Goal: Task Accomplishment & Management: Complete application form

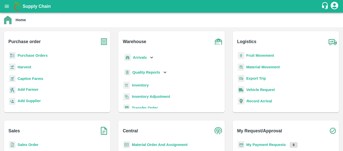
click at [36, 58] on p "Purchase Orders" at bounding box center [33, 56] width 30 height 6
click at [24, 56] on b "Purchase Orders" at bounding box center [33, 55] width 30 height 4
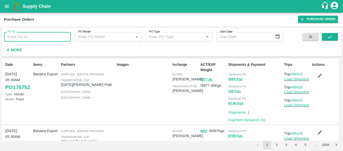
click at [31, 35] on input "PO ID" at bounding box center [37, 37] width 67 height 10
paste input "175333"
type input "175333"
click at [329, 39] on icon "submit" at bounding box center [330, 37] width 6 height 6
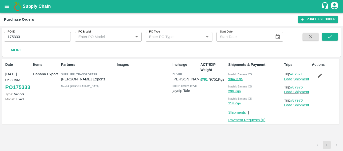
click at [252, 120] on link "Payment Requests ( 0 )" at bounding box center [246, 120] width 37 height 4
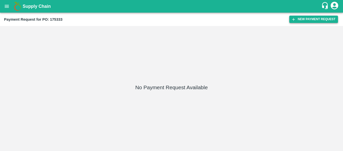
click at [307, 20] on button "New Payment Request" at bounding box center [313, 19] width 49 height 7
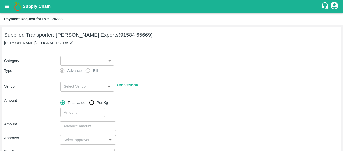
click at [87, 60] on body "Supply Chain Payment Request for PO: 175333 Supplier, Transporter: [PERSON_NAME…" at bounding box center [171, 75] width 343 height 151
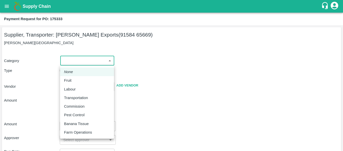
click at [63, 79] on li "Fruit" at bounding box center [87, 80] width 54 height 9
type input "1"
type input "[PERSON_NAME] Exports - 91584 65669(Supplier, Transporter)"
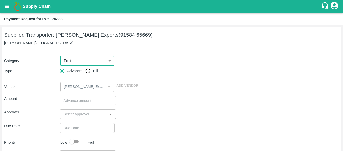
click at [92, 71] on input "Bill" at bounding box center [88, 71] width 10 height 10
radio input "true"
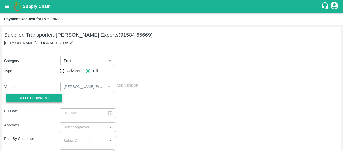
click at [38, 99] on span "Select Shipment" at bounding box center [34, 98] width 31 height 6
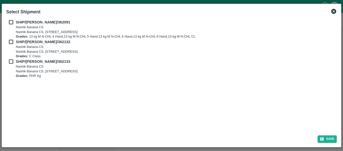
click at [10, 20] on input "checkbox" at bounding box center [11, 22] width 10 height 6
checkbox input "true"
click at [12, 42] on input "checkbox" at bounding box center [11, 42] width 10 height 6
checkbox input "true"
click at [13, 59] on input "checkbox" at bounding box center [11, 62] width 10 height 6
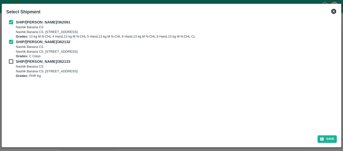
checkbox input "true"
click at [325, 138] on button "Save" at bounding box center [327, 138] width 19 height 7
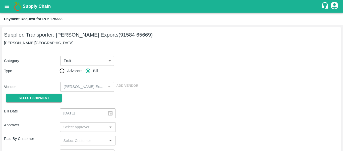
type input "[DATE]"
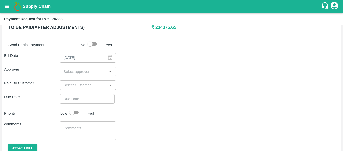
scroll to position [259, 0]
click at [88, 72] on input "input" at bounding box center [83, 71] width 44 height 7
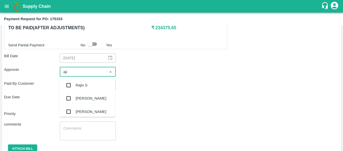
type input "ajit"
click at [87, 84] on div "[PERSON_NAME]" at bounding box center [91, 85] width 31 height 6
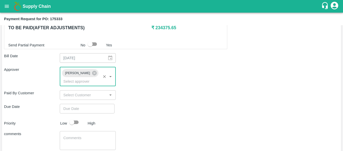
type input "DD/MM/YYYY hh:mm aa"
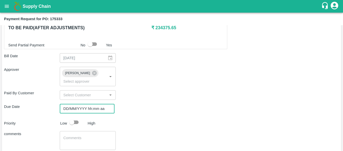
click at [88, 104] on input "DD/MM/YYYY hh:mm aa" at bounding box center [85, 109] width 51 height 10
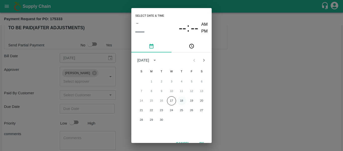
click at [185, 99] on button "18" at bounding box center [181, 100] width 9 height 9
type input "[DATE] 12:00 AM"
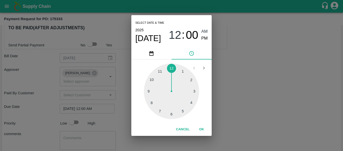
click at [237, 97] on div "Select date & time [DATE] 12 : 00 AM PM 1 2 3 4 5 6 7 8 9 10 11 12 Cancel OK" at bounding box center [171, 75] width 343 height 151
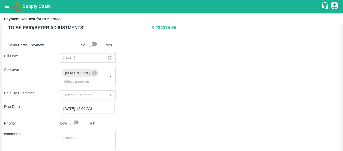
click at [77, 117] on input "checkbox" at bounding box center [72, 122] width 29 height 10
checkbox input "true"
click at [83, 135] on textarea at bounding box center [87, 140] width 49 height 11
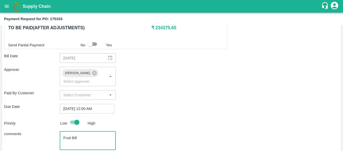
scroll to position [283, 0]
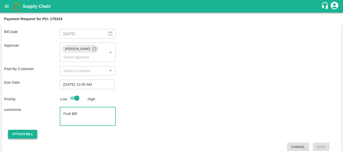
type textarea "Fruit Bill"
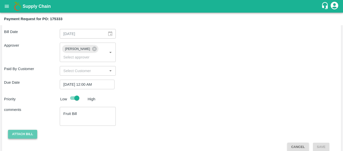
click at [26, 129] on button "Attach bill" at bounding box center [22, 133] width 29 height 9
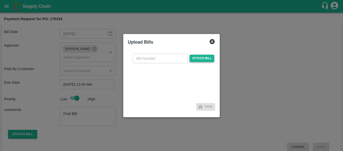
click at [198, 57] on span "Attach bill" at bounding box center [202, 58] width 25 height 7
click at [0, 0] on input "Attach bill" at bounding box center [0, 0] width 0 height 0
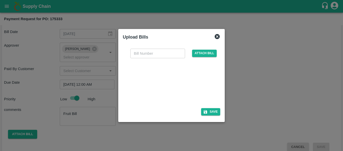
click at [176, 87] on div at bounding box center [170, 81] width 75 height 27
click at [136, 53] on input "text" at bounding box center [157, 53] width 55 height 10
type input "SE/25-26/1475"
click at [206, 109] on icon "button" at bounding box center [205, 111] width 5 height 5
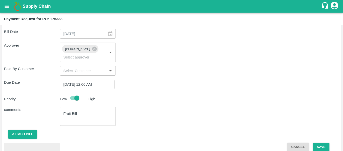
scroll to position [310, 0]
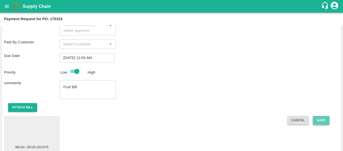
click at [319, 116] on button "Save" at bounding box center [321, 120] width 17 height 9
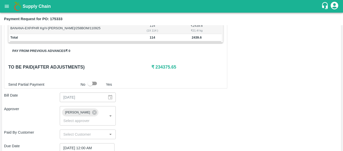
scroll to position [220, 0]
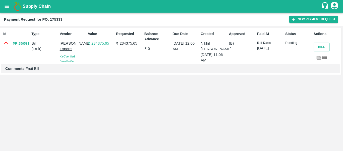
click at [0, 4] on div "Supply Chain" at bounding box center [171, 6] width 343 height 13
click at [4, 6] on button "open drawer" at bounding box center [7, 7] width 12 height 12
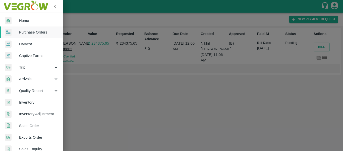
click at [26, 32] on span "Purchase Orders" at bounding box center [39, 32] width 40 height 6
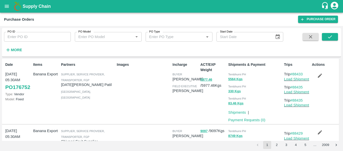
click at [38, 37] on input "PO ID" at bounding box center [37, 37] width 67 height 10
paste input "175407"
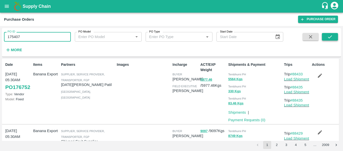
type input "175407"
click at [327, 39] on icon "submit" at bounding box center [330, 37] width 6 height 6
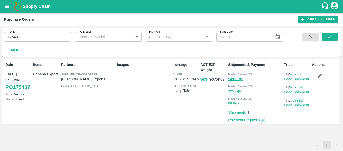
click at [242, 119] on link "Payment Requests ( 0 )" at bounding box center [246, 120] width 37 height 4
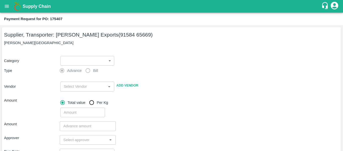
click at [79, 58] on body "Supply Chain Payment Request for PO: 175407 Supplier, Transporter: Shreyansh Ex…" at bounding box center [171, 75] width 343 height 151
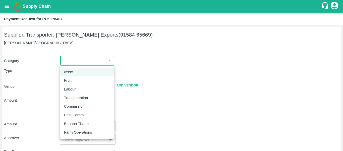
click at [72, 79] on div "Fruit" at bounding box center [69, 80] width 10 height 6
type input "1"
type input "[PERSON_NAME] Exports - 91584 65669(Supplier, Transporter)"
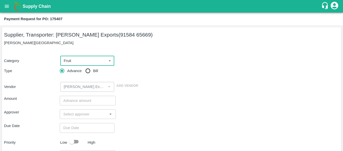
click at [100, 65] on body "Supply Chain Payment Request for PO: 175407 Supplier, Transporter: Shreyansh Ex…" at bounding box center [171, 75] width 343 height 151
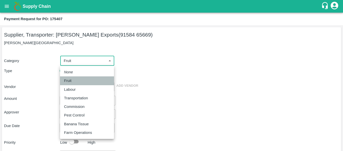
click at [74, 80] on div "Fruit" at bounding box center [69, 81] width 10 height 6
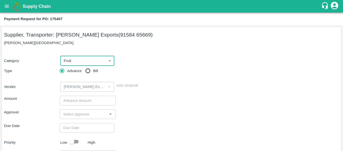
click at [91, 72] on input "Bill" at bounding box center [88, 71] width 10 height 10
radio input "true"
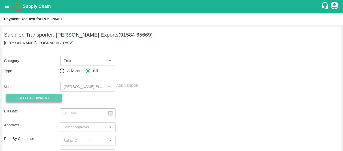
click at [38, 98] on span "Select Shipment" at bounding box center [34, 98] width 31 height 6
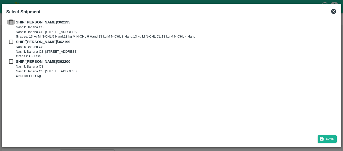
click at [12, 21] on input "checkbox" at bounding box center [11, 22] width 10 height 6
checkbox input "true"
click at [13, 40] on input "checkbox" at bounding box center [11, 42] width 10 height 6
checkbox input "true"
click at [14, 61] on input "checkbox" at bounding box center [11, 62] width 10 height 6
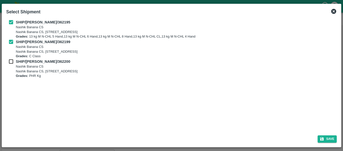
checkbox input "true"
click at [337, 138] on div "Save" at bounding box center [171, 137] width 335 height 13
click at [334, 138] on button "Save" at bounding box center [327, 138] width 19 height 7
type input "[DATE]"
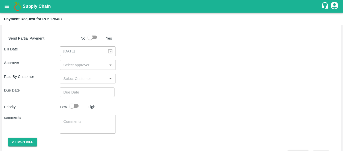
scroll to position [266, 0]
click at [78, 68] on input "input" at bounding box center [83, 64] width 44 height 7
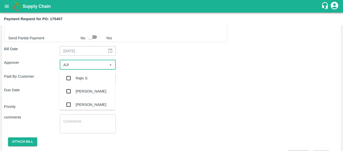
type input "AJIT"
click at [78, 76] on div "[PERSON_NAME]" at bounding box center [91, 78] width 31 height 6
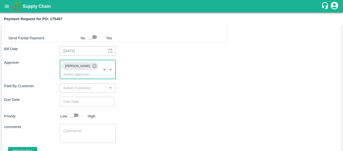
click at [81, 97] on input "Choose date" at bounding box center [85, 101] width 51 height 10
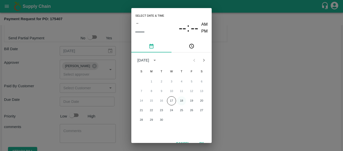
click at [180, 100] on button "18" at bounding box center [181, 100] width 9 height 9
type input "[DATE] 12:00 AM"
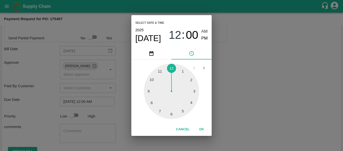
click at [249, 102] on div "Select date & time [DATE] 12 : 00 AM PM 1 2 3 4 5 6 7 8 9 10 11 12 Cancel OK" at bounding box center [171, 75] width 343 height 151
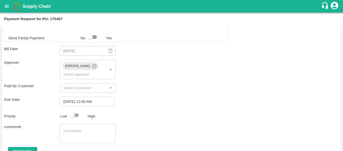
click at [77, 110] on input "checkbox" at bounding box center [72, 115] width 29 height 10
checkbox input "true"
click at [82, 131] on textarea at bounding box center [87, 133] width 49 height 11
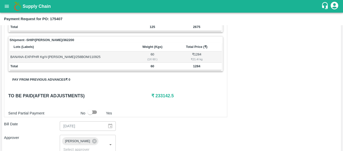
scroll to position [191, 0]
type textarea "Fruit Bill"
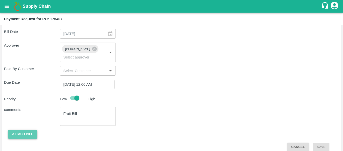
click at [23, 130] on button "Attach bill" at bounding box center [22, 133] width 29 height 9
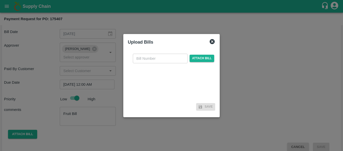
click at [195, 62] on div "​ Attach bill" at bounding box center [173, 59] width 83 height 10
click at [195, 60] on span "Attach bill" at bounding box center [202, 58] width 25 height 7
click at [0, 0] on input "Attach bill" at bounding box center [0, 0] width 0 height 0
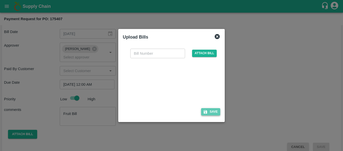
click at [217, 112] on button "Save" at bounding box center [210, 111] width 19 height 7
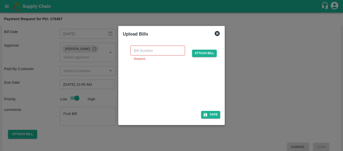
click at [186, 88] on div at bounding box center [170, 84] width 75 height 27
click at [143, 51] on input "text" at bounding box center [157, 50] width 55 height 10
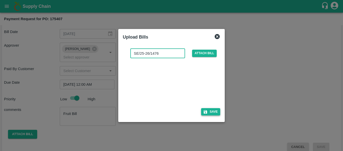
type input "SE/25-26/1476"
click at [217, 115] on button "Save" at bounding box center [210, 111] width 19 height 7
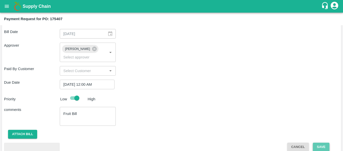
click at [318, 142] on button "Save" at bounding box center [321, 146] width 17 height 9
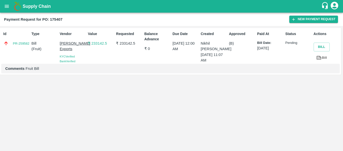
click at [6, 6] on icon "open drawer" at bounding box center [7, 7] width 6 height 6
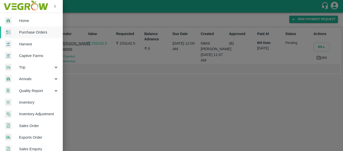
click at [27, 34] on span "Purchase Orders" at bounding box center [39, 32] width 40 height 6
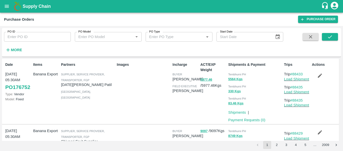
click at [36, 40] on input "PO ID" at bounding box center [37, 37] width 67 height 10
paste input "175404"
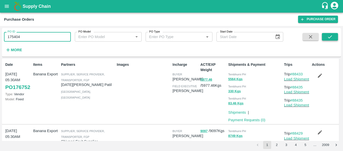
type input "175404"
click at [331, 39] on icon "submit" at bounding box center [330, 37] width 6 height 6
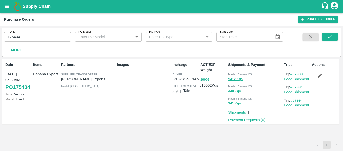
click at [253, 120] on link "Payment Requests ( 0 )" at bounding box center [246, 120] width 37 height 4
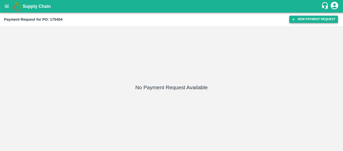
click at [317, 22] on button "New Payment Request" at bounding box center [313, 19] width 49 height 7
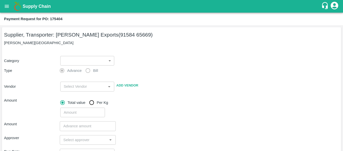
click at [68, 57] on body "Supply Chain Payment Request for PO: 175404 Supplier, Transporter: Shreyansh Ex…" at bounding box center [171, 75] width 343 height 151
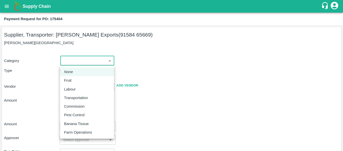
click at [74, 73] on li "None" at bounding box center [87, 71] width 54 height 9
click at [73, 62] on body "Supply Chain Payment Request for PO: 175404 Supplier, Transporter: Shreyansh Ex…" at bounding box center [171, 75] width 343 height 151
click at [74, 78] on div "Fruit" at bounding box center [87, 80] width 46 height 6
type input "1"
type input "[PERSON_NAME] Exports - 91584 65669(Supplier, Transporter)"
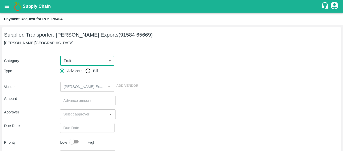
click at [85, 73] on input "Bill" at bounding box center [88, 71] width 10 height 10
radio input "true"
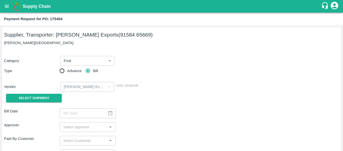
click at [57, 90] on div "Vendor ​ Add Vendor" at bounding box center [170, 86] width 337 height 12
click at [44, 98] on span "Select Shipment" at bounding box center [34, 98] width 31 height 6
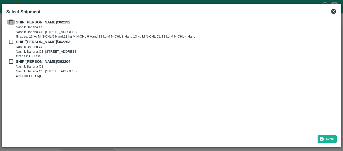
click at [12, 23] on input "checkbox" at bounding box center [11, 22] width 10 height 6
checkbox input "true"
click at [13, 39] on input "checkbox" at bounding box center [11, 42] width 10 height 6
checkbox input "true"
click at [14, 60] on input "checkbox" at bounding box center [11, 62] width 10 height 6
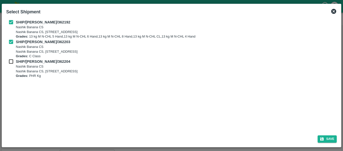
checkbox input "true"
click at [332, 140] on button "Save" at bounding box center [327, 138] width 19 height 7
type input "12/09/2025"
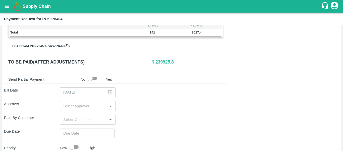
scroll to position [225, 0]
click at [78, 105] on input "input" at bounding box center [83, 105] width 44 height 7
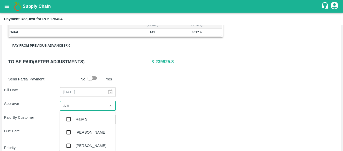
type input "AJIT"
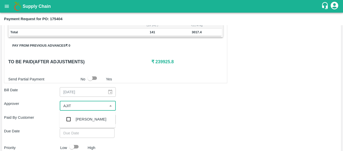
click at [78, 114] on div "[PERSON_NAME]" at bounding box center [88, 118] width 56 height 13
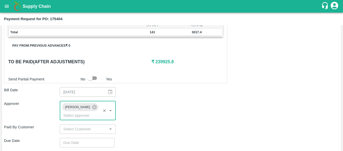
type input "DD/MM/YYYY hh:mm aa"
click at [81, 137] on input "DD/MM/YYYY hh:mm aa" at bounding box center [85, 142] width 51 height 10
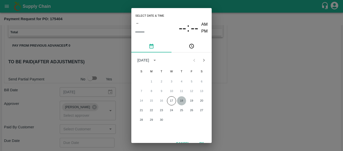
click at [183, 102] on button "18" at bounding box center [181, 100] width 9 height 9
type input "[DATE] 12:00 AM"
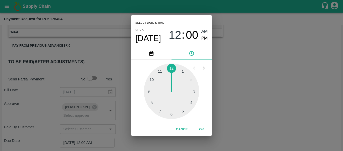
click at [258, 104] on div "Select date & time [DATE] 12 : 00 AM PM 1 2 3 4 5 6 7 8 9 10 11 12 Cancel OK" at bounding box center [171, 75] width 343 height 151
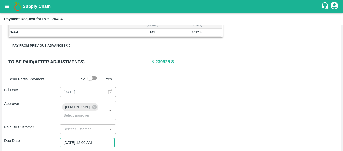
scroll to position [283, 0]
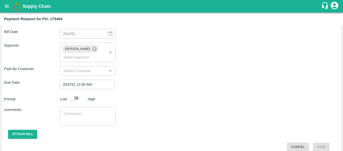
click at [76, 93] on input "checkbox" at bounding box center [72, 98] width 29 height 10
checkbox input "true"
click at [80, 111] on textarea at bounding box center [87, 116] width 49 height 11
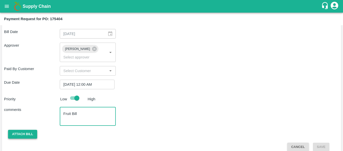
type textarea "Fruit Bill"
click at [30, 129] on button "Attach bill" at bounding box center [22, 133] width 29 height 9
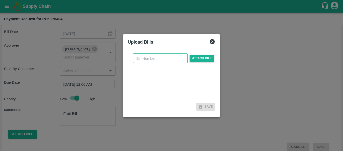
click at [182, 58] on input "text" at bounding box center [160, 59] width 55 height 10
click at [198, 58] on span "Attach bill" at bounding box center [202, 58] width 25 height 7
click at [0, 0] on input "Attach bill" at bounding box center [0, 0] width 0 height 0
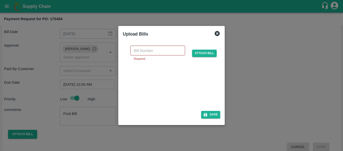
click at [179, 86] on div at bounding box center [170, 84] width 75 height 27
click at [133, 58] on div "​ Required" at bounding box center [157, 52] width 55 height 15
click at [141, 50] on input "text" at bounding box center [157, 50] width 55 height 10
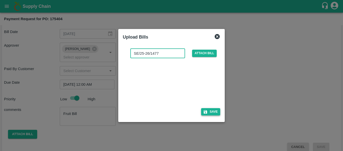
type input "SE/25-26/1477"
click at [206, 111] on icon "button" at bounding box center [205, 111] width 5 height 5
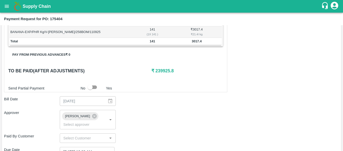
scroll to position [310, 0]
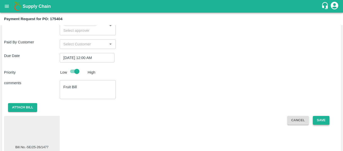
click at [323, 116] on button "Save" at bounding box center [321, 120] width 17 height 9
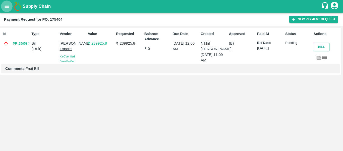
click at [8, 8] on icon "open drawer" at bounding box center [7, 7] width 6 height 6
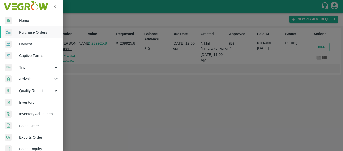
click at [32, 34] on span "Purchase Orders" at bounding box center [39, 32] width 40 height 6
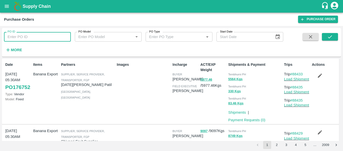
click at [35, 35] on input "PO ID" at bounding box center [37, 37] width 67 height 10
paste input "175400"
type input "175400"
click at [332, 38] on icon "submit" at bounding box center [330, 37] width 6 height 6
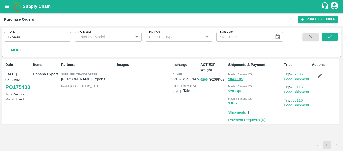
click at [249, 120] on link "Payment Requests ( 0 )" at bounding box center [246, 120] width 37 height 4
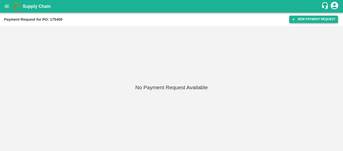
click at [311, 17] on button "New Payment Request" at bounding box center [313, 19] width 49 height 7
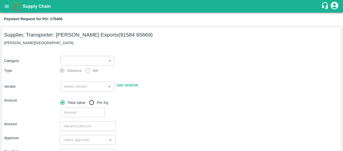
click at [70, 63] on body "Supply Chain Payment Request for PO: 175400 Supplier, Transporter: [PERSON_NAME…" at bounding box center [171, 75] width 343 height 151
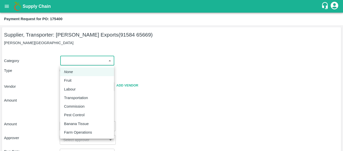
click at [72, 78] on div "Fruit" at bounding box center [69, 80] width 10 height 6
type input "1"
type input "[PERSON_NAME] Exports - 91584 65669(Supplier, Transporter)"
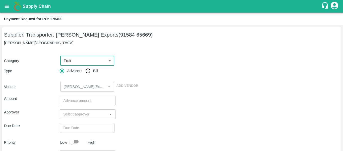
click at [89, 73] on input "Bill" at bounding box center [88, 71] width 10 height 10
radio input "true"
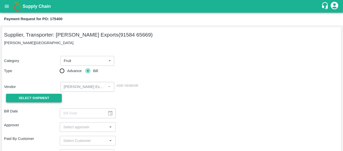
click at [46, 94] on button "Select Shipment" at bounding box center [34, 97] width 56 height 9
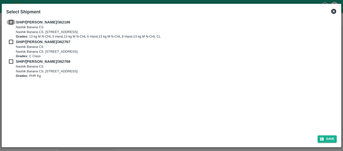
click at [10, 21] on input "checkbox" at bounding box center [11, 22] width 10 height 6
checkbox input "true"
click at [12, 40] on input "checkbox" at bounding box center [11, 42] width 10 height 6
checkbox input "true"
click at [15, 63] on input "checkbox" at bounding box center [11, 62] width 10 height 6
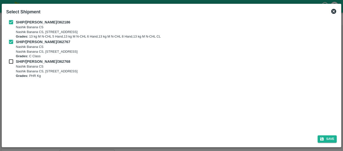
checkbox input "true"
click at [328, 136] on button "Save" at bounding box center [327, 138] width 19 height 7
type input "[DATE]"
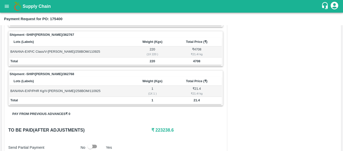
scroll to position [237, 0]
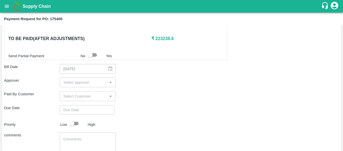
click at [86, 85] on input "input" at bounding box center [83, 82] width 44 height 7
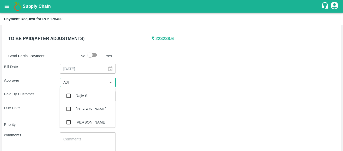
type input "AJIT"
click at [87, 92] on div "[PERSON_NAME]" at bounding box center [88, 95] width 56 height 13
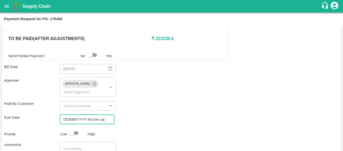
type input "DD/MM/YYYY hh:mm aa"
click at [92, 114] on input "DD/MM/YYYY hh:mm aa" at bounding box center [85, 119] width 51 height 10
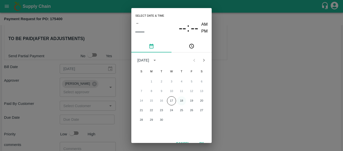
click at [183, 103] on button "18" at bounding box center [181, 100] width 9 height 9
type input "[DATE] 12:00 AM"
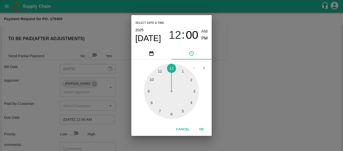
click at [262, 106] on div "Select date & time [DATE] 12 : 00 AM PM 1 2 3 4 5 6 7 8 9 10 11 12 Cancel OK" at bounding box center [171, 75] width 343 height 151
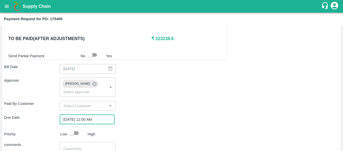
scroll to position [272, 0]
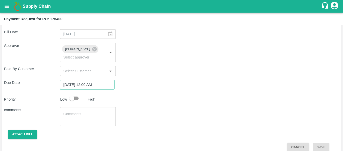
click at [75, 93] on input "checkbox" at bounding box center [72, 98] width 29 height 10
checkbox input "true"
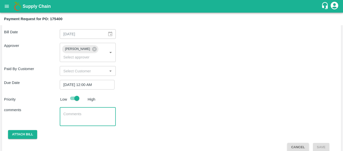
click at [81, 114] on textarea at bounding box center [87, 116] width 49 height 11
type textarea "Fruit Bill"
click at [28, 130] on button "Attach bill" at bounding box center [22, 134] width 29 height 9
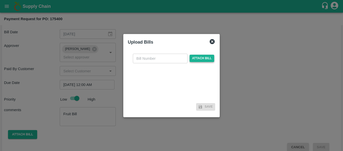
click at [195, 57] on span "Attach bill" at bounding box center [202, 58] width 25 height 7
click at [0, 0] on input "Attach bill" at bounding box center [0, 0] width 0 height 0
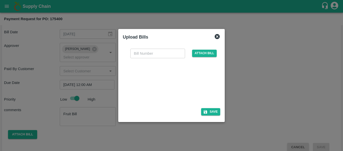
click at [177, 85] on div at bounding box center [170, 81] width 75 height 27
click at [144, 55] on input "text" at bounding box center [157, 53] width 55 height 10
type input "SE/25-26/1478"
click at [209, 112] on button "Save" at bounding box center [210, 111] width 19 height 7
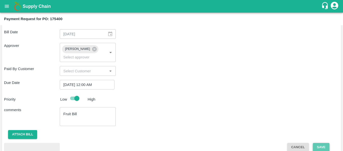
click at [324, 143] on button "Save" at bounding box center [321, 146] width 17 height 9
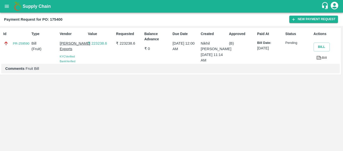
click at [6, 5] on icon "open drawer" at bounding box center [7, 6] width 4 height 3
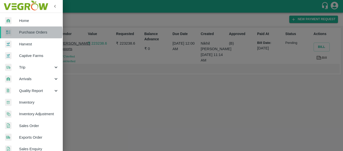
click at [23, 32] on span "Purchase Orders" at bounding box center [39, 32] width 40 height 6
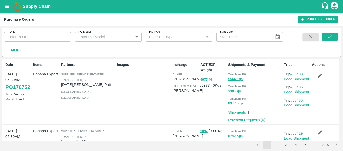
click at [41, 34] on input "PO ID" at bounding box center [37, 37] width 67 height 10
paste input "175401"
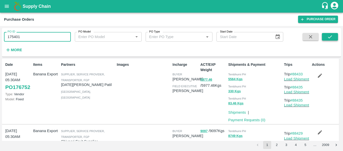
type input "175401"
click at [330, 39] on icon "submit" at bounding box center [330, 37] width 6 height 6
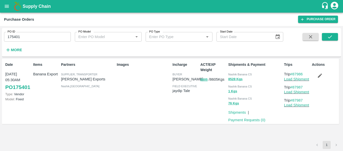
click at [247, 123] on div "Date 11 Sep, 05:30AM PO 175401 Type: Vendor Model: Fixed Items Banana Export Pa…" at bounding box center [170, 91] width 337 height 65
click at [245, 117] on div "Payment Requests ( 0 )" at bounding box center [245, 119] width 39 height 8
click at [245, 118] on link "Payment Requests ( 0 )" at bounding box center [246, 120] width 37 height 4
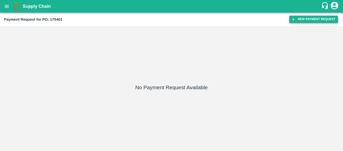
click at [311, 22] on button "New Payment Request" at bounding box center [313, 19] width 49 height 7
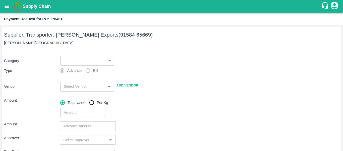
click at [83, 58] on body "Supply Chain Payment Request for PO: 175401 Supplier, Transporter: Shreyansh Ex…" at bounding box center [171, 75] width 343 height 151
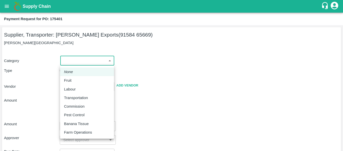
click at [75, 78] on div "Fruit" at bounding box center [87, 80] width 46 height 6
type input "1"
type input "[PERSON_NAME] Exports - 91584 65669(Supplier, Transporter)"
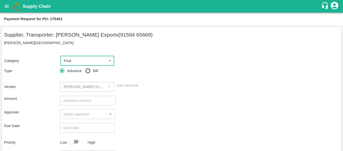
click at [91, 69] on input "Bill" at bounding box center [88, 71] width 10 height 10
radio input "true"
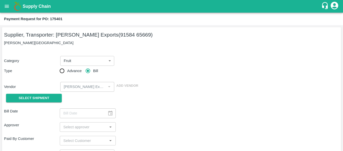
click at [51, 92] on div "Select Shipment" at bounding box center [32, 97] width 56 height 13
click at [38, 98] on span "Select Shipment" at bounding box center [34, 98] width 31 height 6
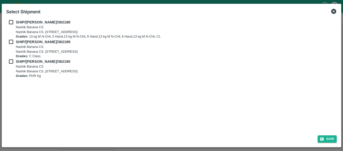
click at [11, 23] on input "checkbox" at bounding box center [11, 22] width 10 height 6
checkbox input "true"
click at [12, 41] on input "checkbox" at bounding box center [11, 42] width 10 height 6
checkbox input "true"
click at [12, 63] on input "checkbox" at bounding box center [11, 62] width 10 height 6
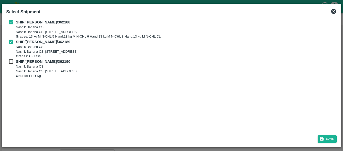
checkbox input "true"
click at [327, 138] on button "Save" at bounding box center [327, 138] width 19 height 7
type input "[DATE]"
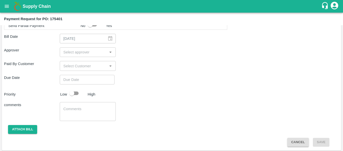
scroll to position [268, 0]
click at [75, 52] on input "input" at bounding box center [83, 51] width 44 height 7
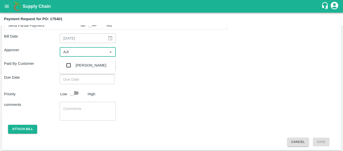
type input "AJIT"
click at [77, 60] on div "[PERSON_NAME]" at bounding box center [88, 65] width 56 height 13
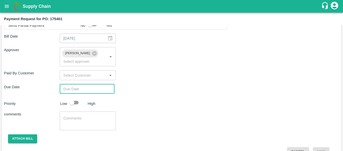
type input "DD/MM/YYYY hh:mm aa"
click at [80, 84] on input "DD/MM/YYYY hh:mm aa" at bounding box center [85, 89] width 51 height 10
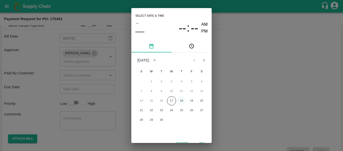
click at [182, 101] on button "18" at bounding box center [181, 100] width 9 height 9
type input "[DATE] 12:00 AM"
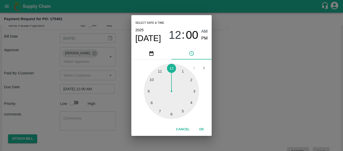
click at [247, 98] on div "Select date & time [DATE] 12 : 00 AM PM 1 2 3 4 5 6 7 8 9 10 11 12 Cancel OK" at bounding box center [171, 75] width 343 height 151
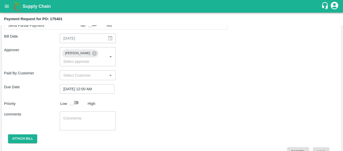
click at [75, 97] on input "checkbox" at bounding box center [72, 102] width 29 height 10
checkbox input "true"
click at [79, 111] on div "x ​" at bounding box center [88, 120] width 56 height 19
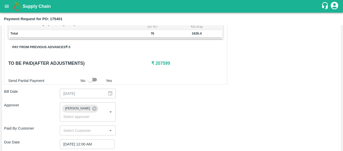
scroll to position [272, 0]
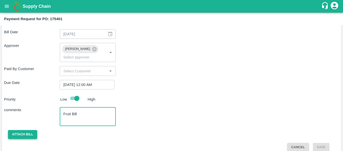
type textarea "Fruit Bill"
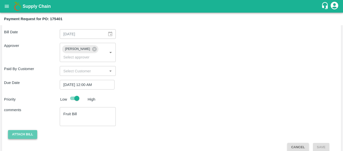
click at [37, 130] on button "Attach bill" at bounding box center [22, 134] width 29 height 9
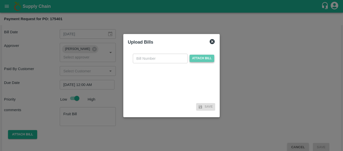
click at [201, 58] on span "Attach bill" at bounding box center [202, 58] width 25 height 7
click at [0, 0] on input "Attach bill" at bounding box center [0, 0] width 0 height 0
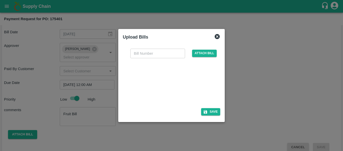
click at [179, 87] on div at bounding box center [170, 81] width 75 height 27
click at [147, 52] on input "text" at bounding box center [157, 53] width 55 height 10
type input "SE/25-26/1479"
click at [210, 108] on button "Save" at bounding box center [210, 111] width 19 height 7
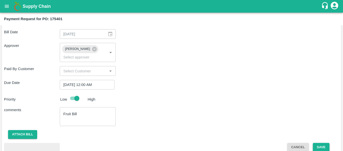
click at [325, 142] on button "Save" at bounding box center [321, 146] width 17 height 9
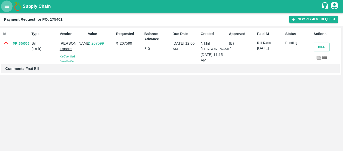
click at [9, 8] on icon "open drawer" at bounding box center [7, 6] width 4 height 3
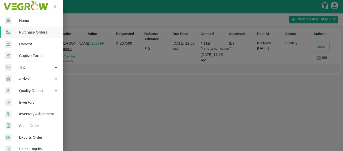
click at [26, 33] on span "Purchase Orders" at bounding box center [39, 32] width 40 height 6
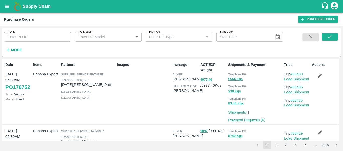
click at [29, 39] on input "PO ID" at bounding box center [37, 37] width 67 height 10
paste input "175399"
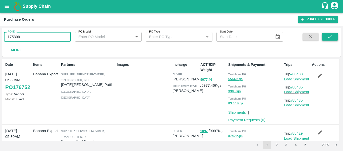
type input "175399"
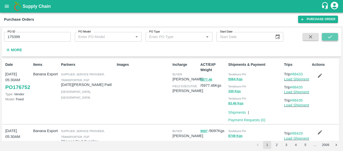
click at [331, 38] on icon "submit" at bounding box center [330, 37] width 6 height 6
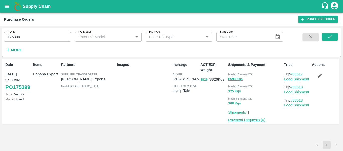
click at [244, 119] on link "Payment Requests ( 0 )" at bounding box center [246, 120] width 37 height 4
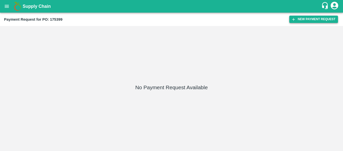
click at [306, 16] on button "New Payment Request" at bounding box center [313, 19] width 49 height 7
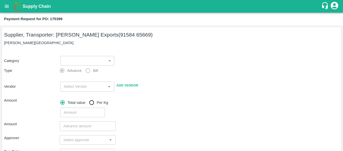
click at [84, 58] on body "Supply Chain Payment Request for PO: 175399 Supplier, Transporter: [PERSON_NAME…" at bounding box center [171, 75] width 343 height 151
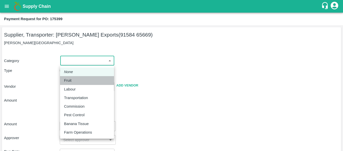
click at [77, 78] on div "Fruit" at bounding box center [87, 80] width 46 height 6
type input "1"
type input "[PERSON_NAME] Exports - 91584 65669(Supplier, Transporter)"
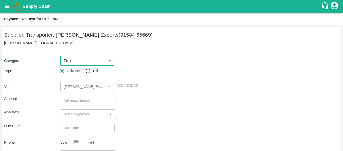
click at [89, 74] on input "Bill" at bounding box center [88, 71] width 10 height 10
radio input "true"
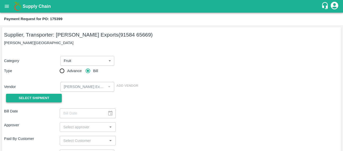
click at [47, 98] on span "Select Shipment" at bounding box center [34, 98] width 31 height 6
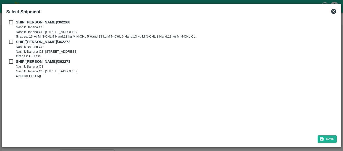
click at [10, 23] on input "checkbox" at bounding box center [11, 22] width 10 height 6
checkbox input "true"
click at [13, 43] on input "checkbox" at bounding box center [11, 42] width 10 height 6
checkbox input "true"
click at [13, 61] on input "checkbox" at bounding box center [11, 62] width 10 height 6
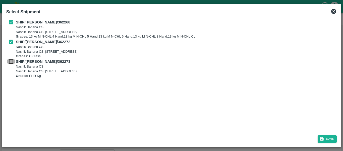
checkbox input "true"
click at [327, 138] on button "Save" at bounding box center [327, 138] width 19 height 7
type input "[DATE]"
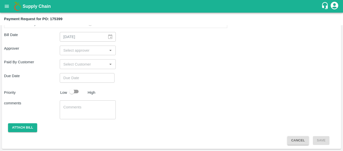
scroll to position [269, 0]
click at [72, 49] on input "input" at bounding box center [83, 50] width 44 height 7
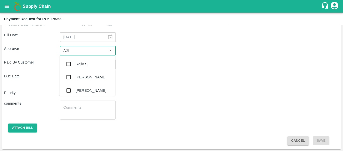
type input "AJIT"
click at [74, 58] on div "[PERSON_NAME]" at bounding box center [88, 63] width 56 height 13
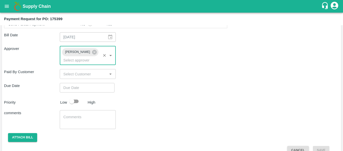
type input "DD/MM/YYYY hh:mm aa"
click at [80, 83] on input "DD/MM/YYYY hh:mm aa" at bounding box center [85, 88] width 51 height 10
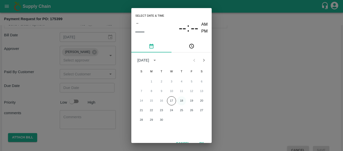
click at [184, 100] on button "18" at bounding box center [181, 100] width 9 height 9
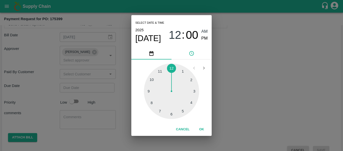
type input "[DATE] 12:00 AM"
click at [236, 96] on div "Select date & time [DATE] 12 : 00 AM PM 1 2 3 4 5 6 7 8 9 10 11 12 Cancel OK" at bounding box center [171, 75] width 343 height 151
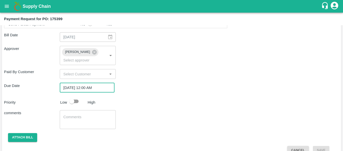
click at [74, 96] on input "checkbox" at bounding box center [72, 101] width 29 height 10
checkbox input "true"
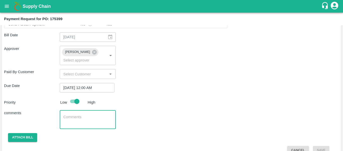
click at [83, 116] on textarea at bounding box center [87, 119] width 49 height 11
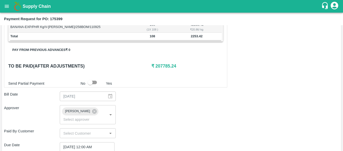
scroll to position [272, 0]
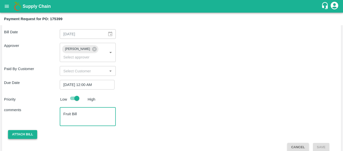
type textarea "Fruit Bill"
click at [32, 130] on button "Attach bill" at bounding box center [22, 134] width 29 height 9
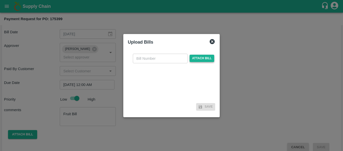
click at [198, 57] on span "Attach bill" at bounding box center [202, 58] width 25 height 7
click at [0, 0] on input "Attach bill" at bounding box center [0, 0] width 0 height 0
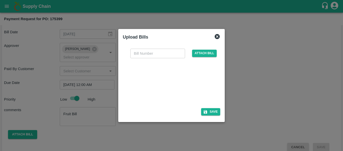
click at [177, 87] on div at bounding box center [170, 81] width 75 height 27
click at [145, 54] on input "text" at bounding box center [157, 53] width 55 height 10
type input "SE/25-26/1480"
click at [216, 112] on button "Save" at bounding box center [210, 111] width 19 height 7
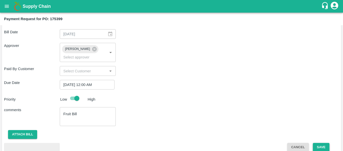
click at [317, 142] on button "Save" at bounding box center [321, 146] width 17 height 9
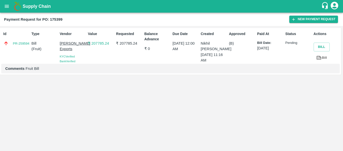
click at [9, 4] on icon "open drawer" at bounding box center [7, 7] width 6 height 6
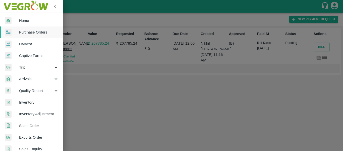
click at [30, 31] on span "Purchase Orders" at bounding box center [39, 32] width 40 height 6
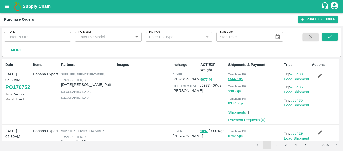
click at [10, 35] on input "PO ID" at bounding box center [37, 37] width 67 height 10
paste input "175726"
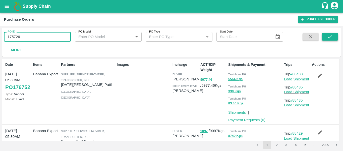
type input "175726"
click at [331, 36] on icon "submit" at bounding box center [330, 37] width 6 height 6
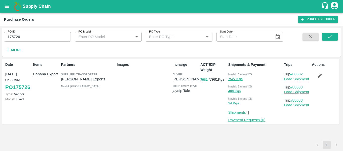
click at [243, 119] on link "Payment Requests ( 0 )" at bounding box center [246, 120] width 37 height 4
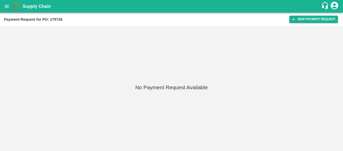
click at [307, 20] on button "New Payment Request" at bounding box center [313, 19] width 49 height 7
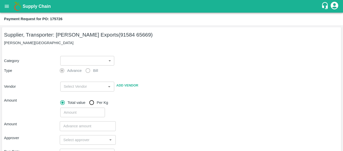
click at [70, 57] on body "Supply Chain Payment Request for PO: 175726 Supplier, Transporter: [PERSON_NAME…" at bounding box center [171, 75] width 343 height 151
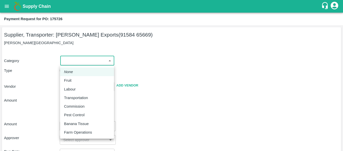
click at [79, 78] on div "Fruit" at bounding box center [87, 80] width 46 height 6
type input "1"
type input "[PERSON_NAME] Exports - 91584 65669(Supplier, Transporter)"
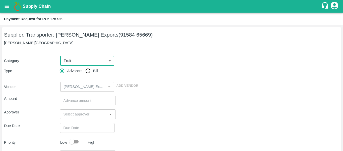
click at [102, 69] on div "Advance Bill" at bounding box center [88, 71] width 56 height 10
click at [89, 70] on input "Bill" at bounding box center [88, 71] width 10 height 10
radio input "true"
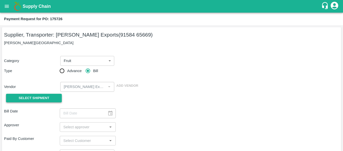
click at [48, 94] on button "Select Shipment" at bounding box center [34, 97] width 56 height 9
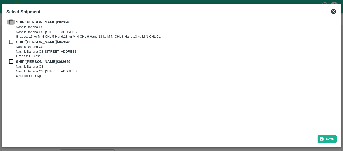
click at [12, 23] on input "checkbox" at bounding box center [11, 22] width 10 height 6
checkbox input "true"
click at [12, 40] on input "checkbox" at bounding box center [11, 42] width 10 height 6
checkbox input "true"
click at [13, 65] on div "SHIP/NASH/362649 Nashik Banana CS Nashik Banana CS, Gat No. 314/2/1, A/p- Mohad…" at bounding box center [171, 69] width 331 height 20
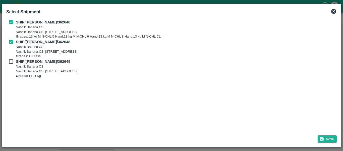
click at [13, 63] on input "checkbox" at bounding box center [11, 62] width 10 height 6
checkbox input "true"
click at [331, 138] on button "Save" at bounding box center [327, 138] width 19 height 7
type input "[DATE]"
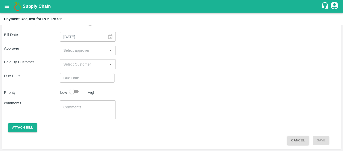
scroll to position [269, 0]
click at [76, 51] on input "input" at bounding box center [83, 50] width 44 height 7
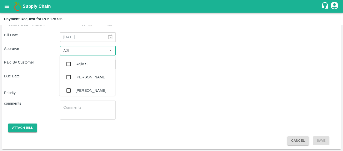
type input "AJIT"
click at [77, 60] on div "[PERSON_NAME]" at bounding box center [88, 63] width 56 height 13
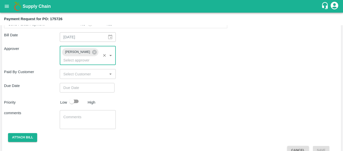
type input "DD/MM/YYYY hh:mm aa"
click at [83, 85] on input "DD/MM/YYYY hh:mm aa" at bounding box center [85, 88] width 51 height 10
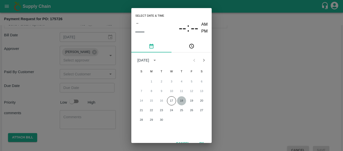
click at [181, 101] on button "18" at bounding box center [181, 100] width 9 height 9
type input "[DATE] 12:00 AM"
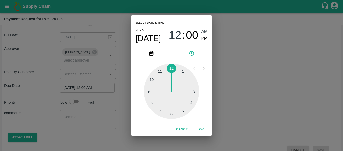
click at [249, 97] on div "Select date & time [DATE] 12 : 00 AM PM 1 2 3 4 5 6 7 8 9 10 11 12 Cancel OK" at bounding box center [171, 75] width 343 height 151
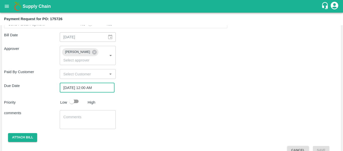
click at [74, 96] on input "checkbox" at bounding box center [72, 101] width 29 height 10
checkbox input "true"
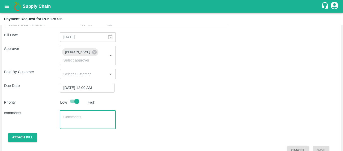
click at [83, 114] on textarea at bounding box center [87, 119] width 49 height 11
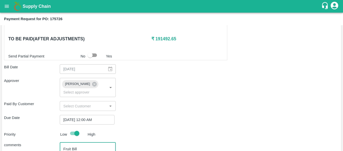
scroll to position [272, 0]
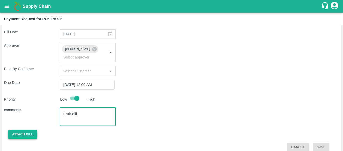
type textarea "Fruit Bill"
click at [21, 130] on button "Attach bill" at bounding box center [22, 134] width 29 height 9
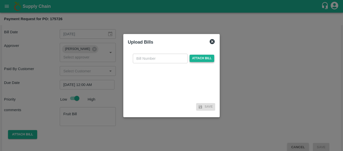
click at [195, 59] on span "Attach bill" at bounding box center [202, 58] width 25 height 7
click at [0, 0] on input "Attach bill" at bounding box center [0, 0] width 0 height 0
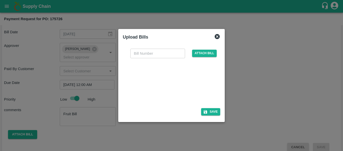
click at [173, 85] on div at bounding box center [170, 81] width 75 height 27
click at [152, 52] on input "text" at bounding box center [157, 53] width 55 height 10
type input "SE/25-26/1484"
click at [211, 113] on button "Save" at bounding box center [210, 111] width 19 height 7
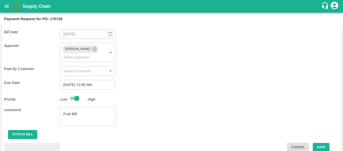
scroll to position [299, 0]
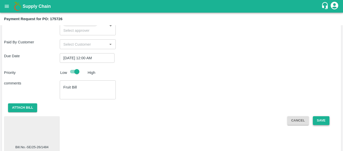
click at [325, 116] on button "Save" at bounding box center [321, 120] width 17 height 9
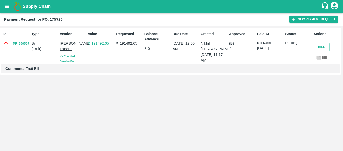
click at [10, 8] on button "open drawer" at bounding box center [7, 7] width 12 height 12
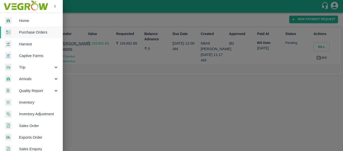
click at [29, 32] on span "Purchase Orders" at bounding box center [39, 32] width 40 height 6
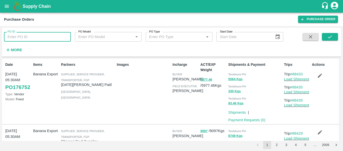
click at [16, 39] on input "PO ID" at bounding box center [37, 37] width 67 height 10
paste input "175739"
type input "175739"
click at [331, 36] on icon "submit" at bounding box center [330, 37] width 6 height 6
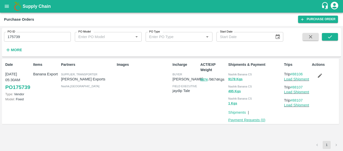
click at [252, 119] on link "Payment Requests ( 0 )" at bounding box center [246, 120] width 37 height 4
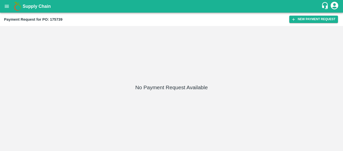
click at [311, 23] on div "Payment Request for PO: 175739 New Payment Request" at bounding box center [171, 19] width 343 height 13
click at [305, 21] on button "New Payment Request" at bounding box center [313, 19] width 49 height 7
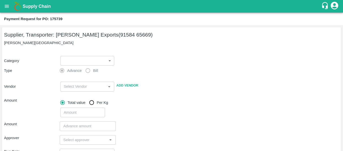
click at [81, 59] on body "Supply Chain Payment Request for PO: 175739 Supplier, Transporter: [PERSON_NAME…" at bounding box center [171, 75] width 343 height 151
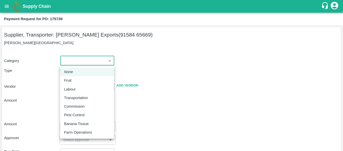
click at [73, 80] on div "Fruit" at bounding box center [69, 80] width 10 height 6
type input "1"
type input "[PERSON_NAME] Exports - 91584 65669(Supplier, Transporter)"
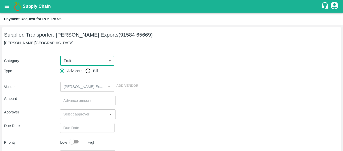
click at [90, 70] on input "Bill" at bounding box center [88, 71] width 10 height 10
radio input "true"
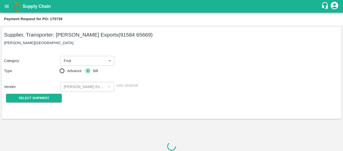
click at [50, 92] on div "Select Shipment" at bounding box center [32, 97] width 56 height 13
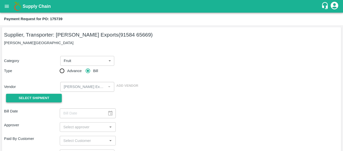
click at [39, 97] on span "Select Shipment" at bounding box center [34, 98] width 31 height 6
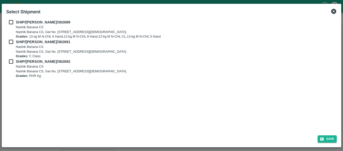
click at [5, 18] on div "SHIP/[PERSON_NAME]/362689 Nashik Banana CS Nashik Banana CS, Gat No. 314/2/1, A…" at bounding box center [171, 74] width 335 height 114
click at [7, 19] on input "checkbox" at bounding box center [11, 22] width 10 height 6
checkbox input "true"
click at [6, 44] on input "checkbox" at bounding box center [11, 42] width 10 height 6
checkbox input "true"
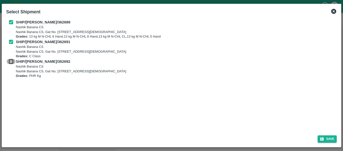
click at [12, 63] on input "checkbox" at bounding box center [11, 62] width 10 height 6
checkbox input "true"
click at [333, 141] on button "Save" at bounding box center [327, 138] width 19 height 7
type input "[DATE]"
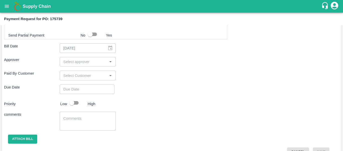
scroll to position [258, 0]
click at [74, 65] on input "input" at bounding box center [83, 62] width 44 height 7
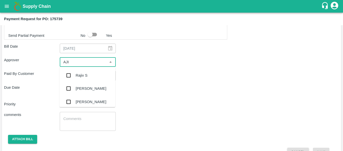
type input "AJIT"
click at [75, 75] on div "[PERSON_NAME]" at bounding box center [88, 75] width 56 height 13
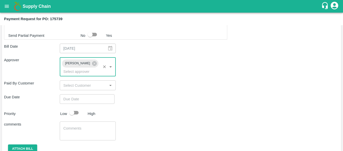
type input "DD/MM/YYYY hh:mm aa"
click at [78, 94] on input "DD/MM/YYYY hh:mm aa" at bounding box center [85, 99] width 51 height 10
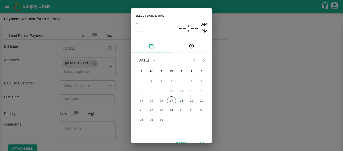
click at [179, 102] on button "18" at bounding box center [181, 100] width 9 height 9
type input "[DATE] 12:00 AM"
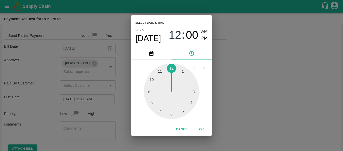
click at [255, 101] on div "Select date & time [DATE] 12 : 00 AM PM 1 2 3 4 5 6 7 8 9 10 11 12 Cancel OK" at bounding box center [171, 75] width 343 height 151
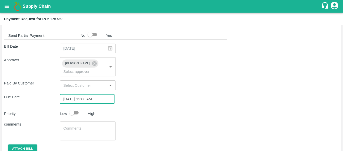
click at [74, 108] on input "checkbox" at bounding box center [72, 113] width 29 height 10
checkbox input "true"
click at [79, 125] on textarea at bounding box center [87, 130] width 49 height 11
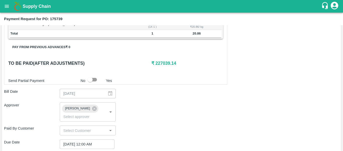
scroll to position [272, 0]
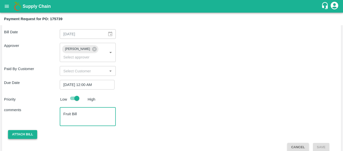
type textarea "Fruit Bill"
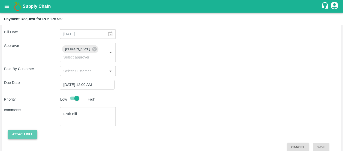
click at [33, 130] on button "Attach bill" at bounding box center [22, 134] width 29 height 9
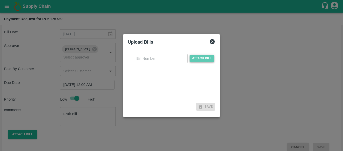
click at [201, 60] on span "Attach bill" at bounding box center [202, 58] width 25 height 7
click at [0, 0] on input "Attach bill" at bounding box center [0, 0] width 0 height 0
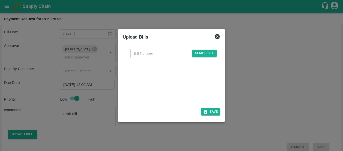
click at [176, 81] on div at bounding box center [170, 81] width 75 height 27
click at [219, 34] on icon at bounding box center [217, 36] width 6 height 6
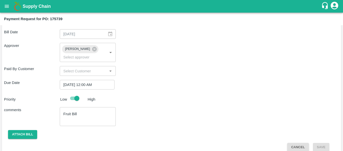
click at [4, 5] on icon "open drawer" at bounding box center [7, 7] width 6 height 6
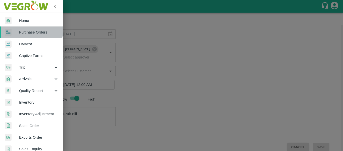
click at [22, 27] on link "Purchase Orders" at bounding box center [31, 32] width 63 height 12
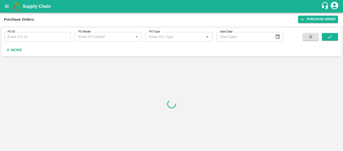
click at [37, 36] on input "PO ID" at bounding box center [37, 37] width 67 height 10
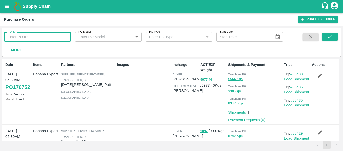
paste input "175739"
type input "175739"
click at [328, 39] on icon "submit" at bounding box center [330, 37] width 6 height 6
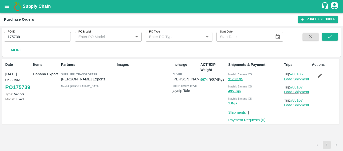
click at [317, 78] on button "button" at bounding box center [320, 75] width 16 height 9
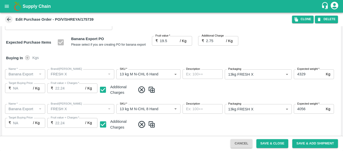
scroll to position [265, 0]
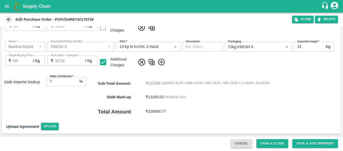
type input "8"
click at [76, 80] on input "8" at bounding box center [61, 81] width 31 height 10
type input "22.25"
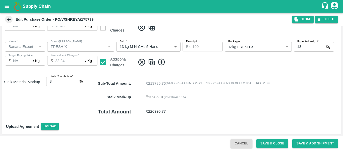
type input "19.5"
type input "22.25"
type input "7"
click at [76, 82] on input "7" at bounding box center [61, 81] width 31 height 10
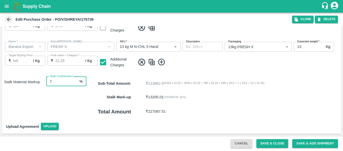
click at [280, 148] on div "Cancel Save & Close Save & Add Shipment" at bounding box center [171, 142] width 343 height 15
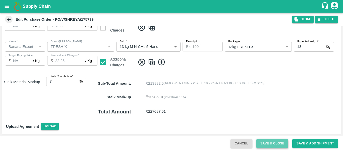
click at [278, 146] on button "Save & Close" at bounding box center [273, 143] width 32 height 9
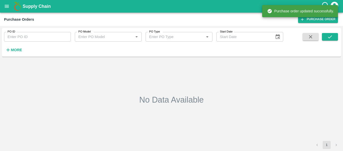
type input "175739"
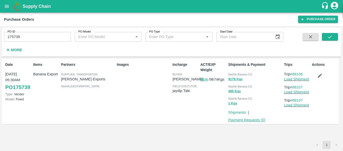
click at [249, 119] on link "Payment Requests ( 0 )" at bounding box center [246, 120] width 37 height 4
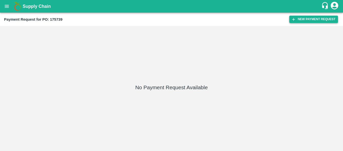
click at [301, 19] on button "New Payment Request" at bounding box center [313, 19] width 49 height 7
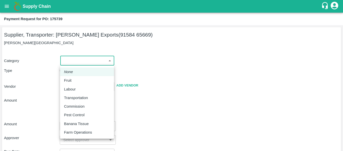
click at [79, 61] on body "Supply Chain Payment Request for PO: 175739 Supplier, Transporter: [PERSON_NAME…" at bounding box center [171, 75] width 343 height 151
click at [73, 79] on div "Fruit" at bounding box center [69, 80] width 10 height 6
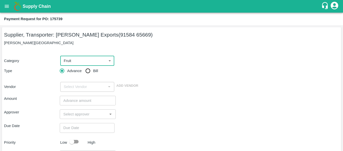
type input "1"
type input "[PERSON_NAME] Exports - 91584 65669(Supplier, Transporter)"
click at [82, 74] on div "Advance Bill" at bounding box center [88, 71] width 56 height 10
click at [86, 72] on input "Bill" at bounding box center [88, 71] width 10 height 10
radio input "true"
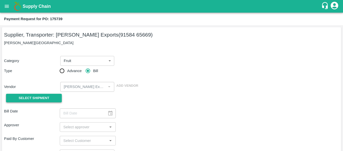
click at [52, 95] on button "Select Shipment" at bounding box center [34, 97] width 56 height 9
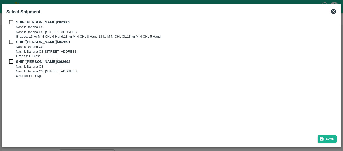
click at [9, 24] on input "checkbox" at bounding box center [11, 22] width 10 height 6
checkbox input "true"
click at [11, 43] on input "checkbox" at bounding box center [11, 42] width 10 height 6
checkbox input "true"
click at [12, 63] on input "checkbox" at bounding box center [11, 62] width 10 height 6
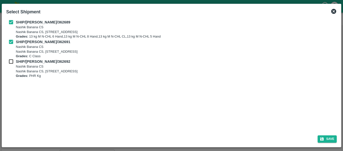
checkbox input "true"
click at [321, 135] on button "Save" at bounding box center [327, 138] width 19 height 7
type input "[DATE]"
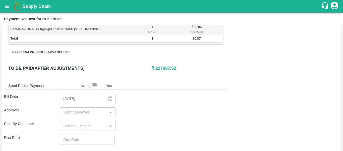
scroll to position [207, 0]
click at [72, 115] on input "input" at bounding box center [83, 112] width 44 height 7
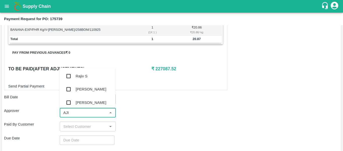
type input "AJIT"
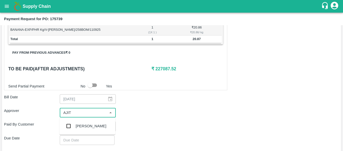
click at [75, 122] on div "[PERSON_NAME]" at bounding box center [88, 125] width 56 height 13
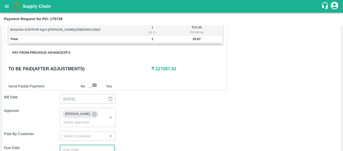
type input "DD/MM/YYYY hh:mm aa"
click at [81, 144] on input "DD/MM/YYYY hh:mm aa" at bounding box center [85, 149] width 51 height 10
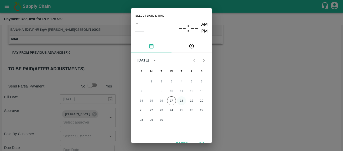
click at [181, 101] on button "18" at bounding box center [181, 100] width 9 height 9
type input "[DATE] 12:00 AM"
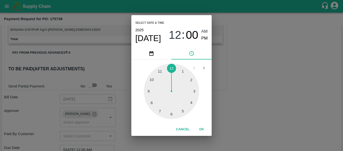
click at [247, 107] on div "Select date & time [DATE] 12 : 00 AM PM 1 2 3 4 5 6 7 8 9 10 11 12 Cancel OK" at bounding box center [171, 75] width 343 height 151
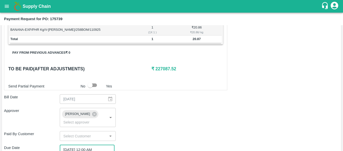
scroll to position [272, 0]
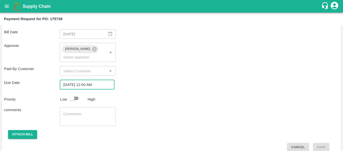
click at [70, 93] on input "checkbox" at bounding box center [72, 98] width 29 height 10
checkbox input "true"
click at [77, 107] on div "x ​" at bounding box center [88, 116] width 56 height 19
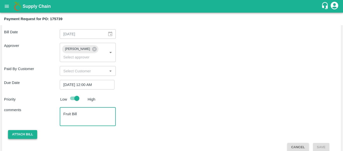
type textarea "Fruit Bill"
click at [14, 130] on button "Attach bill" at bounding box center [22, 134] width 29 height 9
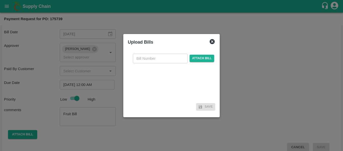
click at [198, 64] on div "​ Attach bill" at bounding box center [171, 76] width 87 height 52
click at [196, 61] on span "Attach bill" at bounding box center [202, 58] width 25 height 7
click at [0, 0] on input "Attach bill" at bounding box center [0, 0] width 0 height 0
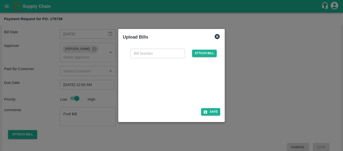
click at [156, 85] on div at bounding box center [170, 81] width 75 height 27
click at [149, 56] on input "text" at bounding box center [157, 53] width 55 height 10
type input "SE/25-26/1485"
click at [210, 110] on button "Save" at bounding box center [210, 111] width 19 height 7
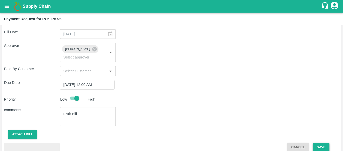
click at [324, 142] on button "Save" at bounding box center [321, 146] width 17 height 9
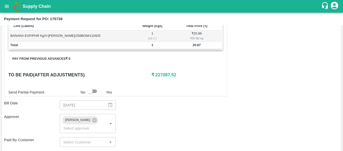
scroll to position [201, 0]
click at [98, 91] on input "checkbox" at bounding box center [90, 91] width 29 height 10
checkbox input "true"
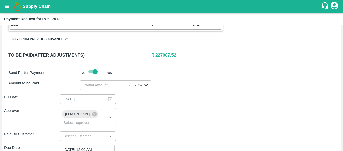
scroll to position [221, 0]
click at [89, 83] on input "number" at bounding box center [105, 85] width 50 height 10
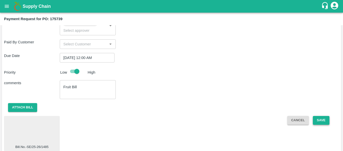
type input "227087"
click at [323, 116] on button "Save" at bounding box center [321, 120] width 17 height 9
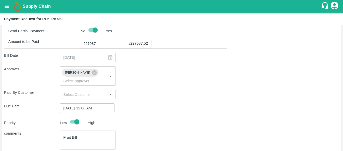
scroll to position [252, 0]
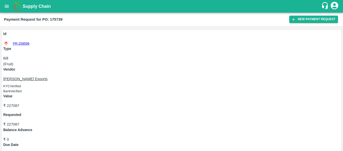
click at [4, 5] on icon "open drawer" at bounding box center [7, 7] width 6 height 6
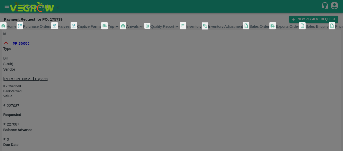
click at [32, 28] on span "Purchase Orders" at bounding box center [37, 26] width 28 height 4
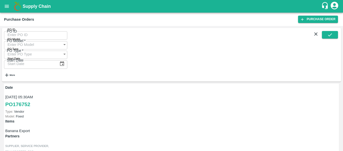
click at [34, 35] on input "PO ID" at bounding box center [35, 35] width 63 height 10
paste input "175739"
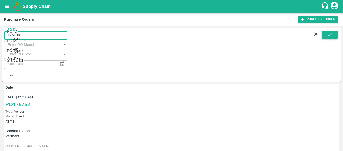
click at [326, 35] on button "submit" at bounding box center [330, 35] width 16 height 8
click at [25, 39] on input "175739" at bounding box center [38, 35] width 68 height 10
paste input "text"
type input "175735"
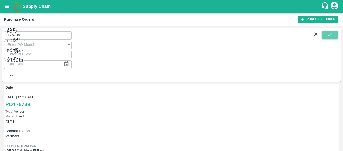
click at [332, 36] on icon "submit" at bounding box center [330, 35] width 6 height 6
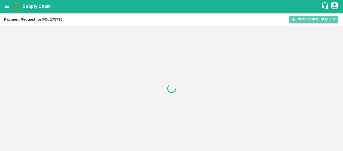
click at [301, 16] on button "New Payment Request" at bounding box center [313, 19] width 49 height 7
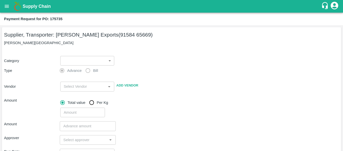
click at [70, 61] on body "Supply Chain Payment Request for PO: 175735 Supplier, Transporter: [PERSON_NAME…" at bounding box center [171, 75] width 343 height 151
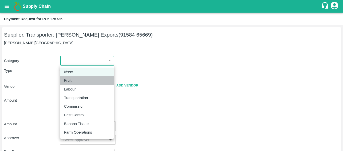
click at [77, 81] on div "Fruit" at bounding box center [87, 80] width 46 height 6
type input "1"
type input "[PERSON_NAME] Exports - 91584 65669(Supplier, Transporter)"
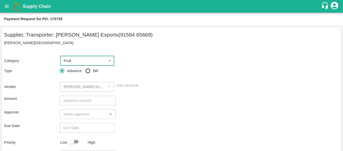
click at [87, 75] on input "Bill" at bounding box center [88, 71] width 10 height 10
radio input "true"
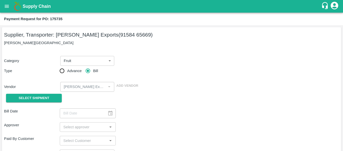
click at [53, 92] on div "Select Shipment" at bounding box center [32, 97] width 56 height 13
click at [43, 96] on span "Select Shipment" at bounding box center [34, 98] width 31 height 6
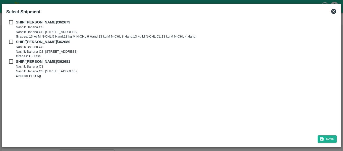
click at [10, 25] on input "checkbox" at bounding box center [11, 22] width 10 height 6
checkbox input "true"
click at [11, 42] on input "checkbox" at bounding box center [11, 42] width 10 height 6
checkbox input "true"
click at [12, 60] on input "checkbox" at bounding box center [11, 62] width 10 height 6
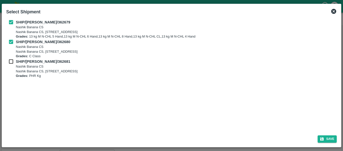
checkbox input "true"
click at [325, 142] on button "Save" at bounding box center [327, 138] width 19 height 7
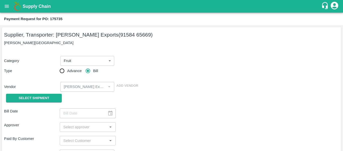
type input "[DATE]"
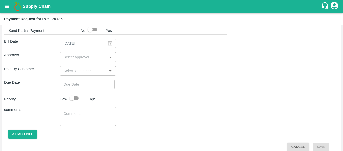
scroll to position [274, 0]
click at [79, 55] on input "input" at bounding box center [83, 56] width 44 height 7
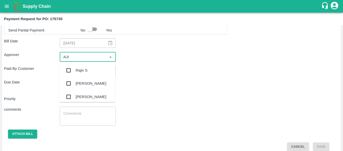
type input "AJIT"
click at [80, 67] on div "[PERSON_NAME]" at bounding box center [91, 70] width 31 height 6
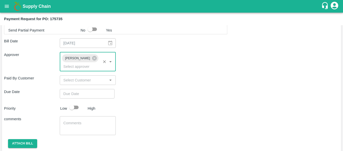
type input "DD/MM/YYYY hh:mm aa"
click at [83, 89] on input "DD/MM/YYYY hh:mm aa" at bounding box center [85, 94] width 51 height 10
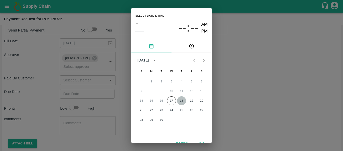
click at [179, 101] on button "18" at bounding box center [181, 100] width 9 height 9
type input "[DATE] 12:00 AM"
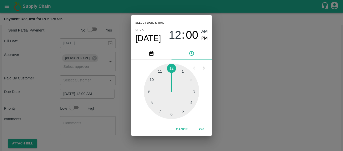
click at [219, 103] on div "Select date & time [DATE] 12 : 00 AM PM 1 2 3 4 5 6 7 8 9 10 11 12 Cancel OK" at bounding box center [171, 75] width 343 height 151
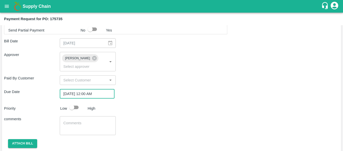
click at [72, 102] on input "checkbox" at bounding box center [72, 107] width 29 height 10
checkbox input "true"
click at [86, 120] on textarea at bounding box center [87, 125] width 49 height 11
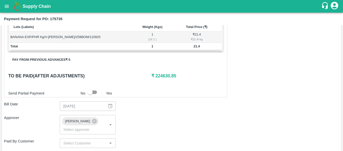
scroll to position [283, 0]
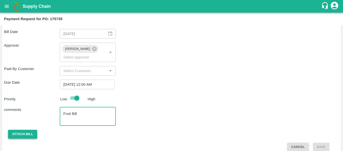
type textarea "Fruit Bill"
click at [20, 129] on button "Attach bill" at bounding box center [22, 133] width 29 height 9
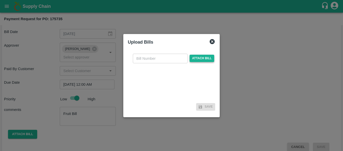
click at [193, 62] on span "Attach bill" at bounding box center [202, 58] width 25 height 7
click at [0, 0] on input "Attach bill" at bounding box center [0, 0] width 0 height 0
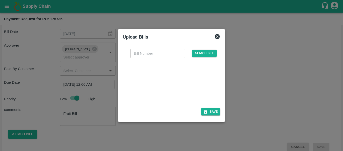
click at [192, 91] on div at bounding box center [170, 81] width 75 height 27
click at [136, 56] on input "text" at bounding box center [157, 53] width 55 height 10
type input "SE/25-26/1486"
click at [216, 111] on button "Save" at bounding box center [210, 111] width 19 height 7
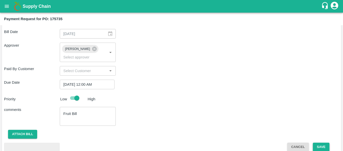
click at [327, 142] on button "Save" at bounding box center [321, 146] width 17 height 9
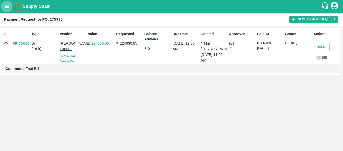
click at [6, 11] on button "open drawer" at bounding box center [7, 7] width 12 height 12
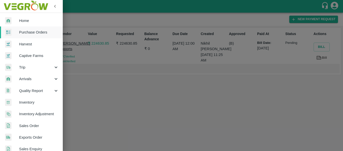
click at [28, 32] on span "Purchase Orders" at bounding box center [39, 32] width 40 height 6
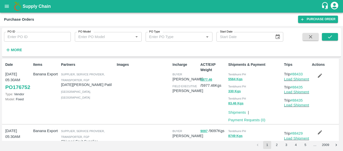
click at [35, 36] on input "PO ID" at bounding box center [37, 37] width 67 height 10
paste input "175730"
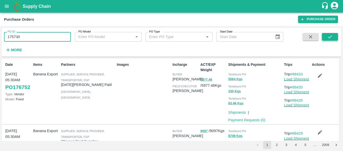
type input "175730"
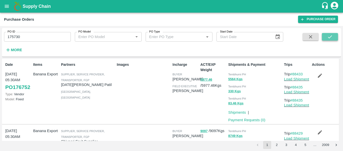
click at [325, 35] on button "submit" at bounding box center [330, 37] width 16 height 8
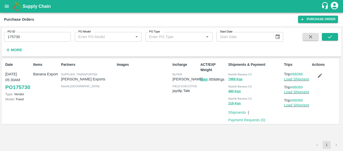
click at [250, 122] on p "Payment Requests ( 0 )" at bounding box center [246, 120] width 37 height 6
click at [250, 120] on link "Payment Requests ( 0 )" at bounding box center [246, 120] width 37 height 4
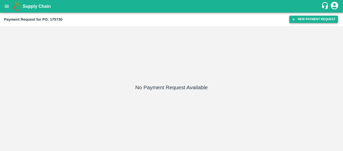
click at [302, 21] on button "New Payment Request" at bounding box center [313, 19] width 49 height 7
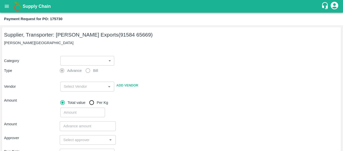
click at [103, 61] on body "Supply Chain Payment Request for PO: 175730 Supplier, Transporter: Shreyansh Ex…" at bounding box center [171, 75] width 343 height 151
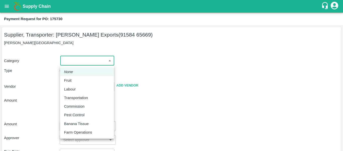
click at [77, 78] on div "Fruit" at bounding box center [87, 80] width 46 height 6
type input "1"
type input "[PERSON_NAME] Exports - 91584 65669(Supplier, Transporter)"
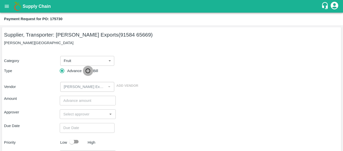
click at [88, 72] on input "Bill" at bounding box center [88, 71] width 10 height 10
radio input "true"
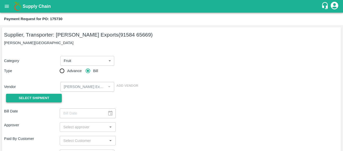
click at [49, 94] on button "Select Shipment" at bounding box center [34, 97] width 56 height 9
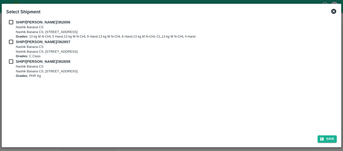
click at [13, 25] on input "checkbox" at bounding box center [11, 22] width 10 height 6
checkbox input "true"
click at [14, 43] on input "checkbox" at bounding box center [11, 42] width 10 height 6
checkbox input "true"
click at [14, 59] on input "checkbox" at bounding box center [11, 62] width 10 height 6
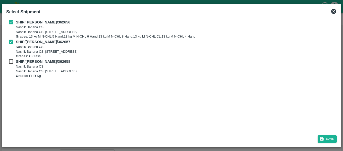
checkbox input "true"
click at [334, 140] on button "Save" at bounding box center [327, 138] width 19 height 7
type input "[DATE]"
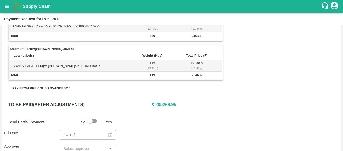
scroll to position [280, 0]
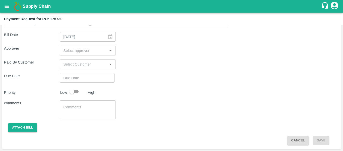
click at [75, 50] on input "input" at bounding box center [83, 50] width 44 height 7
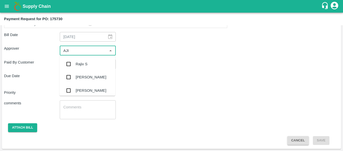
type input "AJIT"
click at [77, 59] on div "[PERSON_NAME]" at bounding box center [88, 63] width 56 height 13
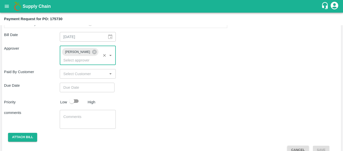
type input "DD/MM/YYYY hh:mm aa"
click at [83, 82] on input "DD/MM/YYYY hh:mm aa" at bounding box center [85, 87] width 51 height 10
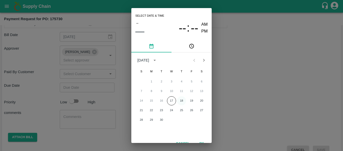
click at [183, 98] on button "18" at bounding box center [181, 100] width 9 height 9
type input "[DATE] 12:00 AM"
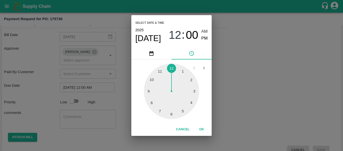
click at [242, 96] on div "Select date & time [DATE] 12 : 00 AM PM 1 2 3 4 5 6 7 8 9 10 11 12 Cancel OK" at bounding box center [171, 75] width 343 height 151
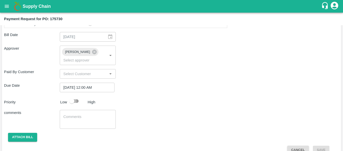
click at [78, 96] on input "checkbox" at bounding box center [72, 101] width 29 height 10
checkbox input "true"
click at [80, 114] on textarea at bounding box center [87, 119] width 49 height 11
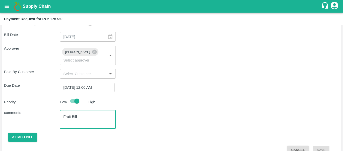
type textarea "Fruit Bill"
click at [27, 132] on button "Attach bill" at bounding box center [22, 136] width 29 height 9
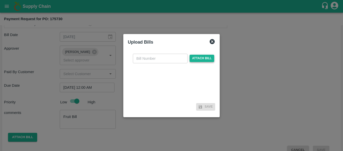
click at [205, 62] on span "Attach bill" at bounding box center [202, 58] width 25 height 7
click at [0, 0] on input "Attach bill" at bounding box center [0, 0] width 0 height 0
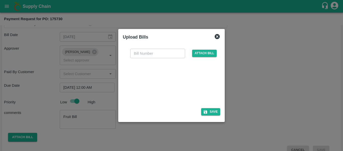
click at [195, 85] on div at bounding box center [170, 81] width 75 height 27
click at [145, 48] on input "text" at bounding box center [157, 53] width 55 height 10
type input "SE/25-26/1487"
click at [216, 110] on button "Save" at bounding box center [210, 111] width 19 height 7
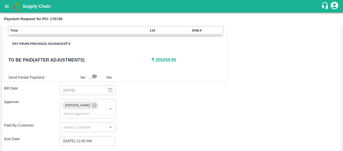
scroll to position [310, 0]
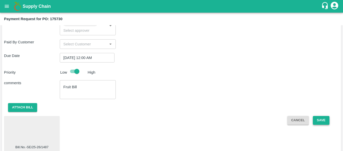
click at [325, 116] on button "Save" at bounding box center [321, 120] width 17 height 9
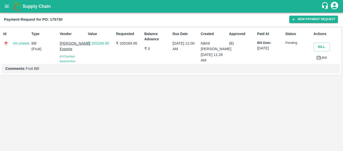
click at [5, 4] on icon "open drawer" at bounding box center [7, 7] width 6 height 6
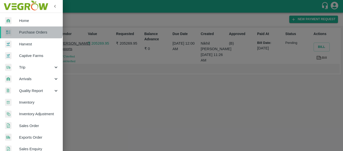
click at [26, 28] on link "Purchase Orders" at bounding box center [31, 32] width 63 height 12
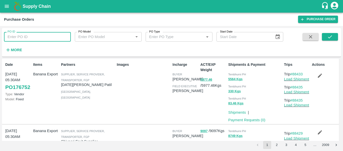
click at [25, 38] on input "PO ID" at bounding box center [37, 37] width 67 height 10
paste input "175733"
type input "175733"
click at [327, 36] on button "submit" at bounding box center [330, 37] width 16 height 8
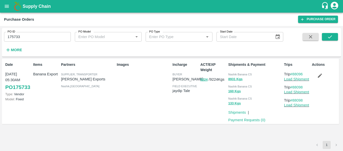
click at [240, 117] on p "Payment Requests ( 0 )" at bounding box center [246, 120] width 37 height 6
click at [247, 119] on link "Payment Requests ( 0 )" at bounding box center [246, 120] width 37 height 4
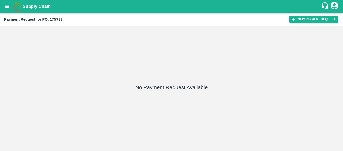
click at [306, 24] on div "Payment Request for PO: 175733 New Payment Request" at bounding box center [171, 19] width 343 height 13
click at [311, 20] on button "New Payment Request" at bounding box center [313, 19] width 49 height 7
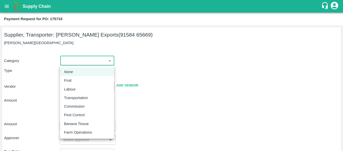
click at [98, 58] on body "Supply Chain Payment Request for PO: 175733 Supplier, Transporter: [PERSON_NAME…" at bounding box center [171, 75] width 343 height 151
click at [71, 80] on p "Fruit" at bounding box center [68, 80] width 8 height 6
type input "1"
type input "[PERSON_NAME] Exports - 91584 65669(Supplier, Transporter)"
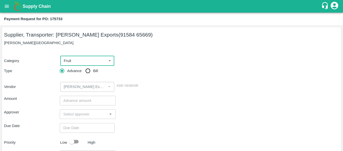
click at [88, 76] on input "Bill" at bounding box center [88, 71] width 10 height 10
radio input "true"
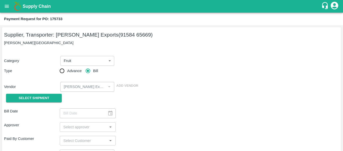
click at [50, 90] on div "Vendor ​ Add Vendor" at bounding box center [170, 86] width 337 height 12
click at [36, 98] on span "Select Shipment" at bounding box center [34, 98] width 31 height 6
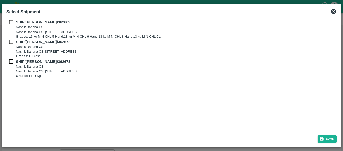
click at [12, 20] on input "checkbox" at bounding box center [11, 22] width 10 height 6
checkbox input "true"
click at [13, 41] on input "checkbox" at bounding box center [11, 42] width 10 height 6
checkbox input "true"
click at [15, 61] on input "checkbox" at bounding box center [11, 62] width 10 height 6
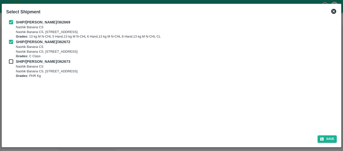
checkbox input "true"
click at [337, 138] on div "Save" at bounding box center [171, 137] width 335 height 13
click at [336, 138] on button "Save" at bounding box center [327, 138] width 19 height 7
type input "[DATE]"
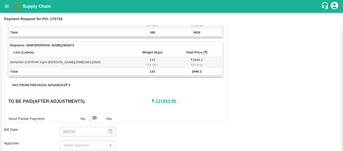
scroll to position [269, 0]
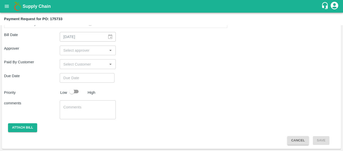
click at [82, 51] on input "input" at bounding box center [83, 50] width 44 height 7
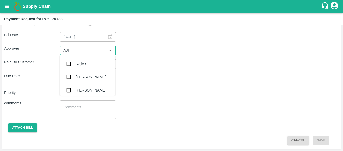
type input "AJIT"
click at [82, 59] on div "[PERSON_NAME]" at bounding box center [88, 63] width 56 height 13
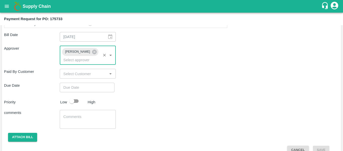
type input "DD/MM/YYYY hh:mm aa"
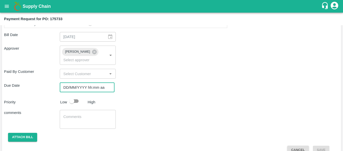
click at [84, 82] on input "DD/MM/YYYY hh:mm aa" at bounding box center [85, 87] width 51 height 10
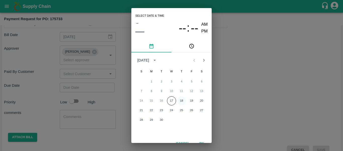
click at [179, 97] on button "18" at bounding box center [181, 100] width 9 height 9
type input "[DATE] 12:00 AM"
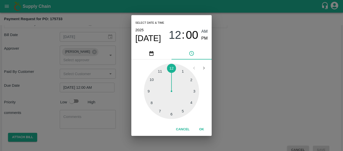
click at [235, 101] on div "Select date & time [DATE] 12 : 00 AM PM 1 2 3 4 5 6 7 8 9 10 11 12 Cancel OK" at bounding box center [171, 75] width 343 height 151
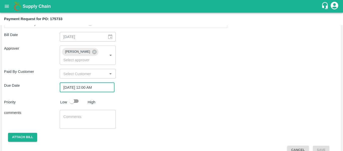
click at [77, 96] on input "checkbox" at bounding box center [72, 101] width 29 height 10
checkbox input "true"
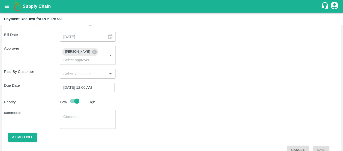
click at [82, 114] on textarea at bounding box center [87, 119] width 49 height 11
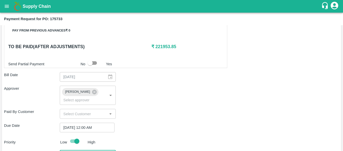
scroll to position [272, 0]
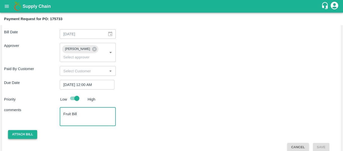
type textarea "Fruit Bill"
click at [34, 130] on button "Attach bill" at bounding box center [22, 134] width 29 height 9
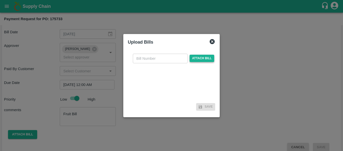
click at [194, 57] on span "Attach bill" at bounding box center [202, 58] width 25 height 7
click at [0, 0] on input "Attach bill" at bounding box center [0, 0] width 0 height 0
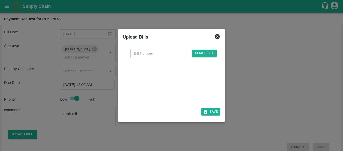
click at [163, 83] on div at bounding box center [170, 81] width 75 height 27
click at [138, 49] on input "text" at bounding box center [157, 53] width 55 height 10
type input "SE/25-26/1488"
click at [212, 110] on button "Save" at bounding box center [210, 111] width 19 height 7
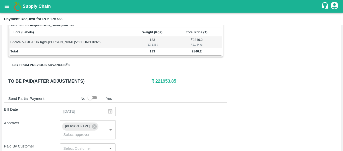
scroll to position [299, 0]
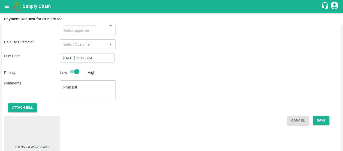
click at [320, 119] on div "Cancel Save" at bounding box center [311, 133] width 56 height 35
click at [320, 117] on button "Save" at bounding box center [321, 120] width 17 height 9
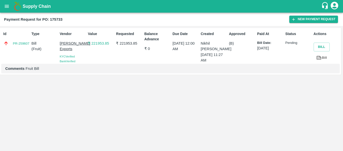
click at [10, 9] on icon "open drawer" at bounding box center [7, 7] width 6 height 6
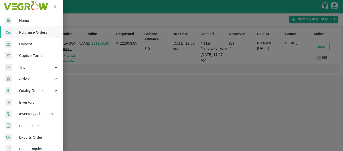
click at [28, 33] on span "Purchase Orders" at bounding box center [39, 32] width 40 height 6
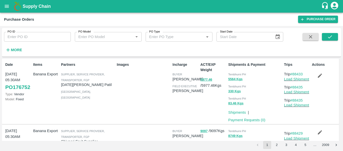
click at [23, 48] on button "More" at bounding box center [13, 49] width 19 height 9
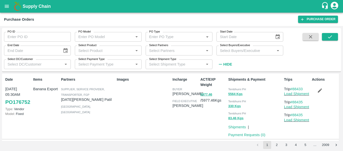
click at [28, 37] on input "PO ID" at bounding box center [37, 37] width 67 height 10
paste input "175734"
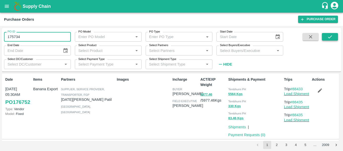
type input "175734"
click at [334, 38] on button "submit" at bounding box center [330, 37] width 16 height 8
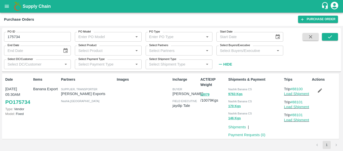
click at [234, 65] on div "PO ID 175734 PO ID PO Model PO Model   * PO Type PO Type   * Start Date Start D…" at bounding box center [141, 48] width 283 height 41
click at [227, 64] on strong "Hide" at bounding box center [227, 64] width 9 height 4
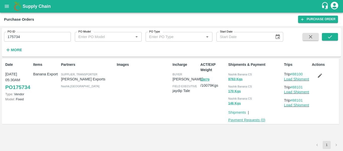
click at [256, 120] on link "Payment Requests ( 0 )" at bounding box center [246, 120] width 37 height 4
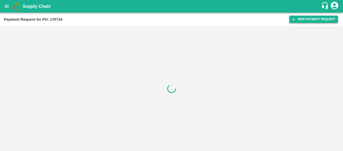
click at [302, 18] on button "New Payment Request" at bounding box center [313, 19] width 49 height 7
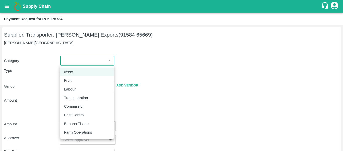
click at [85, 59] on body "Supply Chain Payment Request for PO: 175734 Supplier, Transporter: [PERSON_NAME…" at bounding box center [171, 75] width 343 height 151
click at [76, 78] on div "Fruit" at bounding box center [87, 80] width 46 height 6
type input "1"
type input "[PERSON_NAME] Exports - 91584 65669(Supplier, Transporter)"
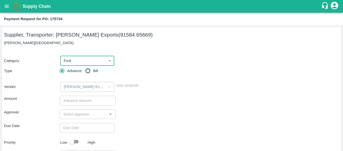
click at [92, 70] on input "Bill" at bounding box center [88, 71] width 10 height 10
radio input "true"
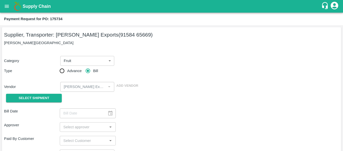
click at [54, 90] on div "Vendor ​ Add Vendor" at bounding box center [170, 86] width 337 height 12
click at [52, 95] on button "Select Shipment" at bounding box center [34, 97] width 56 height 9
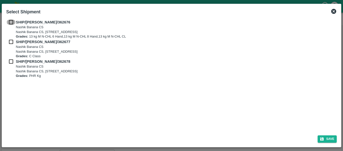
click at [11, 24] on input "checkbox" at bounding box center [11, 22] width 10 height 6
checkbox input "true"
click at [11, 48] on div "SHIP/NASH/362677 Nashik Banana CS Nashik Banana CS, Gat No. 314/2/1, A/p- Mohad…" at bounding box center [171, 49] width 331 height 20
click at [11, 41] on input "checkbox" at bounding box center [11, 42] width 10 height 6
checkbox input "true"
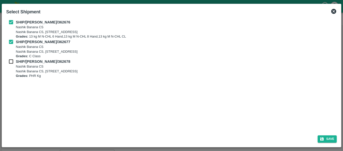
click at [11, 58] on div "SHIP/NASH/362677 Nashik Banana CS Nashik Banana CS, Gat No. 314/2/1, A/p- Mohad…" at bounding box center [171, 49] width 331 height 20
click at [11, 61] on input "checkbox" at bounding box center [11, 62] width 10 height 6
checkbox input "true"
click at [321, 133] on div "Save" at bounding box center [171, 137] width 335 height 13
click at [323, 139] on icon "submit" at bounding box center [322, 139] width 4 height 4
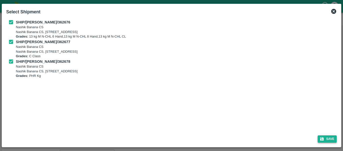
type input "[DATE]"
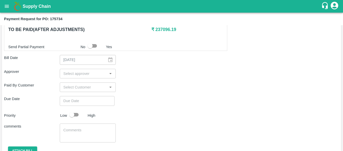
scroll to position [242, 0]
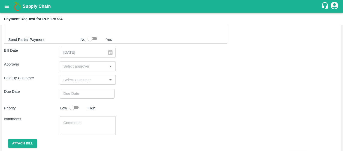
click at [77, 64] on input "input" at bounding box center [83, 66] width 44 height 7
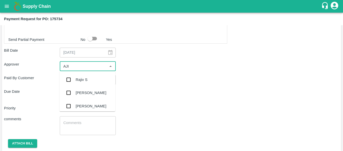
type input "AJIT"
click at [79, 78] on div "[PERSON_NAME]" at bounding box center [91, 80] width 31 height 6
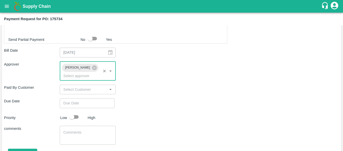
click at [85, 101] on div "Shipment - SHIP/NASH/362676 Lots (Labels) Weight (Kgs) Total Price (₹) BANANA-E…" at bounding box center [171, 16] width 335 height 308
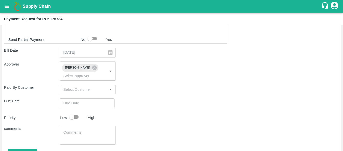
type input "DD/MM/YYYY hh:mm aa"
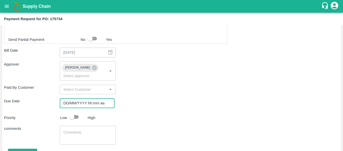
click at [92, 98] on input "DD/MM/YYYY hh:mm aa" at bounding box center [85, 103] width 51 height 10
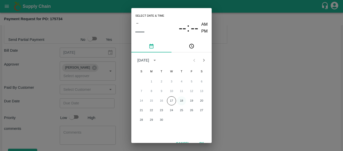
click at [184, 101] on button "18" at bounding box center [181, 100] width 9 height 9
type input "[DATE] 12:00 AM"
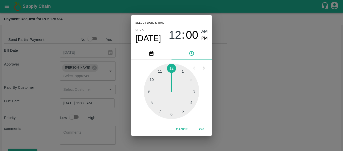
click at [244, 99] on div "Select date & time [DATE] 12 : 00 AM PM 1 2 3 4 5 6 7 8 9 10 11 12 Cancel OK" at bounding box center [171, 75] width 343 height 151
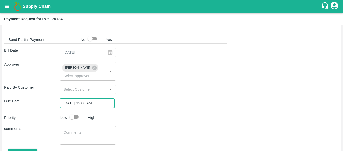
click at [78, 112] on input "checkbox" at bounding box center [72, 117] width 29 height 10
checkbox input "true"
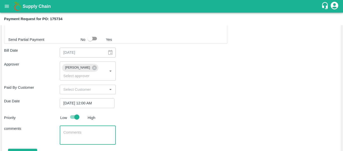
click at [81, 129] on textarea at bounding box center [87, 134] width 49 height 11
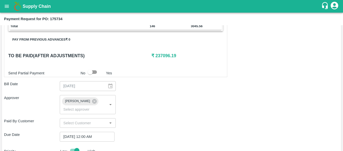
scroll to position [261, 0]
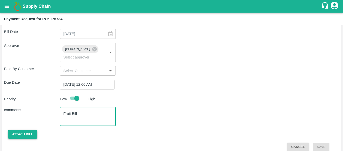
type textarea "Fruit Bill"
click at [19, 130] on button "Attach bill" at bounding box center [22, 134] width 29 height 9
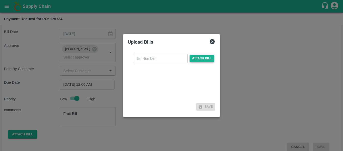
click at [201, 59] on span "Attach bill" at bounding box center [202, 58] width 25 height 7
click at [0, 0] on input "Attach bill" at bounding box center [0, 0] width 0 height 0
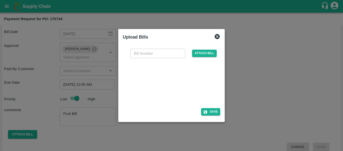
click at [180, 88] on div at bounding box center [170, 81] width 75 height 27
click at [217, 37] on icon at bounding box center [217, 36] width 6 height 6
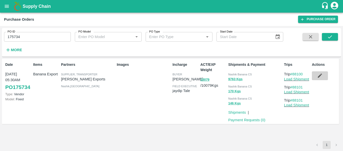
click at [321, 76] on icon "button" at bounding box center [320, 76] width 6 height 6
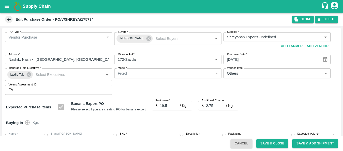
scroll to position [230, 0]
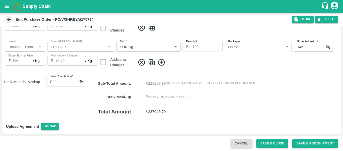
type input "8"
click at [75, 80] on input "8" at bounding box center [61, 81] width 31 height 10
type input "22.25"
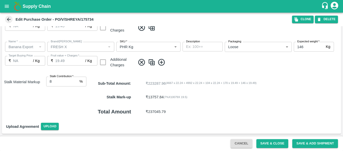
type input "19.5"
click at [75, 80] on input "9" at bounding box center [61, 81] width 31 height 10
click at [76, 82] on input "8" at bounding box center [61, 81] width 31 height 10
type input "7"
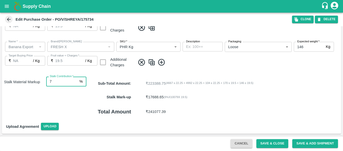
click at [76, 82] on input "7" at bounding box center [61, 81] width 31 height 10
click at [269, 142] on button "Save & Close" at bounding box center [273, 143] width 32 height 9
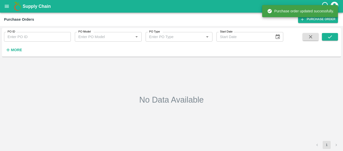
type input "175734"
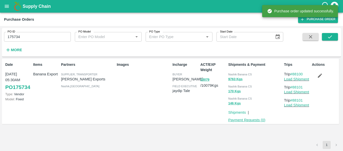
click at [241, 119] on link "Payment Requests ( 0 )" at bounding box center [246, 120] width 37 height 4
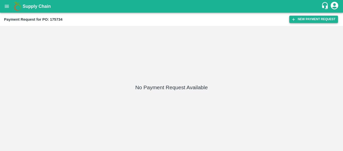
click at [311, 18] on button "New Payment Request" at bounding box center [313, 19] width 49 height 7
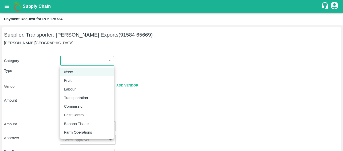
click at [90, 62] on body "Supply Chain Payment Request for PO: 175734 Supplier, Transporter: [PERSON_NAME…" at bounding box center [171, 75] width 343 height 151
click at [77, 79] on div "Fruit" at bounding box center [87, 80] width 46 height 6
type input "1"
type input "[PERSON_NAME] Exports - 91584 65669(Supplier, Transporter)"
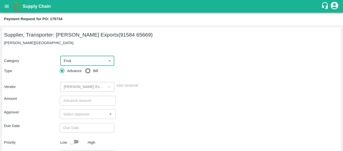
click at [91, 71] on input "Bill" at bounding box center [88, 71] width 10 height 10
radio input "true"
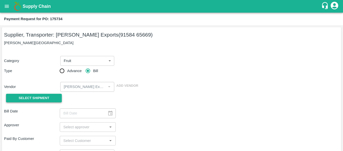
click at [51, 94] on button "Select Shipment" at bounding box center [34, 97] width 56 height 9
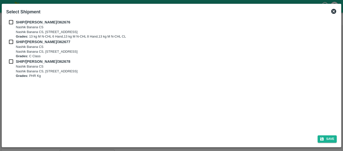
click at [12, 20] on input "checkbox" at bounding box center [11, 22] width 10 height 6
checkbox input "true"
click at [15, 38] on div "SHIP/[PERSON_NAME]/362676 Nashik Banana CS Nashik Banana CS, Gat No. 314/2/1, A…" at bounding box center [171, 29] width 331 height 20
click at [15, 42] on input "checkbox" at bounding box center [11, 42] width 10 height 6
checkbox input "true"
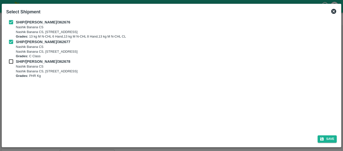
click at [14, 61] on input "checkbox" at bounding box center [11, 62] width 10 height 6
checkbox input "true"
click at [331, 137] on button "Save" at bounding box center [327, 138] width 19 height 7
type input "[DATE]"
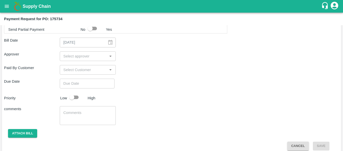
scroll to position [253, 0]
click at [70, 58] on input "input" at bounding box center [83, 56] width 44 height 7
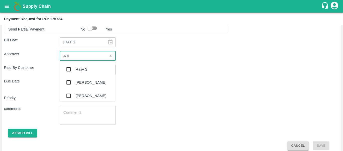
type input "AJIT"
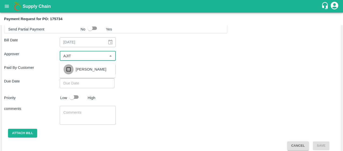
click at [72, 65] on input "checkbox" at bounding box center [69, 69] width 10 height 10
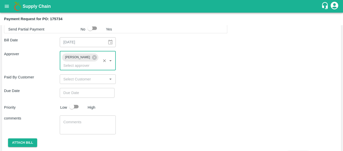
type input "DD/MM/YYYY hh:mm aa"
click at [76, 88] on input "DD/MM/YYYY hh:mm aa" at bounding box center [85, 93] width 51 height 10
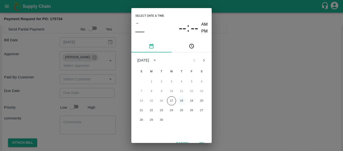
click at [182, 99] on button "18" at bounding box center [181, 100] width 9 height 9
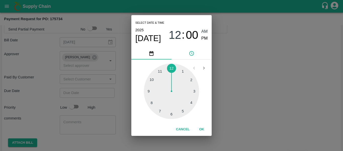
type input "[DATE] 12:00 AM"
click at [262, 97] on div "Select date & time [DATE] 12 : 00 AM PM 1 2 3 4 5 6 7 8 9 10 11 12 Cancel OK" at bounding box center [171, 75] width 343 height 151
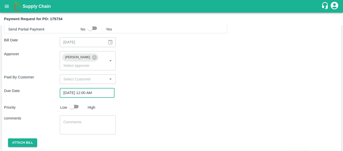
click at [81, 102] on input "checkbox" at bounding box center [72, 107] width 29 height 10
checkbox input "true"
click at [87, 121] on textarea at bounding box center [87, 124] width 49 height 11
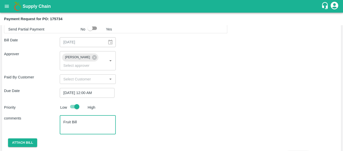
type textarea "Fruit Bill"
click at [192, 115] on div "comments Fruit Bill x ​" at bounding box center [171, 124] width 335 height 19
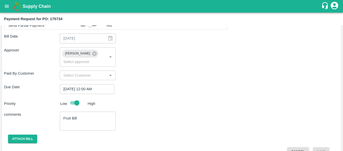
scroll to position [258, 0]
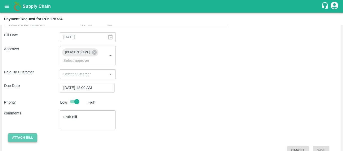
click at [12, 134] on button "Attach bill" at bounding box center [22, 137] width 29 height 9
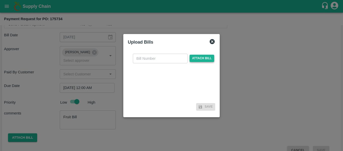
click at [193, 57] on span "Attach bill" at bounding box center [202, 58] width 25 height 7
click at [0, 0] on input "Attach bill" at bounding box center [0, 0] width 0 height 0
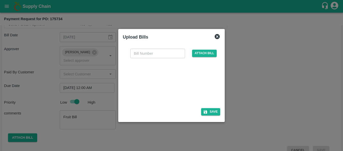
click at [171, 88] on div at bounding box center [170, 81] width 75 height 27
click at [141, 59] on div "​ Attach bill" at bounding box center [171, 75] width 97 height 62
click at [135, 48] on input "text" at bounding box center [157, 53] width 55 height 10
type input "SE/25-26/1489"
click at [213, 113] on button "Save" at bounding box center [210, 111] width 19 height 7
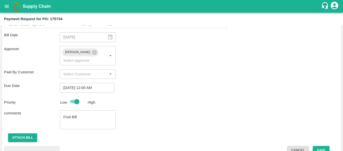
click at [319, 145] on button "Save" at bounding box center [321, 149] width 17 height 9
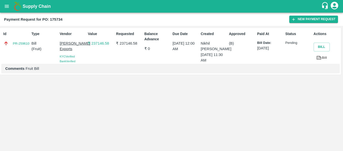
click at [7, 5] on icon "open drawer" at bounding box center [7, 7] width 6 height 6
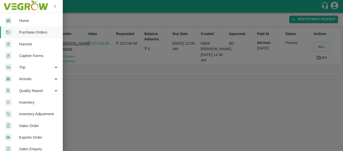
click at [35, 31] on span "Purchase Orders" at bounding box center [39, 32] width 40 height 6
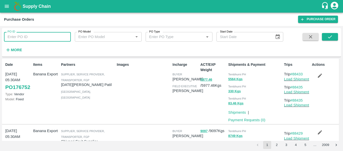
click at [18, 35] on input "PO ID" at bounding box center [37, 37] width 67 height 10
paste input "175724"
type input "175724"
click at [327, 37] on button "submit" at bounding box center [330, 37] width 16 height 8
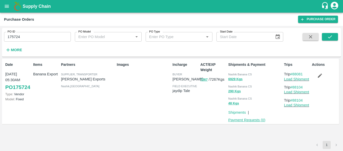
click at [248, 118] on link "Payment Requests ( 0 )" at bounding box center [246, 120] width 37 height 4
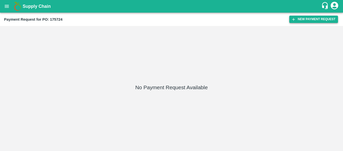
click at [314, 21] on button "New Payment Request" at bounding box center [313, 19] width 49 height 7
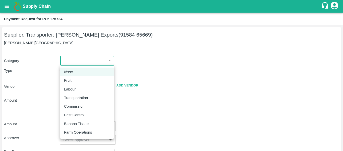
click at [95, 63] on body "Supply Chain Payment Request for PO: 175724 Supplier, Transporter: Shreyansh Ex…" at bounding box center [171, 75] width 343 height 151
click at [74, 79] on div "Fruit" at bounding box center [87, 80] width 46 height 6
type input "1"
type input "[PERSON_NAME] Exports - 91584 65669(Supplier, Transporter)"
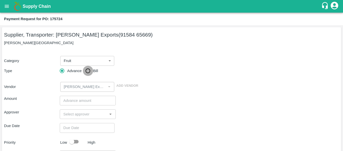
click at [88, 71] on input "Bill" at bounding box center [88, 71] width 10 height 10
radio input "true"
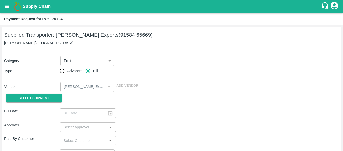
click at [53, 91] on div "Vendor ​ Add Vendor" at bounding box center [170, 86] width 337 height 12
click at [43, 97] on span "Select Shipment" at bounding box center [34, 98] width 31 height 6
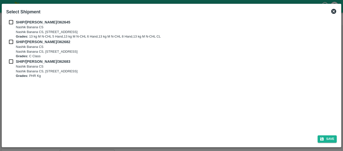
click at [14, 20] on input "checkbox" at bounding box center [11, 22] width 10 height 6
checkbox input "true"
click at [16, 42] on b "SHIP/NASH/362682" at bounding box center [43, 42] width 55 height 4
checkbox input "true"
click at [19, 63] on b "SHIP/NASH/362683" at bounding box center [43, 61] width 55 height 4
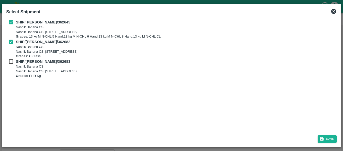
checkbox input "true"
click at [326, 136] on button "Save" at bounding box center [327, 138] width 19 height 7
type input "13/09/2025"
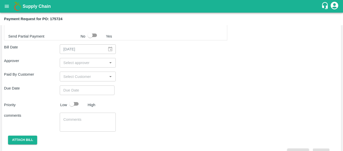
scroll to position [269, 0]
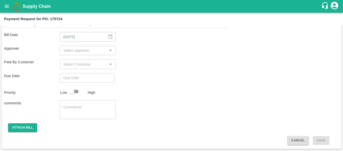
click at [82, 52] on input "input" at bounding box center [83, 50] width 44 height 7
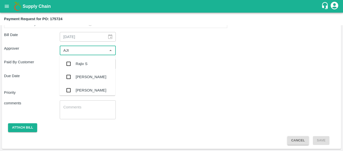
type input "AJIT"
click at [82, 62] on div "[PERSON_NAME]" at bounding box center [91, 64] width 31 height 6
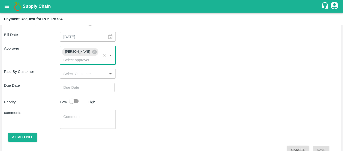
type input "DD/MM/YYYY hh:mm aa"
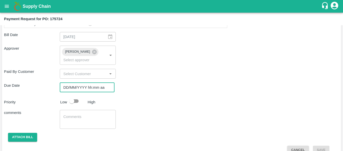
click at [85, 82] on input "DD/MM/YYYY hh:mm aa" at bounding box center [85, 87] width 51 height 10
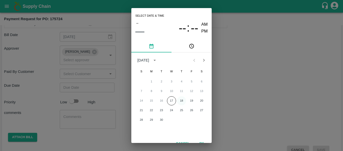
click at [181, 101] on button "18" at bounding box center [181, 100] width 9 height 9
type input "[DATE] 12:00 AM"
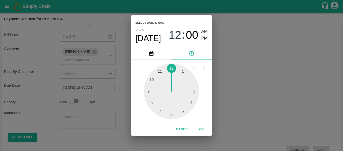
click at [264, 100] on div "Select date & time [DATE] 12 : 00 AM PM 1 2 3 4 5 6 7 8 9 10 11 12 Cancel OK" at bounding box center [171, 75] width 343 height 151
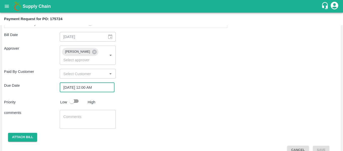
click at [83, 96] on div at bounding box center [76, 101] width 19 height 10
click at [72, 96] on input "checkbox" at bounding box center [72, 101] width 29 height 10
checkbox input "true"
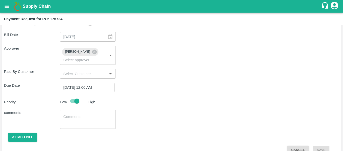
click at [81, 114] on textarea at bounding box center [87, 119] width 49 height 11
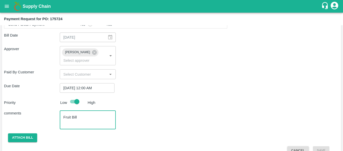
scroll to position [272, 0]
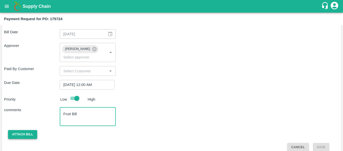
type textarea "Fruit Bill"
click at [27, 130] on button "Attach bill" at bounding box center [22, 134] width 29 height 9
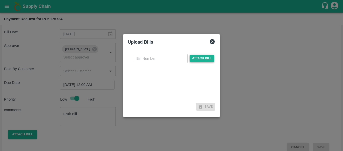
click at [199, 58] on span "Attach bill" at bounding box center [202, 58] width 25 height 7
click at [0, 0] on input "Attach bill" at bounding box center [0, 0] width 0 height 0
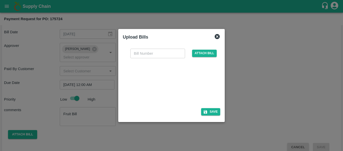
click at [181, 85] on div at bounding box center [170, 81] width 75 height 27
click at [149, 53] on input "text" at bounding box center [157, 53] width 55 height 10
type input "SE/25-26/1490"
click at [209, 110] on button "Save" at bounding box center [210, 111] width 19 height 7
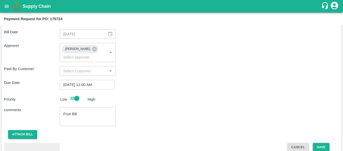
click at [323, 142] on button "Save" at bounding box center [321, 146] width 17 height 9
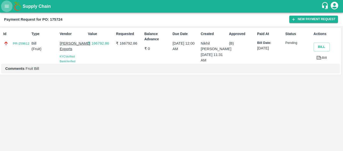
click at [3, 9] on button "open drawer" at bounding box center [7, 7] width 12 height 12
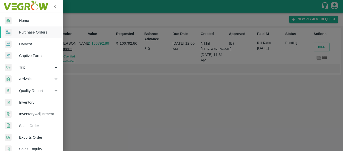
click at [33, 29] on span "Purchase Orders" at bounding box center [39, 32] width 40 height 6
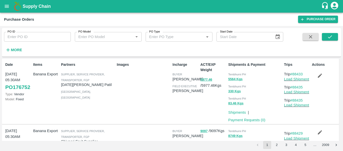
click at [34, 39] on input "PO ID" at bounding box center [37, 37] width 67 height 10
paste input "176019"
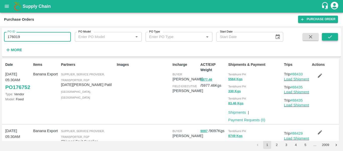
type input "176019"
click at [331, 34] on button "submit" at bounding box center [330, 37] width 16 height 8
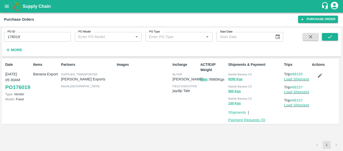
click at [253, 122] on link "Payment Requests ( 0 )" at bounding box center [246, 120] width 37 height 4
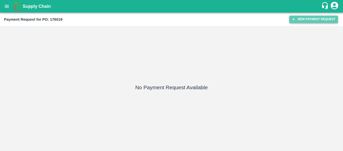
click at [313, 22] on button "New Payment Request" at bounding box center [313, 19] width 49 height 7
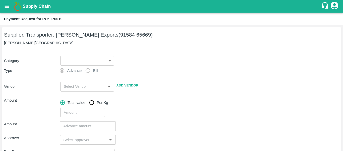
click at [78, 64] on body "Supply Chain Payment Request for PO: 176019 Supplier, Transporter: [PERSON_NAME…" at bounding box center [171, 75] width 343 height 151
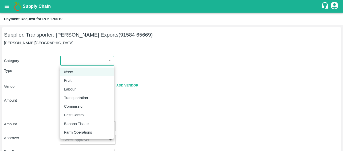
click at [77, 82] on div "Fruit" at bounding box center [87, 80] width 46 height 6
type input "1"
type input "[PERSON_NAME] Exports - 91584 65669(Supplier, Transporter)"
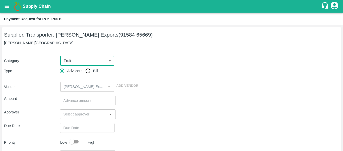
click at [89, 73] on input "Bill" at bounding box center [88, 71] width 10 height 10
radio input "true"
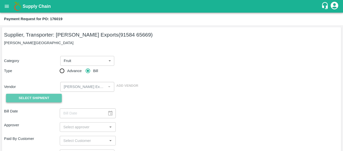
click at [44, 97] on span "Select Shipment" at bounding box center [34, 98] width 31 height 6
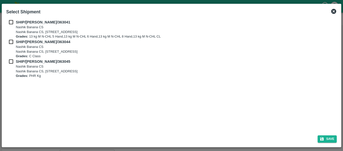
click at [10, 26] on div "SHIP/NASH/363041 Nashik Banana CS Nashik Banana CS, Gat No. 314/2/1, A/p- Mohad…" at bounding box center [171, 29] width 331 height 20
click at [10, 23] on input "checkbox" at bounding box center [11, 22] width 10 height 6
checkbox input "true"
click at [13, 41] on input "checkbox" at bounding box center [11, 42] width 10 height 6
checkbox input "true"
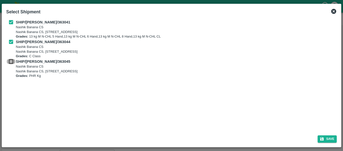
click at [13, 61] on input "checkbox" at bounding box center [11, 62] width 10 height 6
checkbox input "true"
click at [324, 139] on icon "submit" at bounding box center [322, 139] width 4 height 4
type input "[DATE]"
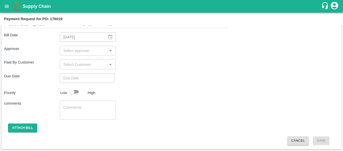
scroll to position [269, 0]
click at [76, 54] on div "​" at bounding box center [88, 50] width 56 height 10
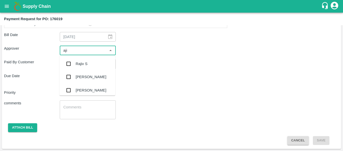
type input "ajit"
click at [78, 61] on div "[PERSON_NAME]" at bounding box center [91, 64] width 31 height 6
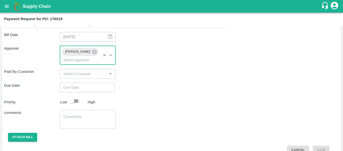
click at [80, 82] on input "Choose date" at bounding box center [85, 87] width 51 height 10
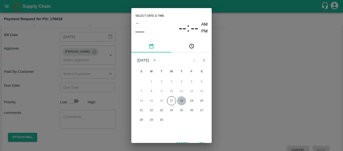
click at [182, 100] on button "18" at bounding box center [181, 100] width 9 height 9
type input "[DATE] 12:00 AM"
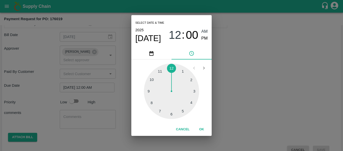
click at [266, 87] on div "Select date & time [DATE] 12 : 00 AM PM 1 2 3 4 5 6 7 8 9 10 11 12 Cancel OK" at bounding box center [171, 75] width 343 height 151
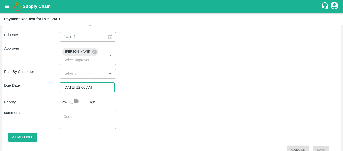
click at [70, 96] on input "checkbox" at bounding box center [72, 101] width 29 height 10
checkbox input "true"
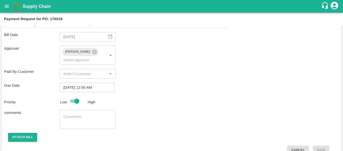
click at [79, 114] on textarea at bounding box center [87, 119] width 49 height 11
type textarea "Fruit Bill"
click at [28, 132] on button "Attach bill" at bounding box center [22, 136] width 29 height 9
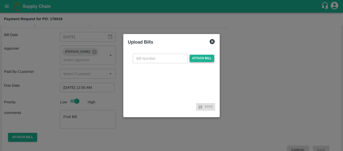
click at [193, 58] on span "Attach bill" at bounding box center [202, 58] width 25 height 7
click at [0, 0] on input "Attach bill" at bounding box center [0, 0] width 0 height 0
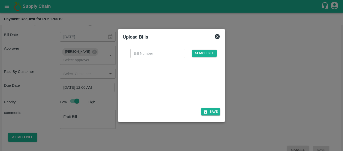
click at [170, 80] on div at bounding box center [170, 81] width 75 height 27
click at [143, 56] on input "text" at bounding box center [157, 53] width 55 height 10
type input "SE/25-26/1493"
click at [216, 110] on button "Save" at bounding box center [210, 111] width 19 height 7
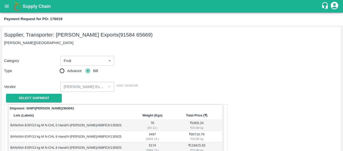
scroll to position [299, 0]
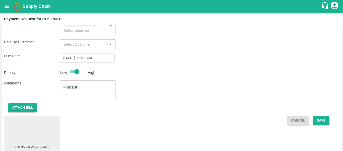
click at [321, 116] on button "Save" at bounding box center [321, 120] width 17 height 9
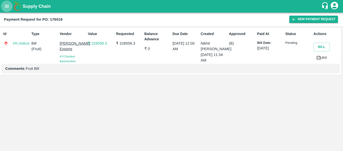
click at [6, 7] on icon "open drawer" at bounding box center [7, 7] width 6 height 6
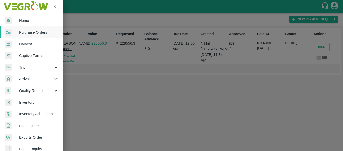
click at [22, 27] on link "Purchase Orders" at bounding box center [31, 32] width 63 height 12
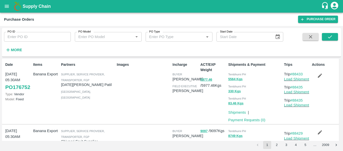
click at [18, 34] on input "PO ID" at bounding box center [37, 37] width 67 height 10
paste input "176027"
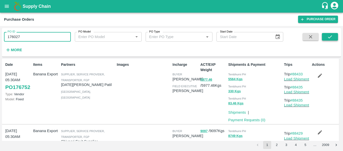
type input "176027"
click at [325, 40] on button "submit" at bounding box center [330, 37] width 16 height 8
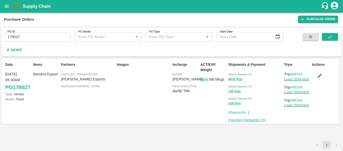
click at [248, 120] on link "Payment Requests ( 0 )" at bounding box center [246, 120] width 37 height 4
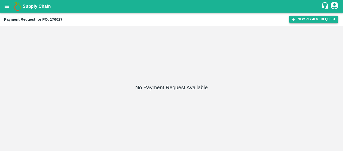
click at [303, 20] on button "New Payment Request" at bounding box center [313, 19] width 49 height 7
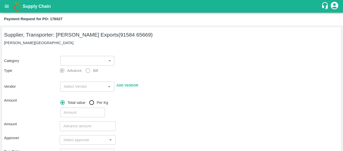
click at [87, 66] on label "Bill" at bounding box center [90, 70] width 15 height 10
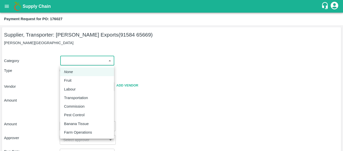
click at [78, 59] on body "Supply Chain Payment Request for PO: 176027 Supplier, Transporter: [PERSON_NAME…" at bounding box center [171, 75] width 343 height 151
click at [68, 81] on p "Fruit" at bounding box center [68, 80] width 8 height 6
type input "1"
type input "[PERSON_NAME] Exports - 91584 65669(Supplier, Transporter)"
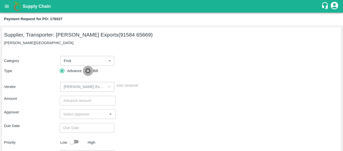
click at [90, 69] on input "Bill" at bounding box center [88, 71] width 10 height 10
radio input "true"
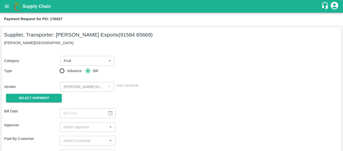
click at [45, 92] on div "Select Shipment" at bounding box center [32, 97] width 56 height 13
click at [36, 95] on span "Select Shipment" at bounding box center [34, 98] width 31 height 6
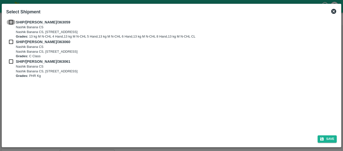
click at [13, 20] on input "checkbox" at bounding box center [11, 22] width 10 height 6
checkbox input "true"
click at [15, 40] on input "checkbox" at bounding box center [11, 42] width 10 height 6
checkbox input "true"
click at [17, 62] on b "SHIP/NASH/363061" at bounding box center [43, 61] width 55 height 4
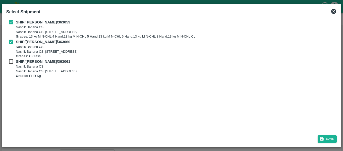
checkbox input "true"
click at [318, 134] on div "Save" at bounding box center [171, 137] width 335 height 13
click at [328, 138] on button "Save" at bounding box center [327, 138] width 19 height 7
type input "[DATE]"
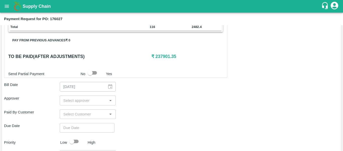
scroll to position [236, 0]
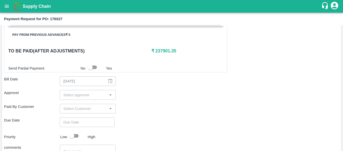
click at [90, 96] on input "input" at bounding box center [83, 94] width 44 height 7
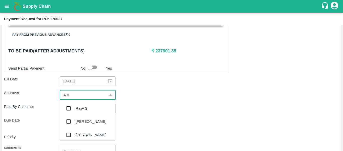
type input "AJIT"
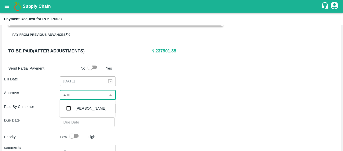
click at [92, 109] on div "[PERSON_NAME]" at bounding box center [88, 108] width 56 height 13
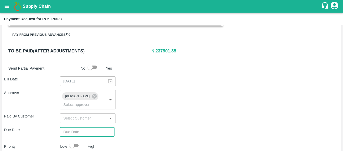
type input "DD/MM/YYYY hh:mm aa"
click at [88, 127] on input "DD/MM/YYYY hh:mm aa" at bounding box center [85, 132] width 51 height 10
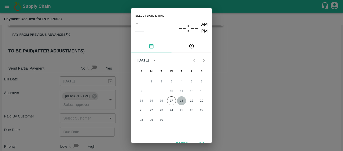
click at [181, 100] on button "18" at bounding box center [181, 100] width 9 height 9
type input "[DATE] 12:00 AM"
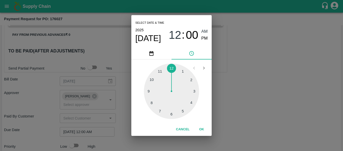
click at [246, 104] on div "Select date & time [DATE] 12 : 00 AM PM 1 2 3 4 5 6 7 8 9 10 11 12 Cancel OK" at bounding box center [171, 75] width 343 height 151
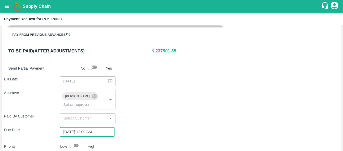
scroll to position [283, 0]
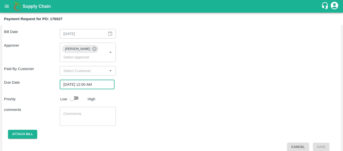
click at [71, 93] on input "checkbox" at bounding box center [72, 98] width 29 height 10
checkbox input "true"
click at [89, 111] on textarea at bounding box center [87, 116] width 49 height 11
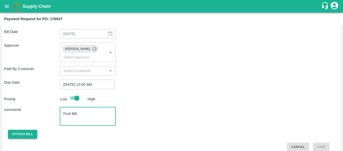
type textarea "Fruit Bill"
click at [34, 129] on button "Attach bill" at bounding box center [22, 133] width 29 height 9
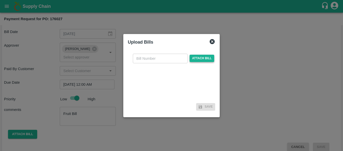
click at [194, 59] on span "Attach bill" at bounding box center [202, 58] width 25 height 7
click at [0, 0] on input "Attach bill" at bounding box center [0, 0] width 0 height 0
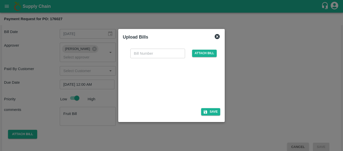
click at [189, 86] on div at bounding box center [170, 81] width 75 height 27
click at [151, 51] on input "text" at bounding box center [157, 53] width 55 height 10
type input "SE/25-26-1494"
click at [212, 113] on button "Save" at bounding box center [210, 111] width 19 height 7
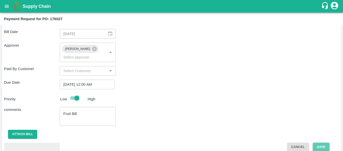
click at [323, 142] on button "Save" at bounding box center [321, 146] width 17 height 9
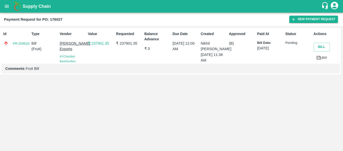
click at [320, 58] on icon at bounding box center [319, 57] width 4 height 3
click at [6, 9] on icon "open drawer" at bounding box center [7, 7] width 6 height 6
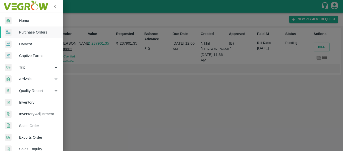
click at [32, 32] on span "Purchase Orders" at bounding box center [39, 32] width 40 height 6
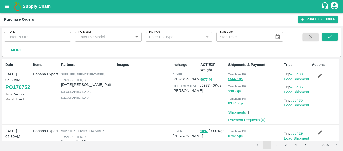
click at [14, 33] on label "PO ID" at bounding box center [12, 32] width 8 height 4
click at [14, 33] on input "PO ID" at bounding box center [37, 37] width 67 height 10
paste input "176037"
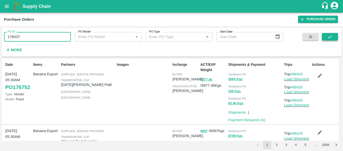
type input "176037"
click at [326, 33] on button "submit" at bounding box center [330, 37] width 16 height 8
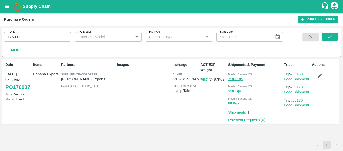
click at [239, 122] on p "Payment Requests ( 0 )" at bounding box center [246, 120] width 37 height 6
click at [239, 120] on link "Payment Requests ( 0 )" at bounding box center [246, 120] width 37 height 4
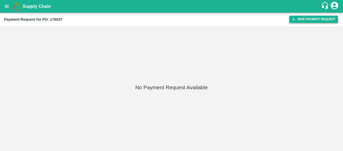
click at [309, 18] on button "New Payment Request" at bounding box center [313, 19] width 49 height 7
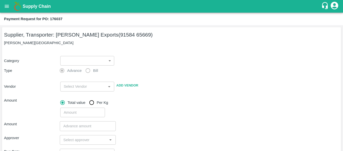
click at [94, 62] on body "Supply Chain Payment Request for PO: 176037 Supplier, Transporter: [PERSON_NAME…" at bounding box center [171, 75] width 343 height 151
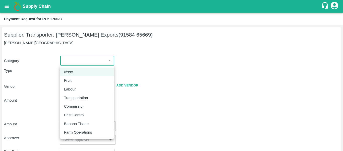
click at [81, 81] on div "Fruit" at bounding box center [87, 80] width 46 height 6
type input "1"
type input "[PERSON_NAME] Exports - 91584 65669(Supplier, Transporter)"
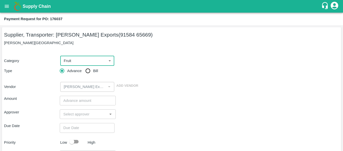
click at [95, 69] on span "Bill" at bounding box center [95, 71] width 5 height 6
click at [93, 69] on input "Bill" at bounding box center [88, 71] width 10 height 10
radio input "true"
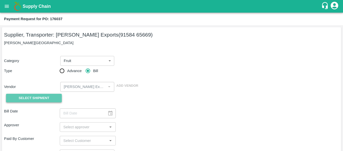
click at [35, 96] on span "Select Shipment" at bounding box center [34, 98] width 31 height 6
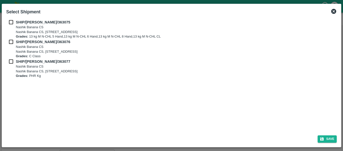
click at [13, 23] on input "checkbox" at bounding box center [11, 22] width 10 height 6
checkbox input "true"
click at [13, 45] on div "SHIP/[PERSON_NAME]/363076 [STREET_ADDRESS] Grades: C Class" at bounding box center [171, 49] width 331 height 20
click at [12, 43] on input "checkbox" at bounding box center [11, 42] width 10 height 6
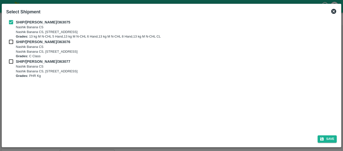
checkbox input "true"
click at [14, 63] on input "checkbox" at bounding box center [11, 62] width 10 height 6
checkbox input "true"
click at [325, 139] on button "Save" at bounding box center [327, 138] width 19 height 7
type input "[DATE]"
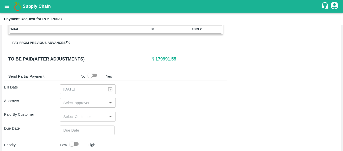
scroll to position [220, 0]
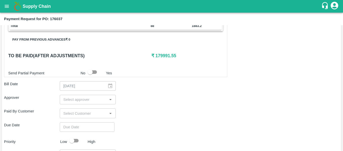
click at [87, 101] on input "input" at bounding box center [83, 99] width 44 height 7
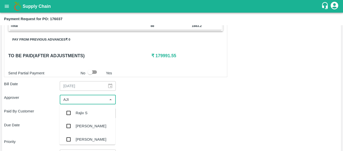
type input "AJIT"
click at [89, 111] on div "[PERSON_NAME]" at bounding box center [91, 113] width 31 height 6
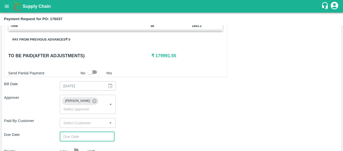
type input "DD/MM/YYYY hh:mm aa"
click at [82, 131] on input "DD/MM/YYYY hh:mm aa" at bounding box center [85, 136] width 51 height 10
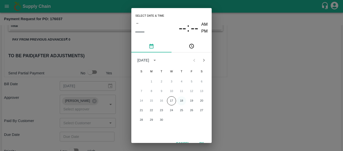
click at [182, 99] on button "18" at bounding box center [181, 100] width 9 height 9
type input "[DATE] 12:00 AM"
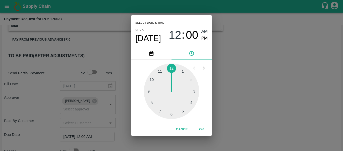
click at [241, 106] on div "Select date & time [DATE] 12 : 00 AM PM 1 2 3 4 5 6 7 8 9 10 11 12 Cancel OK" at bounding box center [171, 75] width 343 height 151
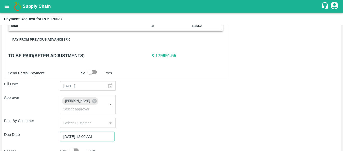
scroll to position [272, 0]
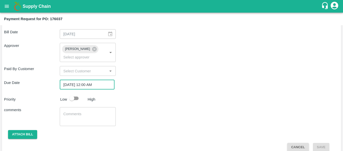
click at [72, 93] on input "checkbox" at bounding box center [72, 98] width 29 height 10
checkbox input "true"
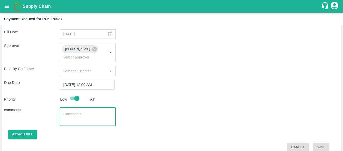
click at [80, 111] on textarea at bounding box center [87, 116] width 49 height 11
type textarea "Fruit Bill"
click at [32, 130] on button "Attach bill" at bounding box center [22, 134] width 29 height 9
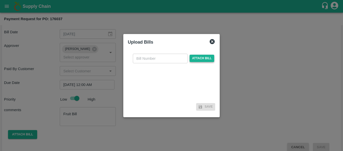
click at [201, 57] on span "Attach bill" at bounding box center [202, 58] width 25 height 7
click at [0, 0] on input "Attach bill" at bounding box center [0, 0] width 0 height 0
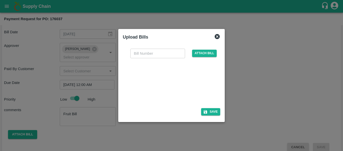
click at [179, 81] on div at bounding box center [170, 81] width 75 height 27
click at [149, 52] on input "text" at bounding box center [157, 53] width 55 height 10
type input "SE/25-26/1495"
click at [212, 112] on button "Save" at bounding box center [210, 111] width 19 height 7
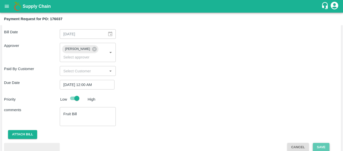
click at [327, 142] on button "Save" at bounding box center [321, 146] width 17 height 9
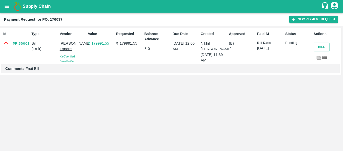
click at [5, 6] on icon "open drawer" at bounding box center [7, 7] width 6 height 6
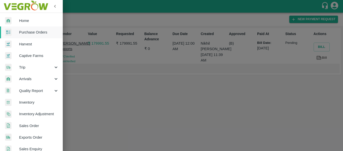
click at [34, 31] on span "Purchase Orders" at bounding box center [39, 32] width 40 height 6
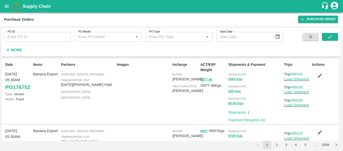
click at [29, 36] on input "PO ID" at bounding box center [37, 37] width 67 height 10
paste input "176017"
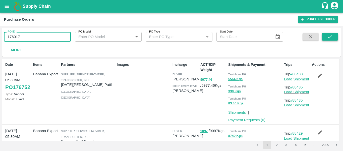
type input "176017"
click at [328, 37] on icon "submit" at bounding box center [330, 37] width 6 height 6
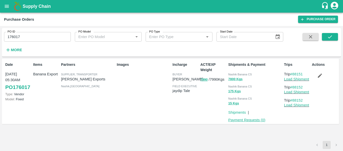
click at [248, 121] on link "Payment Requests ( 0 )" at bounding box center [246, 120] width 37 height 4
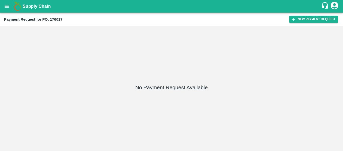
click at [316, 24] on div "Payment Request for PO: 176017 New Payment Request" at bounding box center [171, 19] width 343 height 13
click at [311, 18] on button "New Payment Request" at bounding box center [313, 19] width 49 height 7
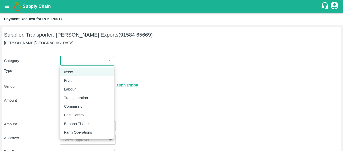
click at [87, 61] on body "Supply Chain Payment Request for PO: 176017 Supplier, Transporter: [PERSON_NAME…" at bounding box center [171, 75] width 343 height 151
click at [70, 79] on p "Fruit" at bounding box center [68, 80] width 8 height 6
type input "1"
type input "[PERSON_NAME] Exports - 91584 65669(Supplier, Transporter)"
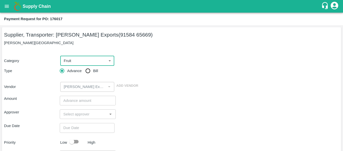
click at [97, 68] on span "Bill" at bounding box center [95, 71] width 5 height 6
click at [93, 68] on input "Bill" at bounding box center [88, 71] width 10 height 10
radio input "true"
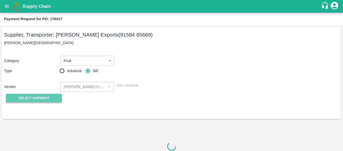
click at [46, 98] on span "Select Shipment" at bounding box center [34, 98] width 31 height 6
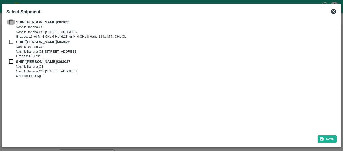
click at [11, 21] on input "checkbox" at bounding box center [11, 22] width 10 height 6
checkbox input "true"
click at [14, 44] on input "checkbox" at bounding box center [11, 42] width 10 height 6
checkbox input "true"
click at [13, 62] on input "checkbox" at bounding box center [11, 62] width 10 height 6
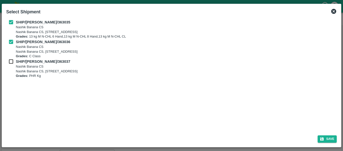
checkbox input "true"
click at [326, 140] on button "Save" at bounding box center [327, 138] width 19 height 7
type input "[DATE]"
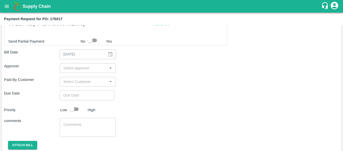
scroll to position [244, 0]
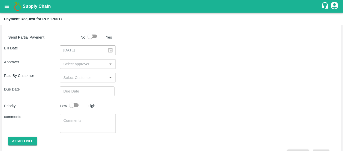
click at [89, 69] on div "Shipment - SHIP/[PERSON_NAME]/363035 Lots (Labels) Weight (Kgs) Total Price (₹)…" at bounding box center [171, 9] width 335 height 298
click at [74, 67] on input "input" at bounding box center [83, 64] width 44 height 7
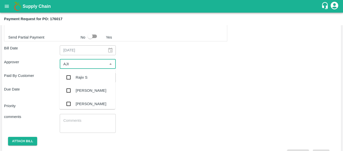
type input "AJIT"
click at [75, 78] on div "[PERSON_NAME]" at bounding box center [88, 77] width 56 height 13
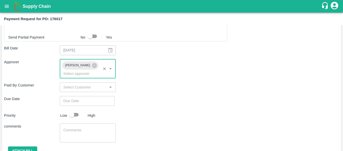
type input "DD/MM/YYYY hh:mm aa"
click at [80, 96] on input "DD/MM/YYYY hh:mm aa" at bounding box center [85, 101] width 51 height 10
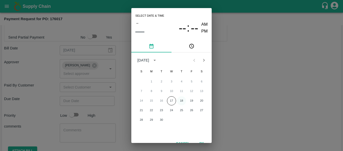
click at [181, 101] on button "18" at bounding box center [181, 100] width 9 height 9
type input "[DATE] 12:00 AM"
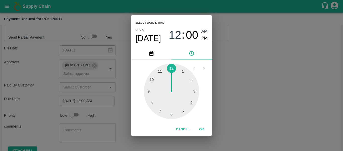
click at [271, 93] on div "Select date & time [DATE] 12 : 00 AM PM 1 2 3 4 5 6 7 8 9 10 11 12 Cancel OK" at bounding box center [171, 75] width 343 height 151
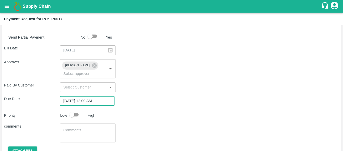
click at [78, 110] on input "checkbox" at bounding box center [72, 115] width 29 height 10
checkbox input "true"
click at [86, 127] on textarea at bounding box center [87, 132] width 49 height 11
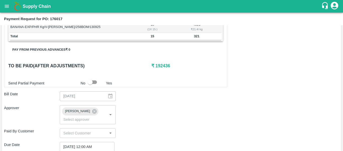
scroll to position [261, 0]
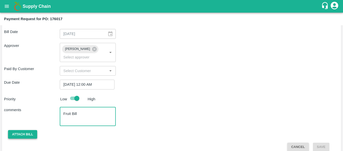
type textarea "Fruit Bill"
click at [32, 130] on button "Attach bill" at bounding box center [22, 134] width 29 height 9
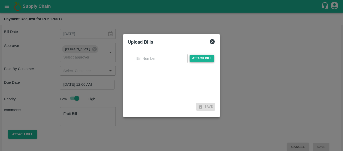
click at [197, 58] on span "Attach bill" at bounding box center [202, 58] width 25 height 7
click at [0, 0] on input "Attach bill" at bounding box center [0, 0] width 0 height 0
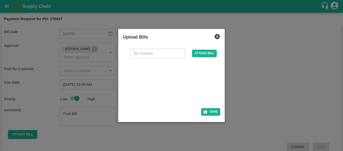
click at [178, 84] on div at bounding box center [170, 81] width 75 height 27
click at [140, 53] on input "text" at bounding box center [157, 53] width 55 height 10
type input "SE/25-26/1496"
click at [211, 111] on button "Save" at bounding box center [210, 111] width 19 height 7
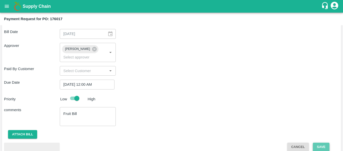
click at [319, 142] on button "Save" at bounding box center [321, 146] width 17 height 9
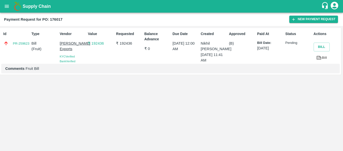
click at [9, 6] on icon "open drawer" at bounding box center [7, 7] width 6 height 6
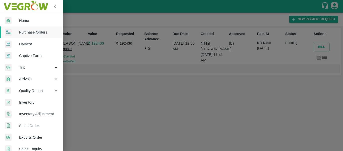
click at [29, 33] on span "Purchase Orders" at bounding box center [39, 32] width 40 height 6
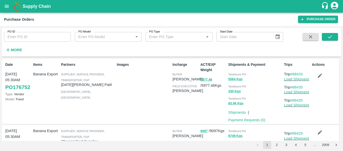
click at [28, 38] on input "PO ID" at bounding box center [37, 37] width 67 height 10
paste input "176024"
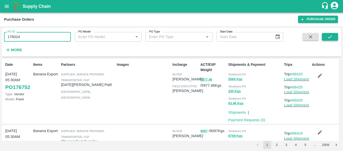
type input "176024"
click at [328, 36] on icon "submit" at bounding box center [330, 37] width 6 height 6
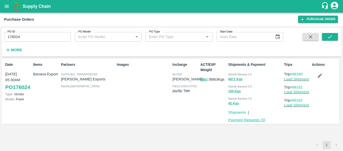
click at [254, 118] on link "Payment Requests ( 0 )" at bounding box center [246, 120] width 37 height 4
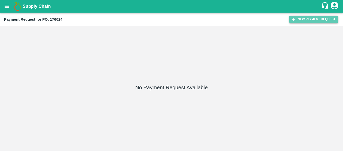
click at [301, 19] on button "New Payment Request" at bounding box center [313, 19] width 49 height 7
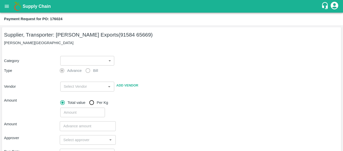
click at [66, 62] on body "Supply Chain Payment Request for PO: 176024 Supplier, Transporter: [PERSON_NAME…" at bounding box center [171, 75] width 343 height 151
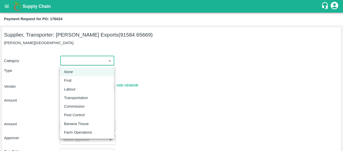
click at [74, 78] on div "Fruit" at bounding box center [69, 80] width 10 height 6
type input "1"
type input "[PERSON_NAME] Exports - 91584 65669(Supplier, Transporter)"
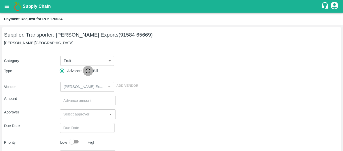
click at [90, 71] on input "Bill" at bounding box center [88, 71] width 10 height 10
radio input "true"
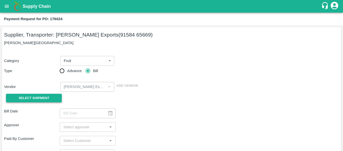
click at [50, 99] on button "Select Shipment" at bounding box center [34, 97] width 56 height 9
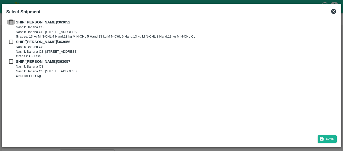
click at [11, 24] on input "checkbox" at bounding box center [11, 22] width 10 height 6
checkbox input "true"
click at [12, 42] on input "checkbox" at bounding box center [11, 42] width 10 height 6
checkbox input "true"
click at [12, 61] on input "checkbox" at bounding box center [11, 62] width 10 height 6
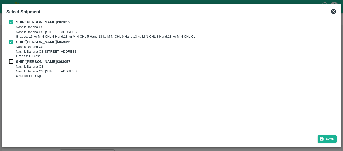
checkbox input "true"
click at [330, 138] on button "Save" at bounding box center [327, 138] width 19 height 7
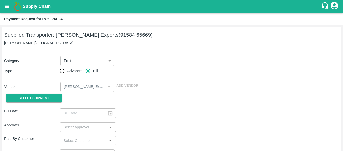
type input "[DATE]"
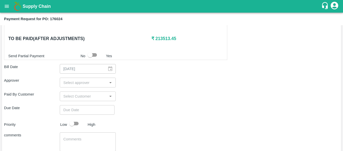
scroll to position [248, 0]
click at [77, 84] on input "input" at bounding box center [83, 82] width 44 height 7
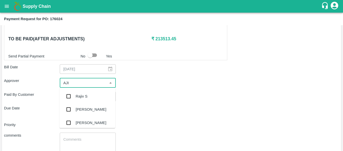
type input "AJIT"
click at [78, 93] on div "[PERSON_NAME]" at bounding box center [88, 95] width 56 height 13
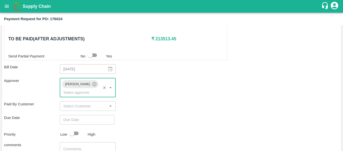
type input "DD/MM/YYYY hh:mm aa"
click at [81, 117] on input "DD/MM/YYYY hh:mm aa" at bounding box center [85, 120] width 51 height 10
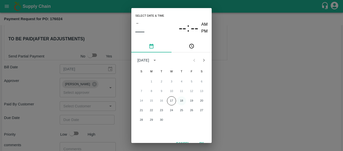
click at [182, 100] on button "18" at bounding box center [181, 100] width 9 height 9
type input "[DATE] 12:00 AM"
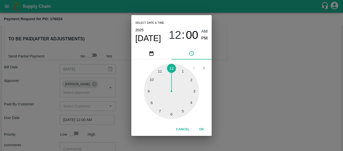
click at [269, 103] on div "Select date & time [DATE] 12 : 00 AM PM 1 2 3 4 5 6 7 8 9 10 11 12 Cancel OK" at bounding box center [171, 75] width 343 height 151
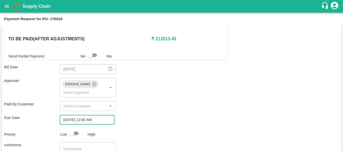
scroll to position [283, 0]
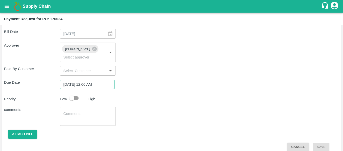
click at [69, 93] on input "checkbox" at bounding box center [72, 98] width 29 height 10
checkbox input "true"
click at [81, 111] on textarea at bounding box center [87, 116] width 49 height 11
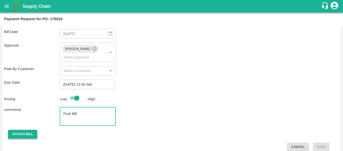
type textarea "Fruit Bill"
click at [22, 129] on button "Attach bill" at bounding box center [22, 133] width 29 height 9
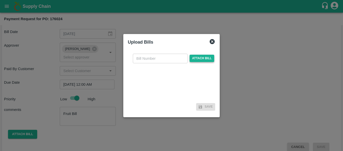
click at [195, 60] on span "Attach bill" at bounding box center [202, 58] width 25 height 7
click at [0, 0] on input "Attach bill" at bounding box center [0, 0] width 0 height 0
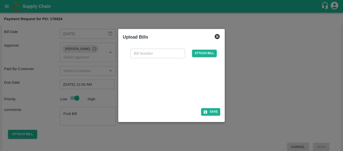
click at [190, 89] on div at bounding box center [170, 81] width 75 height 27
click at [217, 34] on icon at bounding box center [217, 36] width 5 height 5
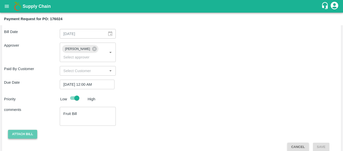
click at [29, 129] on button "Attach bill" at bounding box center [22, 133] width 29 height 9
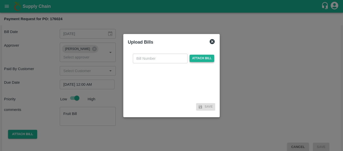
click at [192, 59] on span "Attach bill" at bounding box center [202, 58] width 25 height 7
click at [0, 0] on input "Attach bill" at bounding box center [0, 0] width 0 height 0
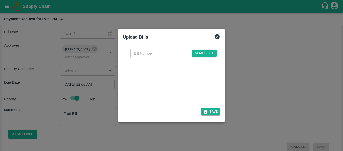
click at [187, 92] on div at bounding box center [170, 81] width 75 height 27
click at [140, 53] on input "text" at bounding box center [157, 53] width 55 height 10
type input "SE/25-26/1497"
click at [206, 110] on icon "button" at bounding box center [206, 112] width 4 height 4
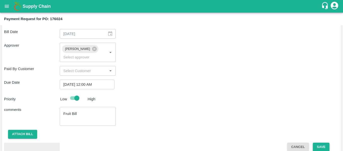
click at [326, 142] on button "Save" at bounding box center [321, 146] width 17 height 9
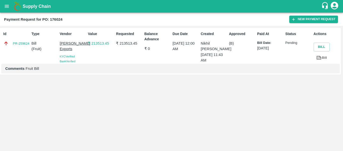
click at [7, 6] on icon "open drawer" at bounding box center [7, 7] width 6 height 6
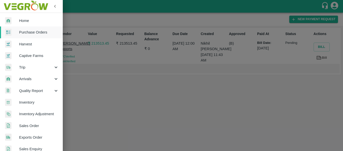
click at [30, 32] on span "Purchase Orders" at bounding box center [39, 32] width 40 height 6
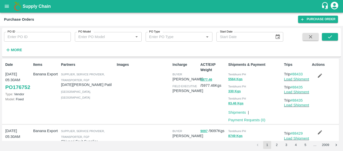
click at [28, 32] on input "PO ID" at bounding box center [37, 37] width 67 height 10
paste input "176012"
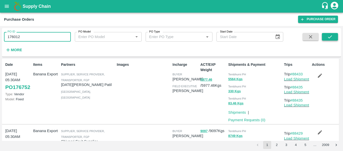
type input "176012"
click at [332, 34] on icon "submit" at bounding box center [330, 37] width 6 height 6
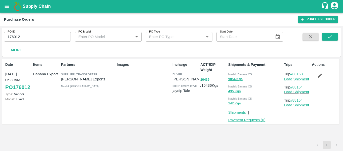
click at [246, 119] on link "Payment Requests ( 0 )" at bounding box center [246, 120] width 37 height 4
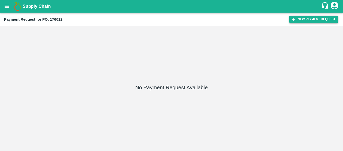
click at [307, 21] on button "New Payment Request" at bounding box center [313, 19] width 49 height 7
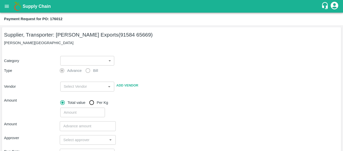
click at [92, 59] on body "Supply Chain Payment Request for PO: 176012 Supplier, Transporter: [PERSON_NAME…" at bounding box center [171, 75] width 343 height 151
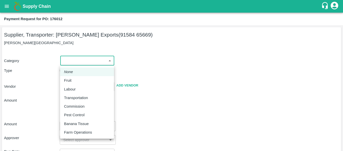
click at [73, 79] on div "Fruit" at bounding box center [69, 80] width 10 height 6
type input "1"
type input "[PERSON_NAME] Exports - 91584 65669(Supplier, Transporter)"
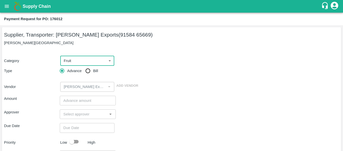
click at [86, 73] on input "Bill" at bounding box center [88, 71] width 10 height 10
radio input "true"
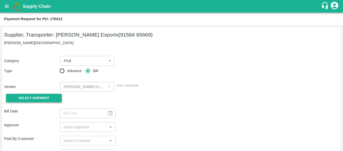
click at [46, 98] on span "Select Shipment" at bounding box center [34, 98] width 31 height 6
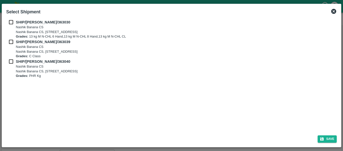
click at [11, 22] on input "checkbox" at bounding box center [11, 22] width 10 height 6
checkbox input "true"
click at [12, 42] on input "checkbox" at bounding box center [11, 42] width 10 height 6
checkbox input "true"
click at [14, 61] on input "checkbox" at bounding box center [11, 62] width 10 height 6
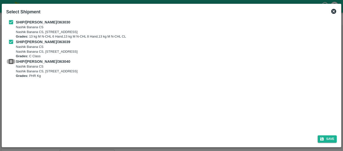
checkbox input "true"
click at [327, 144] on div "Save" at bounding box center [171, 137] width 335 height 13
click at [327, 142] on button "Save" at bounding box center [327, 138] width 19 height 7
type input "[DATE]"
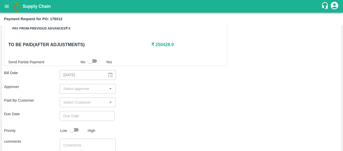
scroll to position [220, 0]
click at [78, 89] on input "input" at bounding box center [83, 88] width 44 height 7
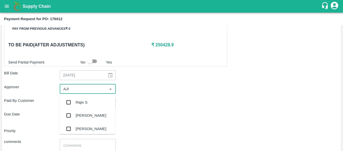
type input "AJIT"
click at [80, 102] on div "[PERSON_NAME]" at bounding box center [91, 102] width 31 height 6
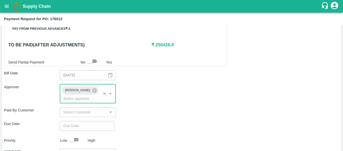
type input "DD/MM/YYYY hh:mm aa"
click at [83, 121] on input "DD/MM/YYYY hh:mm aa" at bounding box center [85, 126] width 51 height 10
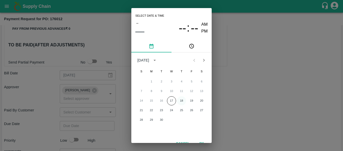
click at [181, 101] on button "18" at bounding box center [181, 100] width 9 height 9
type input "[DATE] 12:00 AM"
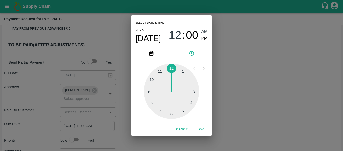
click at [228, 109] on div "Select date & time [DATE] 12 : 00 AM PM 1 2 3 4 5 6 7 8 9 10 11 12 Cancel OK" at bounding box center [171, 75] width 343 height 151
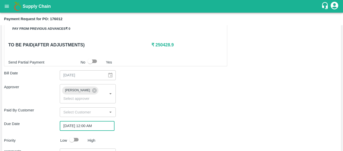
scroll to position [261, 0]
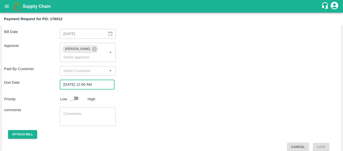
click at [78, 93] on input "checkbox" at bounding box center [72, 98] width 29 height 10
checkbox input "true"
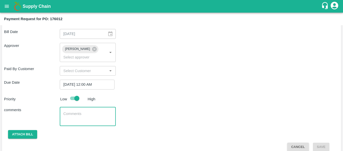
click at [83, 113] on textarea at bounding box center [87, 116] width 49 height 11
type textarea "SE/25-26/"
click at [28, 130] on button "Attach bill" at bounding box center [22, 134] width 29 height 9
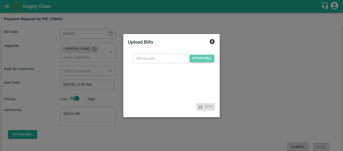
click at [203, 59] on span "Attach bill" at bounding box center [202, 58] width 25 height 7
click at [0, 0] on input "Attach bill" at bounding box center [0, 0] width 0 height 0
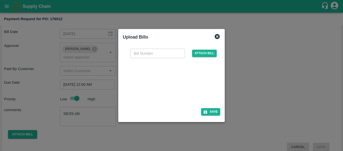
click at [172, 77] on div at bounding box center [170, 81] width 75 height 27
click at [153, 56] on input "text" at bounding box center [157, 53] width 55 height 10
type input "SE/25-26/1498"
click at [206, 111] on icon "button" at bounding box center [206, 112] width 4 height 4
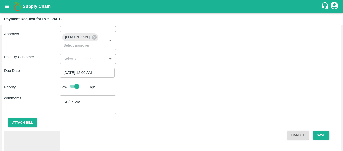
scroll to position [287, 0]
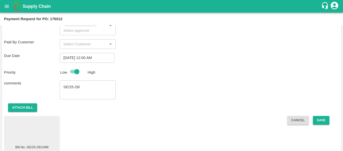
click at [40, 120] on div at bounding box center [32, 131] width 52 height 27
click at [317, 116] on button "Save" at bounding box center [321, 120] width 17 height 9
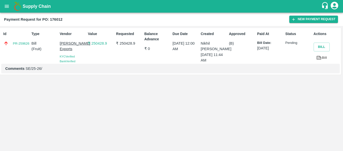
click at [11, 9] on button "open drawer" at bounding box center [7, 7] width 12 height 12
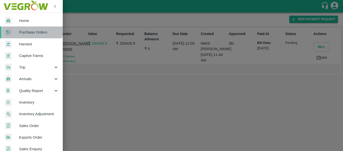
click at [30, 28] on link "Purchase Orders" at bounding box center [31, 32] width 63 height 12
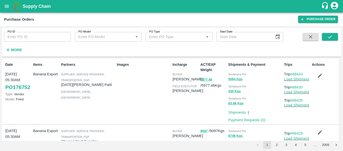
click at [7, 3] on button "open drawer" at bounding box center [7, 7] width 12 height 12
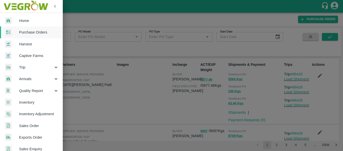
scroll to position [136, 0]
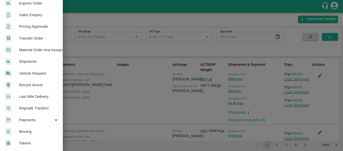
click at [30, 117] on span "Payments" at bounding box center [36, 120] width 34 height 6
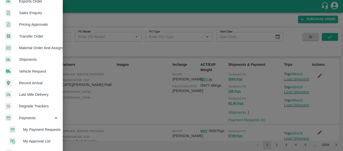
click at [40, 128] on span "My Payment Requests" at bounding box center [41, 129] width 36 height 6
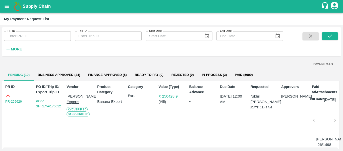
click at [12, 51] on strong "More" at bounding box center [16, 49] width 11 height 4
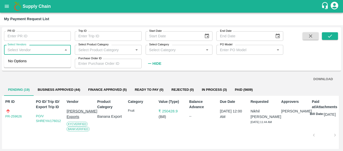
click at [39, 50] on input "Select Vendors" at bounding box center [34, 49] width 56 height 7
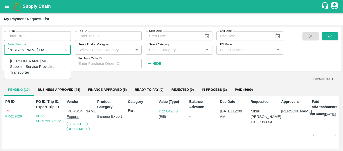
click at [42, 63] on div "BHAIRAVNATH DATTATRAYA MULE-Supplier, Service Provider, Transporter" at bounding box center [38, 66] width 57 height 17
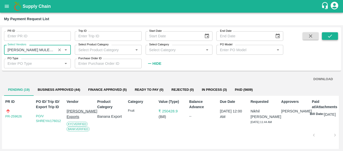
type input "BHAIRAVNATH DATTATRAYA MULE-Supplier, Service Provider, Transporter"
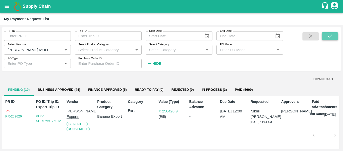
click at [329, 38] on icon "submit" at bounding box center [330, 36] width 6 height 6
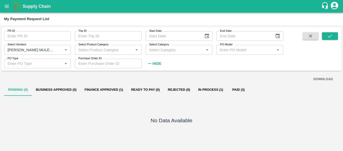
click at [99, 89] on button "Finance Approved (1)" at bounding box center [104, 89] width 46 height 12
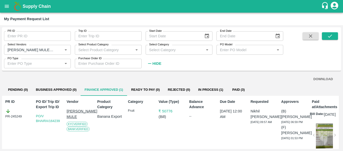
click at [5, 3] on button "open drawer" at bounding box center [7, 7] width 12 height 12
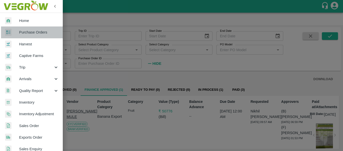
click at [36, 34] on span "Purchase Orders" at bounding box center [39, 32] width 40 height 6
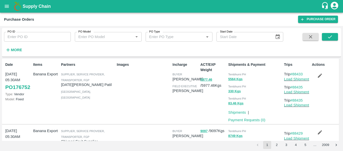
click at [33, 36] on input "PO ID" at bounding box center [37, 37] width 67 height 10
paste input "176146"
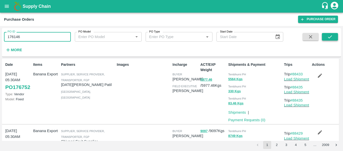
type input "176146"
click at [332, 35] on icon "submit" at bounding box center [330, 37] width 6 height 6
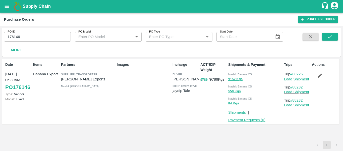
click at [244, 119] on link "Payment Requests ( 0 )" at bounding box center [246, 120] width 37 height 4
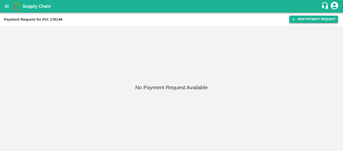
click at [320, 18] on button "New Payment Request" at bounding box center [313, 19] width 49 height 7
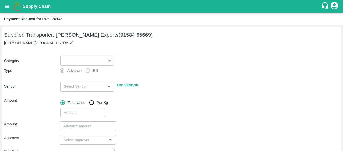
click at [65, 62] on body "Supply Chain Payment Request for PO: 176146 Supplier, Transporter: [PERSON_NAME…" at bounding box center [171, 75] width 343 height 151
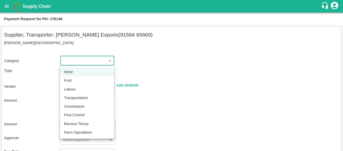
click at [66, 79] on p "Fruit" at bounding box center [68, 80] width 8 height 6
type input "1"
type input "[PERSON_NAME] Exports - 91584 65669(Supplier, Transporter)"
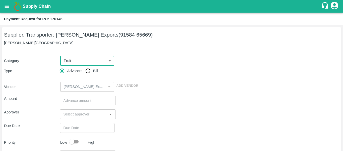
click at [88, 72] on input "Bill" at bounding box center [88, 71] width 10 height 10
radio input "true"
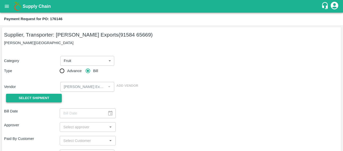
click at [54, 93] on button "Select Shipment" at bounding box center [34, 97] width 56 height 9
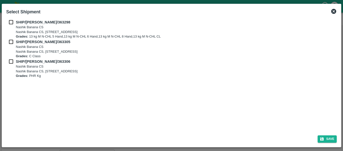
click at [10, 24] on input "checkbox" at bounding box center [11, 22] width 10 height 6
checkbox input "true"
click at [11, 43] on input "checkbox" at bounding box center [11, 42] width 10 height 6
checkbox input "true"
click at [14, 59] on input "checkbox" at bounding box center [11, 62] width 10 height 6
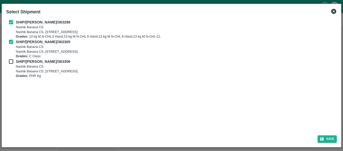
checkbox input "true"
click at [328, 138] on button "Save" at bounding box center [327, 138] width 19 height 7
type input "[DATE]"
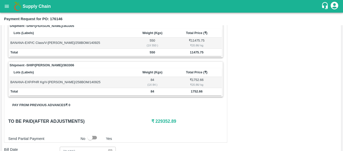
scroll to position [269, 0]
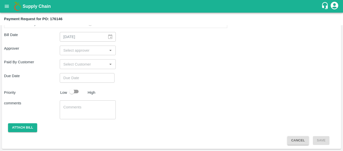
click at [77, 50] on input "input" at bounding box center [83, 50] width 44 height 7
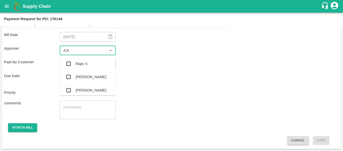
type input "AJIT"
click at [78, 62] on div "[PERSON_NAME]" at bounding box center [91, 64] width 31 height 6
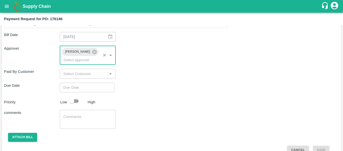
type input "DD/MM/YYYY hh:mm aa"
click at [80, 82] on input "DD/MM/YYYY hh:mm aa" at bounding box center [85, 87] width 51 height 10
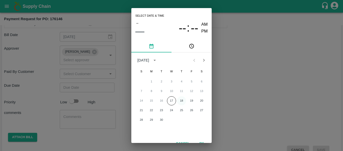
click at [180, 100] on button "18" at bounding box center [181, 100] width 9 height 9
type input "[DATE] 12:00 AM"
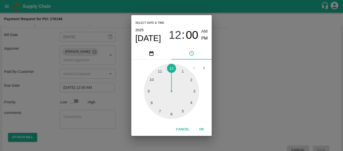
click at [248, 102] on div "Select date & time [DATE] 12 : 00 AM PM 1 2 3 4 5 6 7 8 9 10 11 12 Cancel OK" at bounding box center [171, 75] width 343 height 151
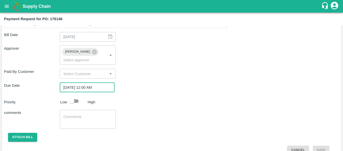
click at [69, 96] on input "checkbox" at bounding box center [72, 101] width 29 height 10
checkbox input "true"
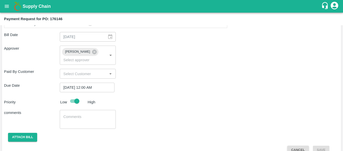
click at [83, 114] on textarea at bounding box center [87, 119] width 49 height 11
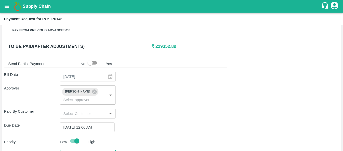
scroll to position [272, 0]
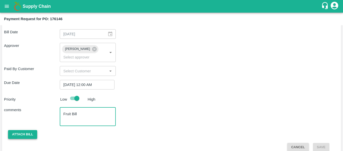
type textarea "Fruit Bill"
click at [26, 130] on button "Attach bill" at bounding box center [22, 134] width 29 height 9
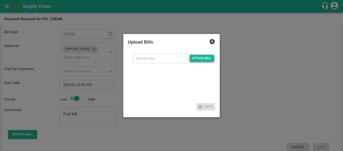
click at [195, 58] on span "Attach bill" at bounding box center [202, 58] width 25 height 7
click at [0, 0] on input "Attach bill" at bounding box center [0, 0] width 0 height 0
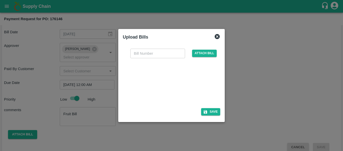
click at [192, 92] on div at bounding box center [170, 81] width 75 height 27
click at [147, 55] on input "text" at bounding box center [157, 53] width 55 height 10
type input "SE/25-26/1499"
click at [210, 114] on button "Save" at bounding box center [210, 111] width 19 height 7
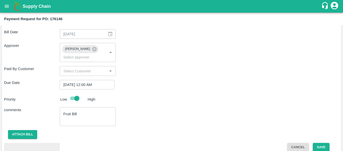
click at [324, 142] on button "Save" at bounding box center [321, 146] width 17 height 9
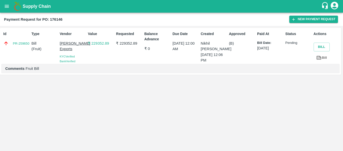
click at [11, 8] on button "open drawer" at bounding box center [7, 7] width 12 height 12
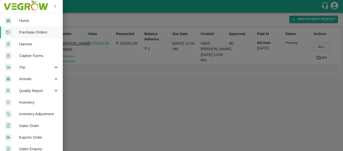
click at [30, 34] on span "Purchase Orders" at bounding box center [39, 32] width 40 height 6
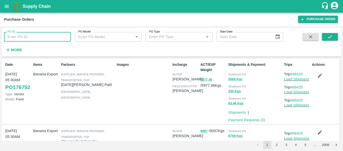
click at [30, 34] on input "PO ID" at bounding box center [37, 37] width 67 height 10
paste input "176173"
type input "176173"
click at [325, 39] on button "submit" at bounding box center [330, 37] width 16 height 8
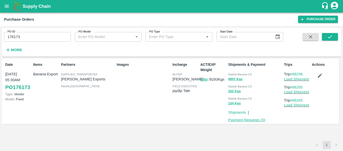
click at [257, 119] on link "Payment Requests ( 0 )" at bounding box center [246, 120] width 37 height 4
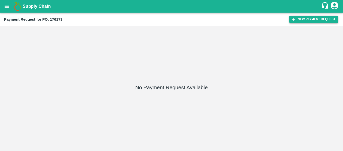
click at [309, 19] on button "New Payment Request" at bounding box center [313, 19] width 49 height 7
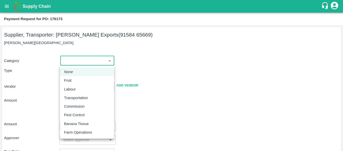
click at [91, 63] on body "Supply Chain Payment Request for PO: 176173 Supplier, Transporter: [PERSON_NAME…" at bounding box center [171, 75] width 343 height 151
click at [73, 78] on div "Fruit" at bounding box center [69, 80] width 10 height 6
type input "1"
type input "[PERSON_NAME] Exports - 91584 65669(Supplier, Transporter)"
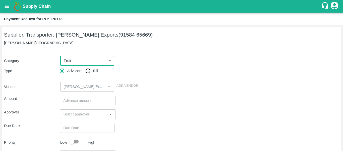
click at [95, 67] on label "Bill" at bounding box center [90, 71] width 15 height 10
click at [93, 67] on input "Bill" at bounding box center [88, 71] width 10 height 10
radio input "true"
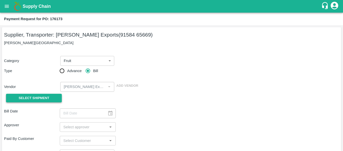
click at [41, 94] on button "Select Shipment" at bounding box center [34, 97] width 56 height 9
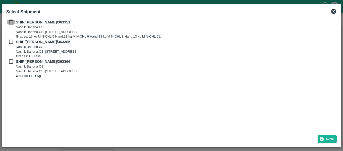
click at [13, 22] on input "checkbox" at bounding box center [11, 22] width 10 height 6
checkbox input "true"
click at [13, 40] on input "checkbox" at bounding box center [11, 42] width 10 height 6
checkbox input "true"
click at [13, 60] on input "checkbox" at bounding box center [11, 62] width 10 height 6
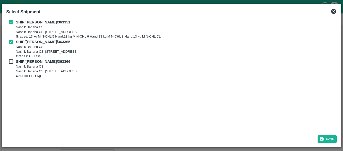
checkbox input "true"
click at [324, 138] on icon "submit" at bounding box center [322, 138] width 5 height 5
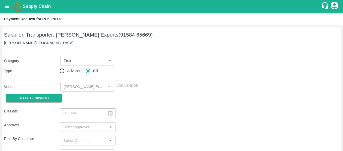
type input "[DATE]"
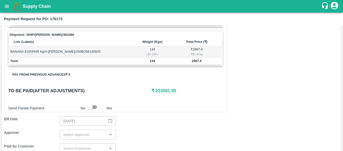
scroll to position [246, 0]
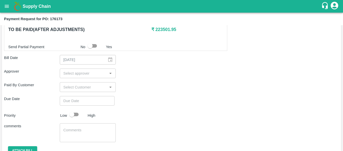
click at [77, 69] on div "​" at bounding box center [88, 73] width 56 height 10
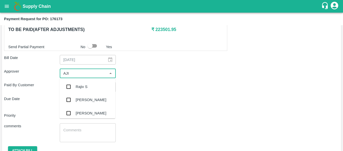
type input "AJIT"
click at [79, 83] on div "[PERSON_NAME]" at bounding box center [88, 86] width 56 height 13
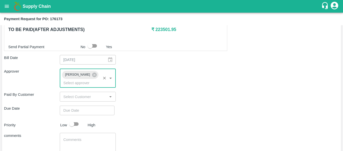
type input "DD/MM/YYYY hh:mm aa"
click at [86, 105] on input "DD/MM/YYYY hh:mm aa" at bounding box center [85, 110] width 51 height 10
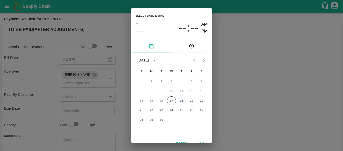
click at [180, 103] on button "18" at bounding box center [181, 100] width 9 height 9
type input "[DATE] 12:00 AM"
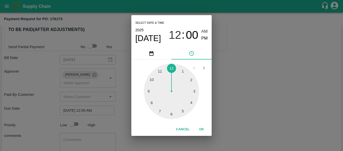
click at [244, 100] on div "Select date & time [DATE] 12 : 00 AM PM 1 2 3 4 5 6 7 8 9 10 11 12 Cancel OK" at bounding box center [171, 75] width 343 height 151
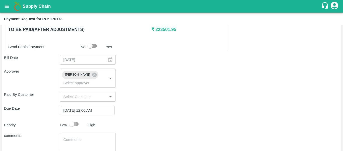
click at [77, 119] on input "checkbox" at bounding box center [72, 124] width 29 height 10
checkbox input "true"
click at [82, 137] on textarea at bounding box center [87, 142] width 49 height 11
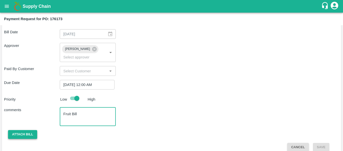
type textarea "Fruit Bill"
click at [23, 130] on button "Attach bill" at bounding box center [22, 134] width 29 height 9
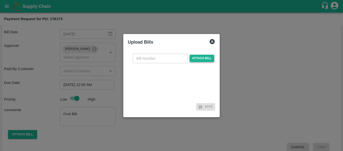
click at [200, 59] on span "Attach bill" at bounding box center [202, 58] width 25 height 7
click at [0, 0] on input "Attach bill" at bounding box center [0, 0] width 0 height 0
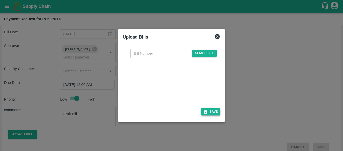
click at [212, 113] on button "Save" at bounding box center [210, 111] width 19 height 7
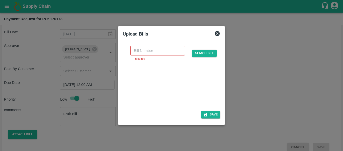
click at [177, 85] on div at bounding box center [170, 84] width 75 height 27
click at [149, 53] on input "text" at bounding box center [157, 50] width 55 height 10
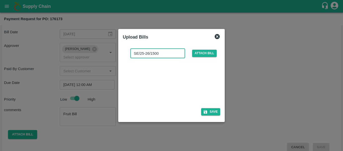
type input "SE/25-26/1500"
click at [221, 109] on div "SE/25-26/1500 ​ Attach bill Save" at bounding box center [172, 80] width 102 height 77
click at [220, 110] on button "Save" at bounding box center [210, 111] width 19 height 7
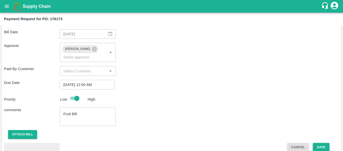
click at [319, 142] on button "Save" at bounding box center [321, 146] width 17 height 9
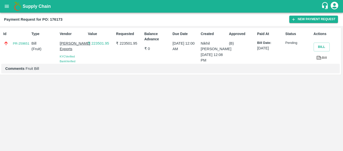
click at [7, 8] on icon "open drawer" at bounding box center [7, 7] width 6 height 6
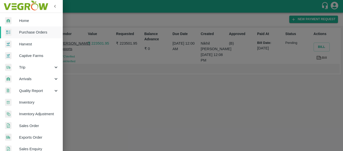
click at [34, 34] on span "Purchase Orders" at bounding box center [39, 32] width 40 height 6
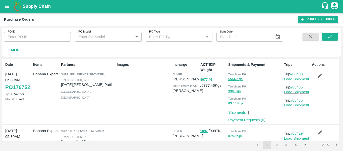
click at [17, 38] on input "PO ID" at bounding box center [37, 37] width 67 height 10
paste input "176151"
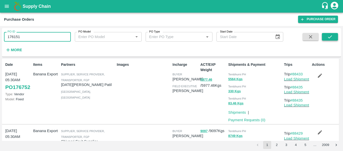
type input "176151"
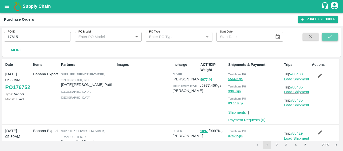
click at [337, 33] on button "submit" at bounding box center [330, 37] width 16 height 8
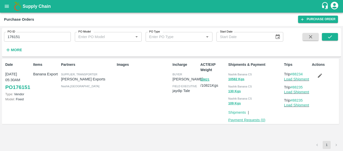
click at [248, 120] on link "Payment Requests ( 0 )" at bounding box center [246, 120] width 37 height 4
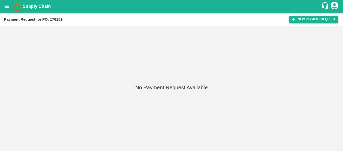
click at [307, 21] on button "New Payment Request" at bounding box center [313, 19] width 49 height 7
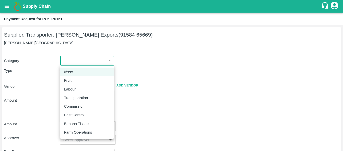
click at [99, 57] on body "Supply Chain Payment Request for PO: 176151 Supplier, Transporter: Shreyansh Ex…" at bounding box center [171, 75] width 343 height 151
click at [72, 79] on div "Fruit" at bounding box center [69, 80] width 10 height 6
type input "1"
type input "[PERSON_NAME] Exports - 91584 65669(Supplier, Transporter)"
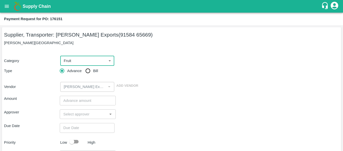
click at [84, 77] on div "Category Fruit 1 ​ Type Advance Bill Vendor ​ Add Vendor" at bounding box center [171, 71] width 335 height 42
click at [87, 73] on input "Bill" at bounding box center [88, 71] width 10 height 10
radio input "true"
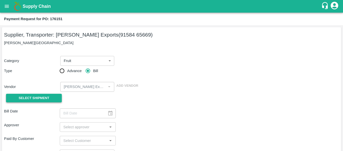
click at [37, 99] on span "Select Shipment" at bounding box center [34, 98] width 31 height 6
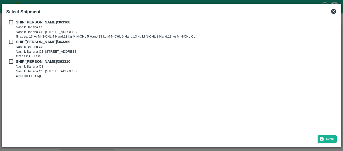
click at [8, 23] on input "checkbox" at bounding box center [11, 22] width 10 height 6
checkbox input "true"
click at [10, 44] on input "checkbox" at bounding box center [11, 42] width 10 height 6
checkbox input "true"
click at [11, 57] on div "SHIP/NASH/363309 Nashik Banana CS Nashik Banana CS, Gat No. 314/2/1, A/p- Mohad…" at bounding box center [171, 49] width 331 height 20
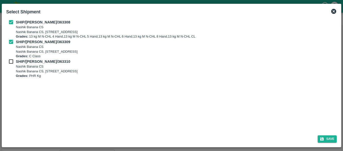
click at [11, 59] on input "checkbox" at bounding box center [11, 62] width 10 height 6
checkbox input "true"
click at [325, 139] on button "Save" at bounding box center [327, 138] width 19 height 7
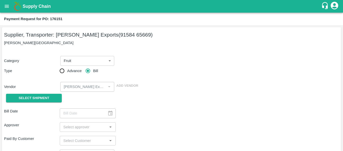
type input "[DATE]"
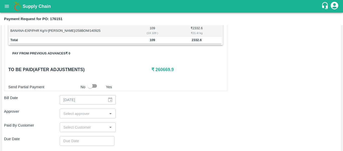
scroll to position [218, 0]
click at [82, 112] on input "input" at bounding box center [83, 113] width 44 height 7
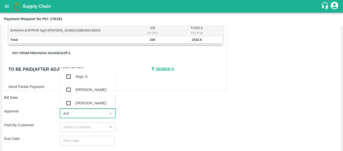
type input "AJIT"
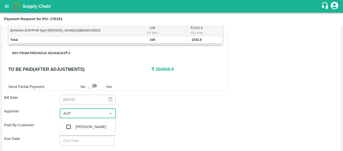
click at [83, 124] on div "[PERSON_NAME]" at bounding box center [91, 127] width 31 height 6
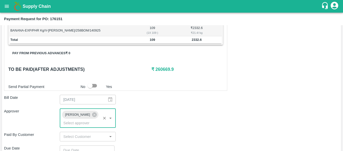
scroll to position [283, 0]
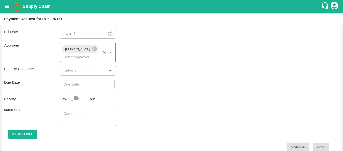
type input "DD/MM/YYYY hh:mm aa"
click at [74, 79] on input "DD/MM/YYYY hh:mm aa" at bounding box center [85, 84] width 51 height 10
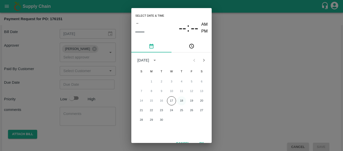
click at [181, 101] on button "18" at bounding box center [181, 100] width 9 height 9
type input "[DATE] 12:00 AM"
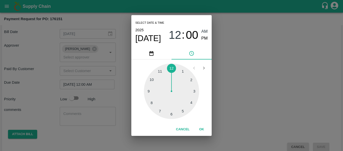
click at [258, 98] on div "Select date & time [DATE] 12 : 00 AM PM 1 2 3 4 5 6 7 8 9 10 11 12 Cancel OK" at bounding box center [171, 75] width 343 height 151
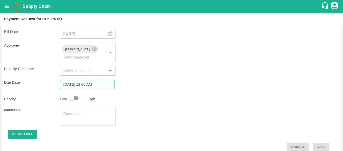
click at [75, 93] on input "checkbox" at bounding box center [72, 98] width 29 height 10
checkbox input "true"
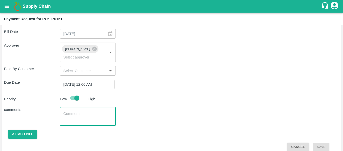
click at [83, 111] on textarea at bounding box center [87, 116] width 49 height 11
type textarea "Fruit Bill"
click at [12, 129] on button "Attach bill" at bounding box center [22, 133] width 29 height 9
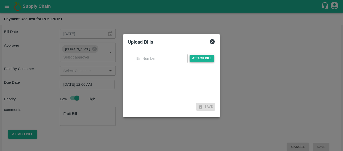
click at [202, 59] on span "Attach bill" at bounding box center [202, 58] width 25 height 7
click at [0, 0] on input "Attach bill" at bounding box center [0, 0] width 0 height 0
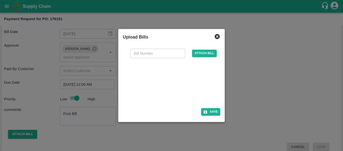
click at [180, 86] on div at bounding box center [170, 81] width 75 height 27
click at [159, 52] on input "text" at bounding box center [157, 53] width 55 height 10
type input "SE/25-26/1501"
click at [209, 110] on button "Save" at bounding box center [210, 111] width 19 height 7
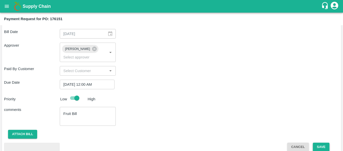
click at [322, 144] on button "Save" at bounding box center [321, 146] width 17 height 9
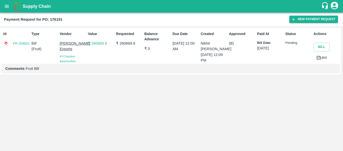
click at [12, 11] on div "Supply Chain" at bounding box center [171, 6] width 343 height 13
click at [5, 6] on icon "open drawer" at bounding box center [7, 7] width 6 height 6
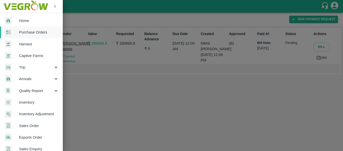
click at [27, 33] on span "Purchase Orders" at bounding box center [39, 32] width 40 height 6
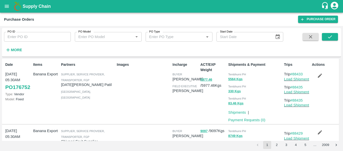
click at [14, 39] on input "PO ID" at bounding box center [37, 37] width 67 height 10
paste input "176153"
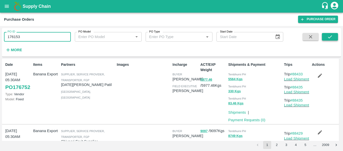
type input "176153"
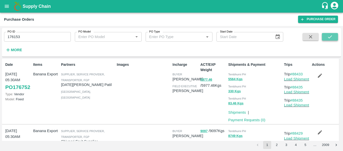
click at [333, 38] on button "submit" at bounding box center [330, 37] width 16 height 8
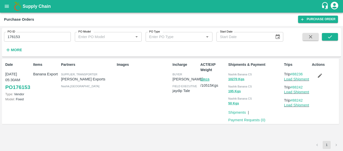
click at [242, 123] on div "Date 14 Sep, 05:30AM PO 176153 Type: Vendor Model: Fixed Items Banana Export Pa…" at bounding box center [170, 91] width 337 height 65
click at [242, 119] on link "Payment Requests ( 0 )" at bounding box center [246, 120] width 37 height 4
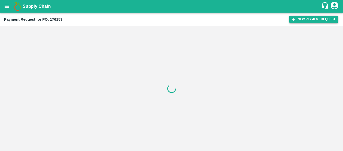
click at [307, 19] on button "New Payment Request" at bounding box center [313, 19] width 49 height 7
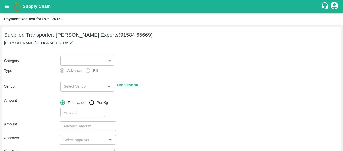
click at [69, 55] on div "​ ​" at bounding box center [86, 60] width 56 height 12
click at [77, 64] on body "Supply Chain Payment Request for PO: 176153 Supplier, Transporter: [PERSON_NAME…" at bounding box center [171, 75] width 343 height 151
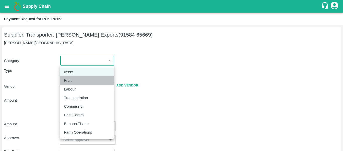
click at [73, 79] on div "Fruit" at bounding box center [69, 80] width 10 height 6
type input "1"
type input "[PERSON_NAME] Exports - 91584 65669(Supplier, Transporter)"
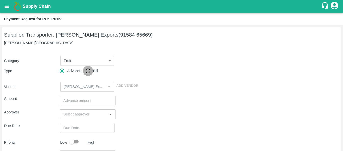
click at [90, 74] on input "Bill" at bounding box center [88, 71] width 10 height 10
radio input "true"
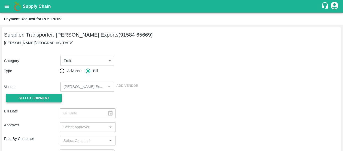
click at [38, 100] on span "Select Shipment" at bounding box center [34, 98] width 31 height 6
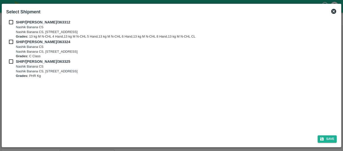
click at [7, 24] on input "checkbox" at bounding box center [11, 22] width 10 height 6
checkbox input "true"
click at [9, 42] on input "checkbox" at bounding box center [11, 42] width 10 height 6
checkbox input "true"
click at [14, 60] on input "checkbox" at bounding box center [11, 62] width 10 height 6
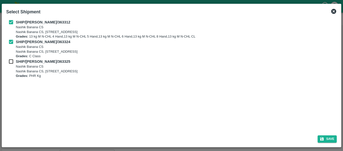
checkbox input "true"
click at [327, 140] on button "Save" at bounding box center [327, 138] width 19 height 7
type input "[DATE]"
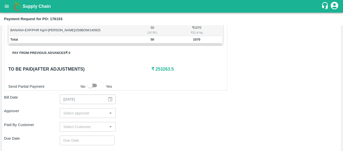
scroll to position [218, 0]
click at [80, 114] on input "input" at bounding box center [83, 112] width 44 height 7
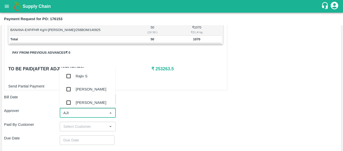
type input "AJIT"
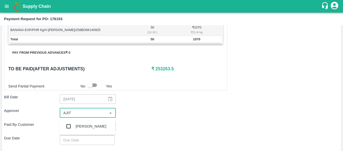
click at [80, 123] on div "[PERSON_NAME]" at bounding box center [91, 126] width 31 height 6
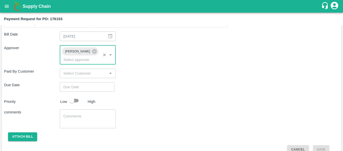
scroll to position [281, 0]
type input "DD/MM/YYYY hh:mm aa"
click at [75, 82] on input "DD/MM/YYYY hh:mm aa" at bounding box center [85, 87] width 51 height 10
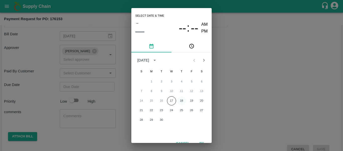
click at [180, 101] on button "18" at bounding box center [181, 100] width 9 height 9
type input "[DATE] 12:00 AM"
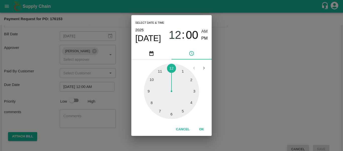
click at [258, 105] on div "Select date & time [DATE] 12 : 00 AM PM 1 2 3 4 5 6 7 8 9 10 11 12 Cancel OK" at bounding box center [171, 75] width 343 height 151
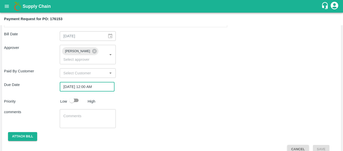
click at [72, 96] on input "checkbox" at bounding box center [72, 100] width 29 height 10
checkbox input "true"
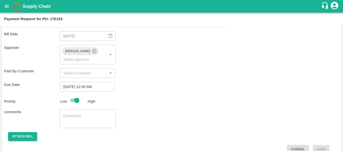
click at [76, 113] on textarea at bounding box center [87, 118] width 49 height 11
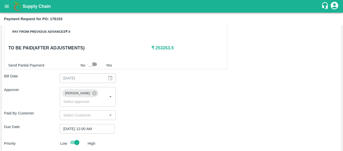
scroll to position [283, 0]
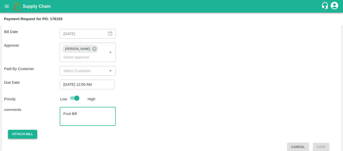
type textarea "Fruit Bill"
click at [27, 129] on button "Attach bill" at bounding box center [22, 133] width 29 height 9
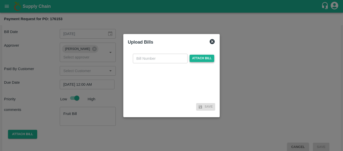
click at [201, 57] on span "Attach bill" at bounding box center [202, 58] width 25 height 7
click at [0, 0] on input "Attach bill" at bounding box center [0, 0] width 0 height 0
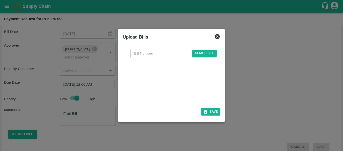
click at [167, 84] on div at bounding box center [170, 81] width 75 height 27
click at [202, 57] on span "Attach bill" at bounding box center [204, 53] width 25 height 7
click at [0, 0] on input "Attach bill" at bounding box center [0, 0] width 0 height 0
click at [172, 83] on div at bounding box center [170, 81] width 75 height 27
click at [167, 85] on div at bounding box center [170, 81] width 75 height 27
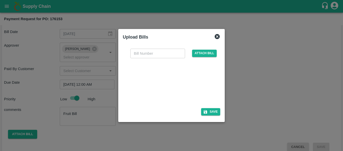
click at [149, 53] on input "text" at bounding box center [157, 53] width 55 height 10
type input "SE/25-26/1502"
click at [211, 115] on button "Save" at bounding box center [210, 111] width 19 height 7
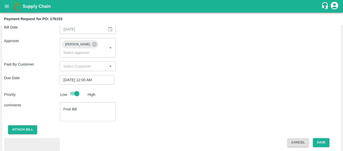
scroll to position [310, 0]
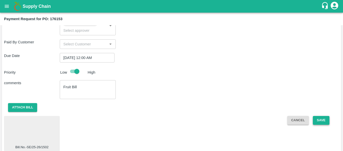
click at [320, 116] on button "Save" at bounding box center [321, 120] width 17 height 9
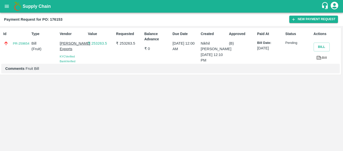
click at [8, 0] on div "Supply Chain" at bounding box center [171, 6] width 343 height 13
click at [8, 7] on icon "open drawer" at bounding box center [7, 7] width 6 height 6
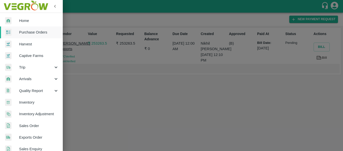
click at [38, 33] on span "Purchase Orders" at bounding box center [39, 32] width 40 height 6
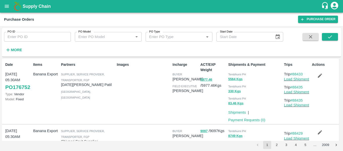
click at [32, 36] on input "PO ID" at bounding box center [37, 37] width 67 height 10
paste input "176162"
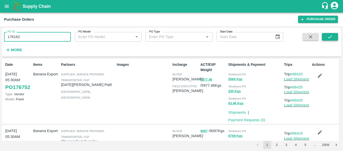
type input "176162"
click at [335, 35] on button "submit" at bounding box center [330, 37] width 16 height 8
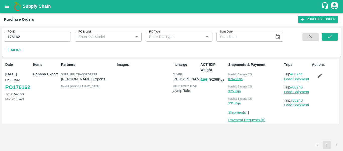
click at [250, 120] on link "Payment Requests ( 0 )" at bounding box center [246, 120] width 37 height 4
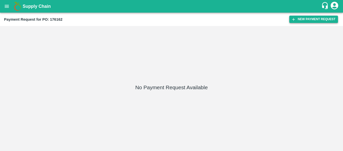
click at [307, 16] on button "New Payment Request" at bounding box center [313, 19] width 49 height 7
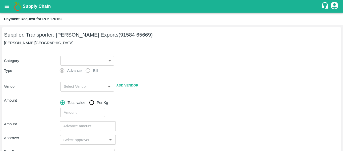
click at [97, 58] on body "Supply Chain Payment Request for PO: 176162 Supplier, Transporter: [PERSON_NAME…" at bounding box center [171, 75] width 343 height 151
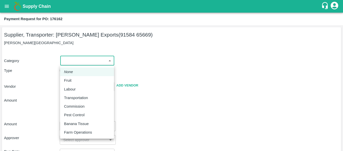
click at [77, 81] on div "Fruit" at bounding box center [87, 80] width 46 height 6
type input "1"
type input "[PERSON_NAME] Exports - 91584 65669(Supplier, Transporter)"
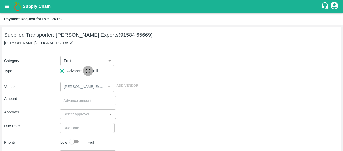
click at [92, 73] on input "Bill" at bounding box center [88, 71] width 10 height 10
radio input "true"
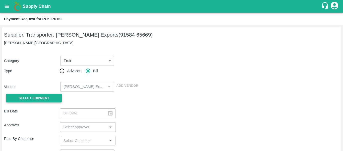
click at [50, 96] on button "Select Shipment" at bounding box center [34, 97] width 56 height 9
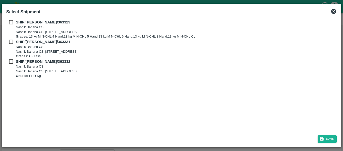
click at [12, 23] on input "checkbox" at bounding box center [11, 22] width 10 height 6
checkbox input "true"
click at [14, 44] on input "checkbox" at bounding box center [11, 42] width 10 height 6
checkbox input "true"
click at [13, 60] on input "checkbox" at bounding box center [11, 62] width 10 height 6
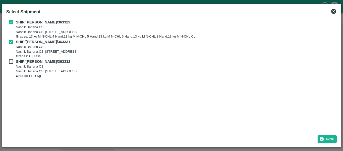
checkbox input "true"
click at [328, 135] on button "Save" at bounding box center [327, 138] width 19 height 7
type input "[DATE]"
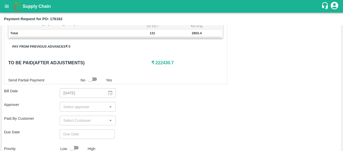
scroll to position [224, 0]
click at [78, 105] on input "input" at bounding box center [83, 106] width 44 height 7
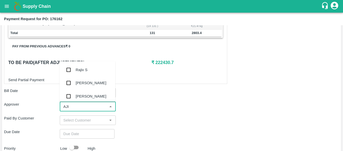
type input "AJIT"
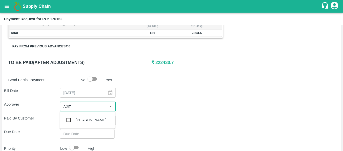
click at [80, 120] on div "[PERSON_NAME]" at bounding box center [91, 120] width 31 height 6
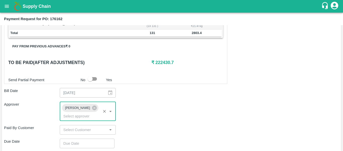
type input "DD/MM/YYYY hh:mm aa"
click at [83, 138] on input "DD/MM/YYYY hh:mm aa" at bounding box center [85, 143] width 51 height 10
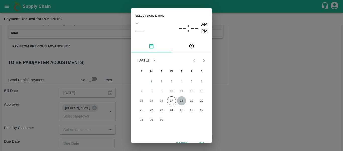
click at [183, 99] on button "18" at bounding box center [181, 100] width 9 height 9
type input "[DATE] 12:00 AM"
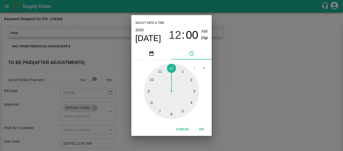
click at [259, 105] on div "Select date & time [DATE] 12 : 00 AM PM 1 2 3 4 5 6 7 8 9 10 11 12 Cancel OK" at bounding box center [171, 75] width 343 height 151
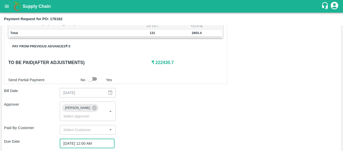
scroll to position [283, 0]
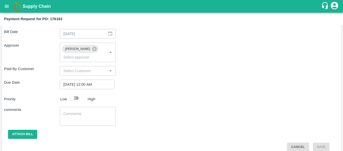
click at [71, 93] on input "checkbox" at bounding box center [72, 98] width 29 height 10
checkbox input "true"
click at [80, 112] on textarea at bounding box center [87, 116] width 49 height 11
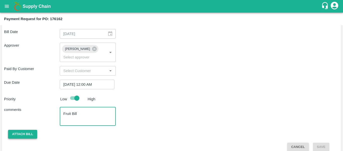
type textarea "Fruit Bill"
click at [11, 129] on button "Attach bill" at bounding box center [22, 133] width 29 height 9
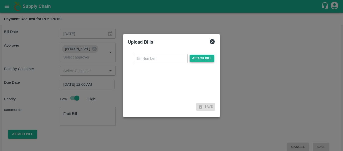
click at [198, 61] on span "Attach bill" at bounding box center [202, 58] width 25 height 7
click at [0, 0] on input "Attach bill" at bounding box center [0, 0] width 0 height 0
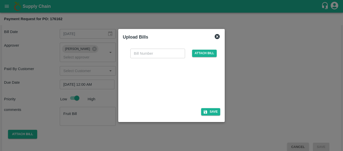
click at [185, 93] on div at bounding box center [170, 81] width 75 height 27
click at [154, 51] on input "text" at bounding box center [157, 53] width 55 height 10
type input "SE/25-26/1503"
click at [209, 113] on button "Save" at bounding box center [210, 111] width 19 height 7
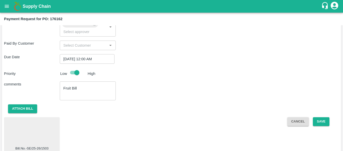
scroll to position [310, 0]
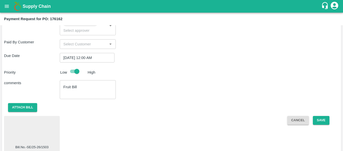
click at [5, 122] on span "Bill.No.-SE/25-26/1503" at bounding box center [32, 133] width 56 height 35
click at [19, 122] on div at bounding box center [32, 131] width 52 height 27
click at [317, 116] on button "Save" at bounding box center [321, 120] width 17 height 9
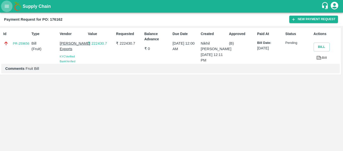
click at [7, 5] on icon "open drawer" at bounding box center [7, 7] width 6 height 6
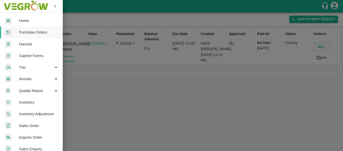
click at [37, 32] on span "Purchase Orders" at bounding box center [39, 32] width 40 height 6
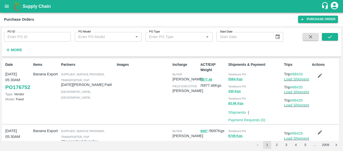
click at [26, 37] on input "PO ID" at bounding box center [37, 37] width 67 height 10
paste input "176154"
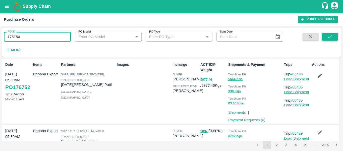
type input "176154"
click at [326, 38] on button "submit" at bounding box center [330, 37] width 16 height 8
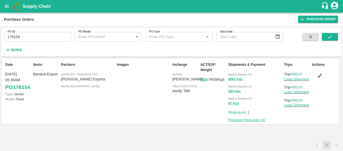
click at [247, 120] on link "Payment Requests ( 0 )" at bounding box center [246, 120] width 37 height 4
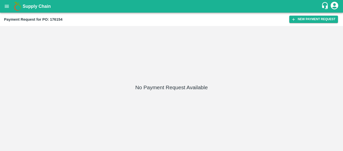
click at [307, 14] on div "Payment Request for PO: 176154 New Payment Request" at bounding box center [171, 19] width 343 height 13
click at [307, 18] on button "New Payment Request" at bounding box center [313, 19] width 49 height 7
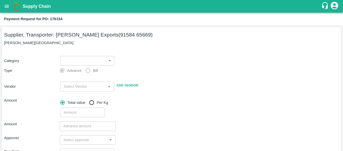
click at [88, 59] on body "Supply Chain Payment Request for PO: 176154 Supplier, Transporter: [PERSON_NAME…" at bounding box center [171, 75] width 343 height 151
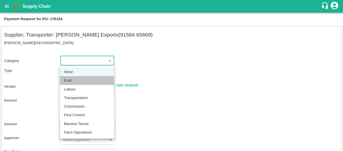
click at [70, 79] on p "Fruit" at bounding box center [68, 80] width 8 height 6
type input "1"
type input "[PERSON_NAME] Exports - 91584 65669(Supplier, Transporter)"
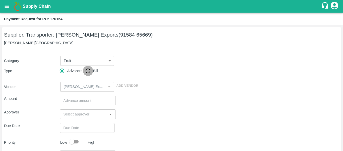
click at [87, 72] on input "Bill" at bounding box center [88, 71] width 10 height 10
radio input "true"
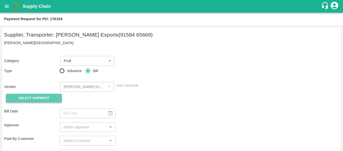
click at [51, 97] on button "Select Shipment" at bounding box center [34, 97] width 56 height 9
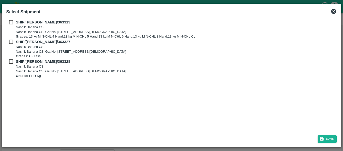
click at [17, 18] on div "SHIP/[PERSON_NAME]/363313 Nashik Banana CS Nashik Banana CS, Gat No. 314/2/1, A…" at bounding box center [171, 74] width 335 height 114
click at [15, 20] on input "checkbox" at bounding box center [11, 22] width 10 height 6
checkbox input "true"
click at [16, 40] on b "SHIP/[PERSON_NAME]/363327" at bounding box center [43, 42] width 55 height 4
checkbox input "true"
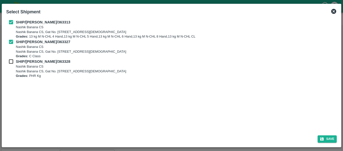
click at [15, 62] on input "checkbox" at bounding box center [11, 62] width 10 height 6
checkbox input "true"
click at [328, 139] on button "Save" at bounding box center [327, 138] width 19 height 7
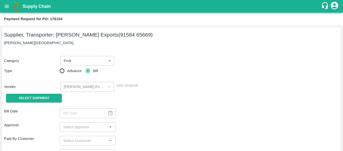
type input "[DATE]"
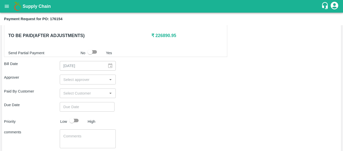
scroll to position [252, 0]
click at [79, 80] on input "input" at bounding box center [83, 79] width 44 height 7
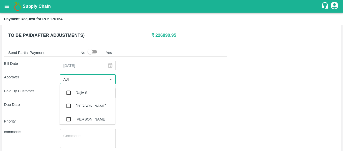
type input "AJIT"
click at [81, 89] on div "[PERSON_NAME]" at bounding box center [88, 92] width 56 height 13
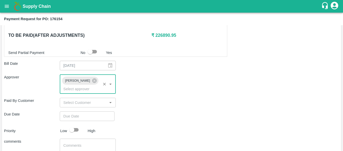
type input "DD/MM/YYYY hh:mm aa"
click at [82, 111] on input "DD/MM/YYYY hh:mm aa" at bounding box center [85, 116] width 51 height 10
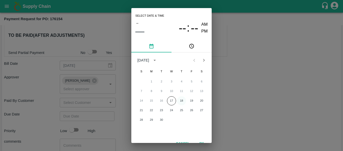
click at [181, 103] on button "18" at bounding box center [181, 100] width 9 height 9
type input "[DATE] 12:00 AM"
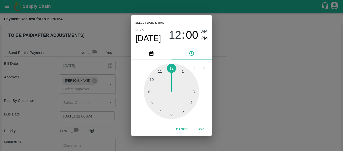
click at [255, 99] on div "Select date & time [DATE] 12 : 00 AM PM 1 2 3 4 5 6 7 8 9 10 11 12 Cancel OK" at bounding box center [171, 75] width 343 height 151
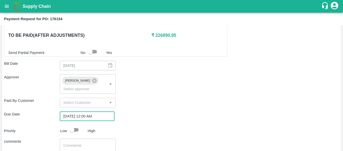
click at [82, 125] on div at bounding box center [76, 130] width 19 height 10
click at [78, 125] on input "checkbox" at bounding box center [72, 130] width 29 height 10
checkbox input "true"
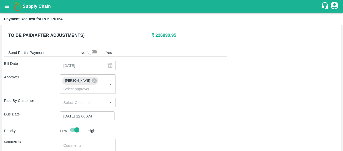
click at [80, 142] on textarea at bounding box center [87, 147] width 49 height 11
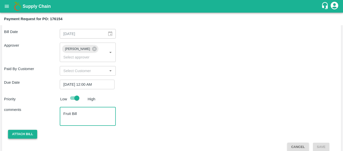
type textarea "Fruit Bill"
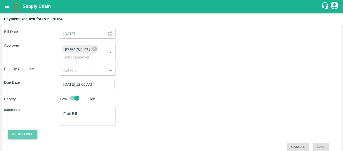
click at [24, 131] on button "Attach bill" at bounding box center [22, 133] width 29 height 9
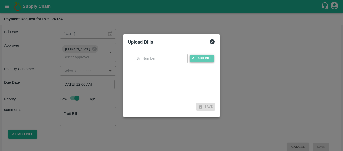
click at [198, 59] on span "Attach bill" at bounding box center [202, 58] width 25 height 7
click at [0, 0] on input "Attach bill" at bounding box center [0, 0] width 0 height 0
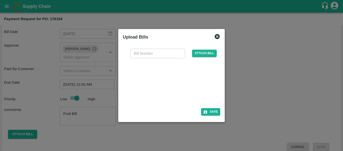
click at [183, 86] on div at bounding box center [170, 81] width 75 height 27
click at [171, 77] on div at bounding box center [170, 81] width 75 height 27
click at [144, 52] on input "text" at bounding box center [157, 53] width 55 height 10
type input "SE/25-26/1504"
click at [216, 112] on button "Save" at bounding box center [210, 111] width 19 height 7
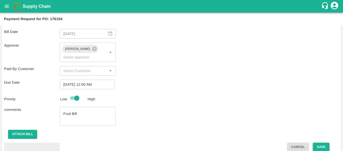
click at [324, 142] on button "Save" at bounding box center [321, 146] width 17 height 9
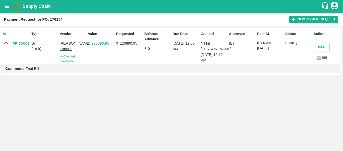
click at [3, 8] on button "open drawer" at bounding box center [7, 7] width 12 height 12
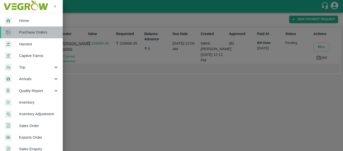
click at [33, 34] on span "Purchase Orders" at bounding box center [39, 32] width 40 height 6
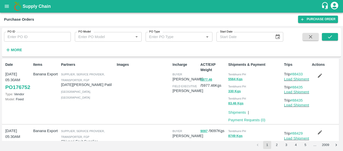
click at [29, 41] on input "PO ID" at bounding box center [37, 37] width 67 height 10
paste input "176169"
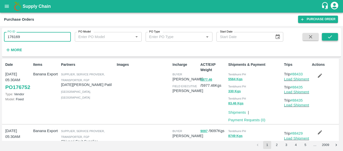
type input "176169"
click at [330, 35] on icon "submit" at bounding box center [330, 37] width 6 height 6
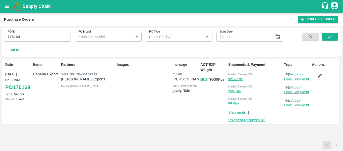
click at [246, 119] on link "Payment Requests ( 0 )" at bounding box center [246, 120] width 37 height 4
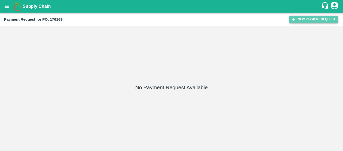
click at [300, 18] on button "New Payment Request" at bounding box center [313, 19] width 49 height 7
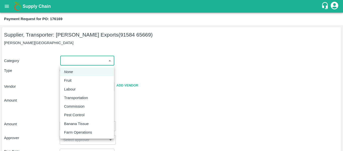
click at [92, 63] on body "Supply Chain Payment Request for PO: 176169 Supplier, Transporter: [PERSON_NAME…" at bounding box center [171, 75] width 343 height 151
click at [73, 80] on div "Fruit" at bounding box center [69, 80] width 10 height 6
type input "1"
type input "[PERSON_NAME] Exports - 91584 65669(Supplier, Transporter)"
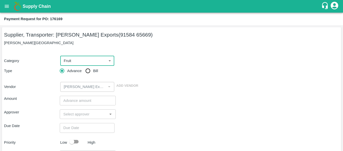
click at [94, 70] on span "Bill" at bounding box center [95, 71] width 5 height 6
click at [93, 70] on input "Bill" at bounding box center [88, 71] width 10 height 10
radio input "true"
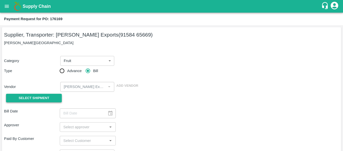
click at [43, 99] on span "Select Shipment" at bounding box center [34, 98] width 31 height 6
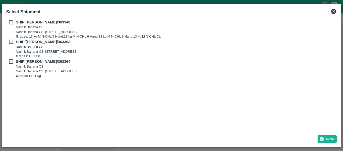
click at [12, 25] on div "SHIP/[PERSON_NAME]/363348 Nashik Banana CS Nashik Banana CS, Gat No. 314/2/1, A…" at bounding box center [171, 29] width 331 height 20
click at [12, 23] on input "checkbox" at bounding box center [11, 22] width 10 height 6
checkbox input "true"
click at [10, 44] on input "checkbox" at bounding box center [11, 42] width 10 height 6
checkbox input "true"
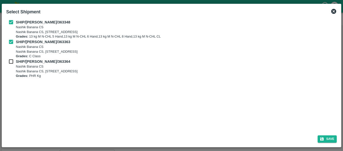
click at [10, 65] on div "SHIP/[PERSON_NAME]/363364 [STREET_ADDRESS] Grades: PHR Kg" at bounding box center [171, 69] width 331 height 20
click at [11, 62] on input "checkbox" at bounding box center [11, 62] width 10 height 6
checkbox input "true"
click at [321, 136] on icon "submit" at bounding box center [322, 138] width 5 height 5
type input "[DATE]"
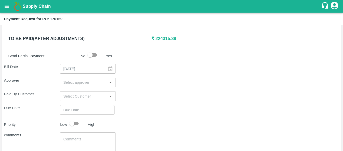
scroll to position [238, 0]
click at [64, 81] on input "input" at bounding box center [83, 81] width 44 height 7
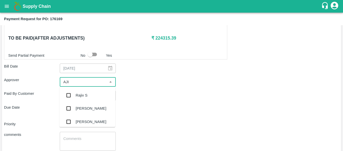
type input "AJIT"
click at [68, 92] on input "checkbox" at bounding box center [69, 95] width 10 height 10
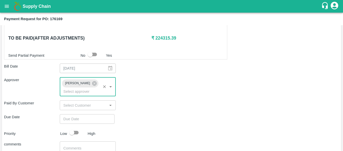
type input "DD/MM/YYYY hh:mm aa"
click at [73, 114] on input "DD/MM/YYYY hh:mm aa" at bounding box center [85, 119] width 51 height 10
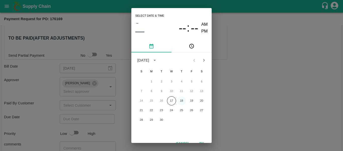
click at [180, 103] on button "18" at bounding box center [181, 100] width 9 height 9
type input "[DATE] 12:00 AM"
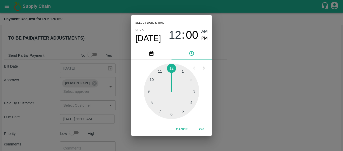
click at [225, 103] on div "Select date & time [DATE] 12 : 00 AM PM 1 2 3 4 5 6 7 8 9 10 11 12 Cancel OK" at bounding box center [171, 75] width 343 height 151
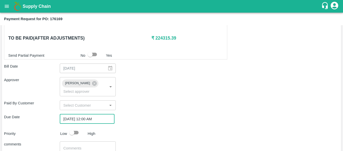
click at [82, 127] on div at bounding box center [76, 132] width 19 height 10
click at [77, 128] on input "checkbox" at bounding box center [72, 132] width 29 height 10
checkbox input "true"
click at [80, 145] on textarea at bounding box center [87, 150] width 49 height 11
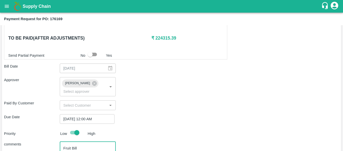
scroll to position [272, 0]
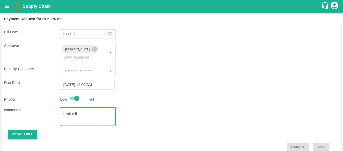
type textarea "Fruit Bill"
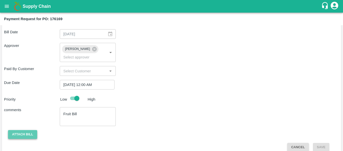
click at [11, 130] on button "Attach bill" at bounding box center [22, 134] width 29 height 9
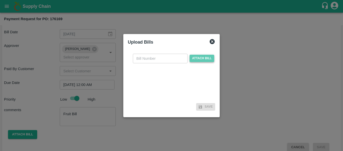
click at [193, 59] on span "Attach bill" at bounding box center [202, 58] width 25 height 7
click at [0, 0] on input "Attach bill" at bounding box center [0, 0] width 0 height 0
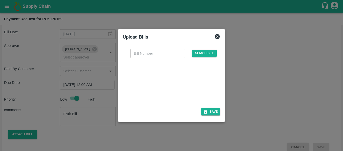
click at [190, 73] on div at bounding box center [170, 81] width 75 height 27
click at [150, 49] on input "text" at bounding box center [157, 53] width 55 height 10
type input "SE/25-26/1505"
click at [213, 108] on button "Save" at bounding box center [210, 111] width 19 height 7
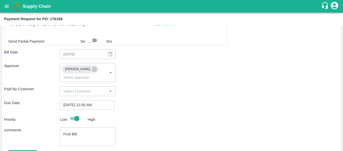
scroll to position [299, 0]
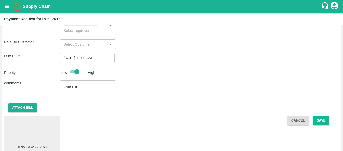
click at [37, 118] on div at bounding box center [32, 131] width 52 height 27
click at [325, 116] on button "Save" at bounding box center [321, 120] width 17 height 9
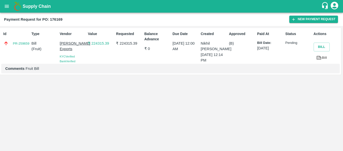
click at [0, 5] on div "Supply Chain" at bounding box center [171, 6] width 343 height 13
click at [6, 7] on icon "open drawer" at bounding box center [7, 7] width 6 height 6
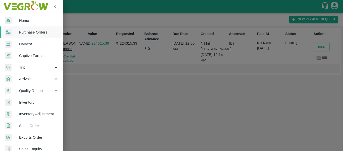
click at [28, 33] on span "Purchase Orders" at bounding box center [39, 32] width 40 height 6
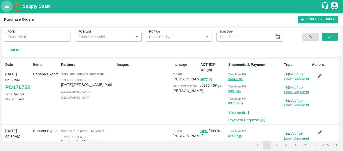
click at [3, 9] on button "open drawer" at bounding box center [7, 7] width 12 height 12
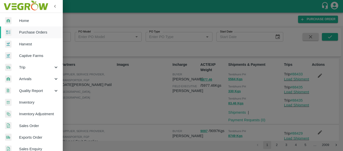
scroll to position [136, 0]
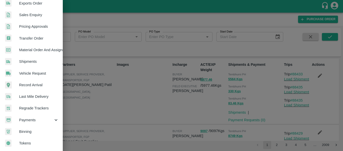
click at [35, 114] on div "Payments" at bounding box center [31, 120] width 63 height 12
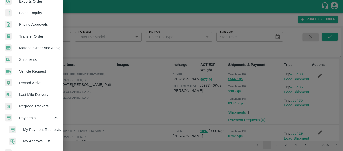
click at [44, 129] on span "My Payment Requests" at bounding box center [41, 129] width 36 height 6
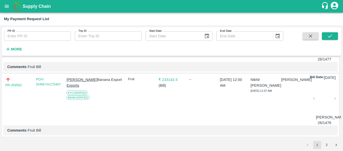
scroll to position [1803, 0]
click at [325, 145] on button "2" at bounding box center [327, 144] width 8 height 8
click at [328, 33] on icon "submit" at bounding box center [330, 36] width 6 height 6
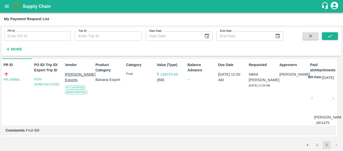
scroll to position [0, 2]
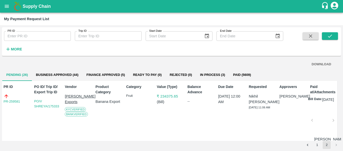
click at [75, 72] on button "Business Approved (44)" at bounding box center [57, 75] width 51 height 12
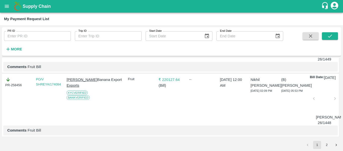
scroll to position [1797, 0]
click at [327, 144] on button "2" at bounding box center [327, 144] width 8 height 8
click at [325, 36] on button "submit" at bounding box center [330, 36] width 16 height 8
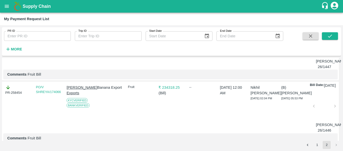
scroll to position [0, 0]
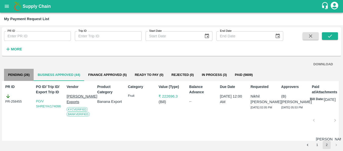
click at [22, 75] on button "Pending (26)" at bounding box center [19, 75] width 30 height 12
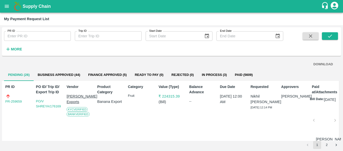
click at [328, 146] on button "2" at bounding box center [327, 144] width 8 height 8
click at [331, 39] on icon "submit" at bounding box center [330, 36] width 6 height 6
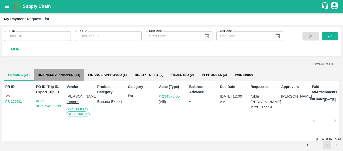
click at [71, 72] on button "Business Approved (44)" at bounding box center [59, 75] width 51 height 12
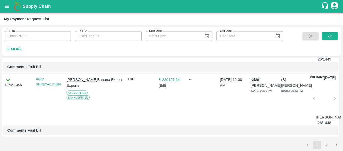
scroll to position [1797, 0]
click at [324, 146] on button "2" at bounding box center [327, 144] width 8 height 8
click at [328, 35] on icon "submit" at bounding box center [330, 36] width 6 height 6
click at [30, 35] on input "PR ID" at bounding box center [37, 36] width 67 height 10
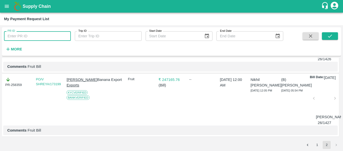
click at [9, 5] on icon "open drawer" at bounding box center [7, 7] width 6 height 6
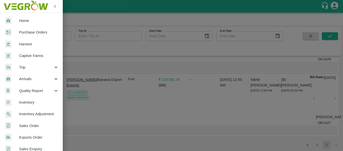
click at [29, 31] on span "Purchase Orders" at bounding box center [39, 32] width 40 height 6
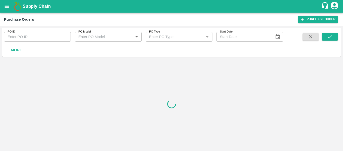
click at [34, 38] on input "PO ID" at bounding box center [37, 37] width 67 height 10
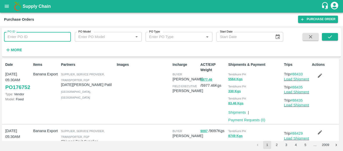
paste input "173787"
type input "173787"
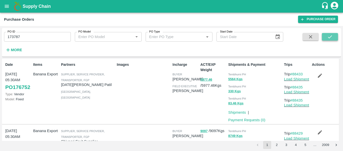
click at [332, 36] on icon "submit" at bounding box center [330, 37] width 6 height 6
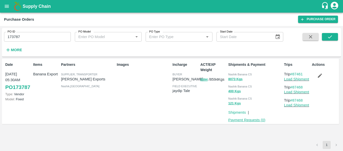
click at [251, 118] on link "Payment Requests ( 0 )" at bounding box center [246, 120] width 37 height 4
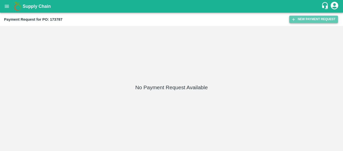
click at [298, 19] on button "New Payment Request" at bounding box center [313, 19] width 49 height 7
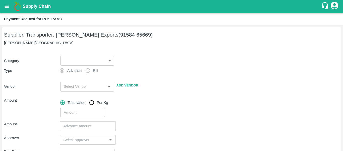
click at [75, 64] on body "Supply Chain Payment Request for PO: 173787 Supplier, Transporter: [PERSON_NAME…" at bounding box center [171, 75] width 343 height 151
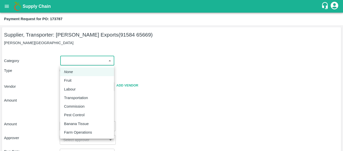
click at [73, 79] on div "Fruit" at bounding box center [69, 80] width 10 height 6
type input "1"
type input "[PERSON_NAME] Exports - 91584 65669(Supplier, Transporter)"
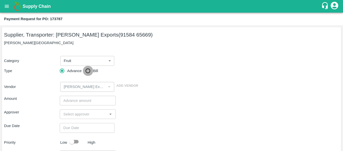
click at [88, 73] on input "Bill" at bounding box center [88, 71] width 10 height 10
radio input "true"
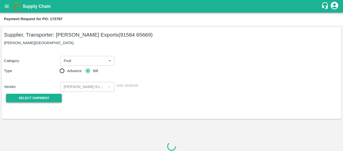
click at [36, 97] on span "Select Shipment" at bounding box center [34, 98] width 31 height 6
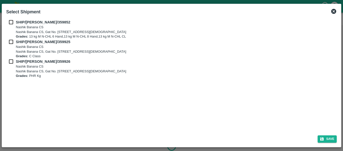
click at [8, 17] on h2 "Select Shipment" at bounding box center [23, 11] width 38 height 11
click at [10, 21] on input "checkbox" at bounding box center [11, 22] width 10 height 6
checkbox input "true"
click at [14, 43] on input "checkbox" at bounding box center [11, 42] width 10 height 6
checkbox input "true"
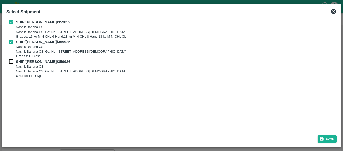
click at [16, 61] on b "SHIP/[PERSON_NAME]/359926" at bounding box center [43, 61] width 55 height 4
checkbox input "true"
click at [325, 136] on button "Save" at bounding box center [327, 138] width 19 height 7
type input "[DATE]"
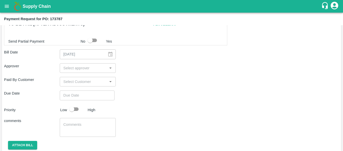
scroll to position [241, 0]
click at [73, 69] on input "input" at bounding box center [83, 67] width 44 height 7
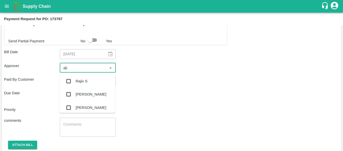
type input "ajit"
click at [76, 81] on div "[PERSON_NAME]" at bounding box center [91, 81] width 31 height 6
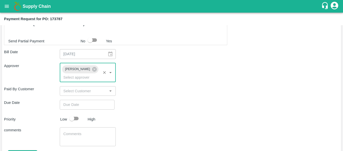
click at [81, 100] on input "Choose date" at bounding box center [85, 105] width 51 height 10
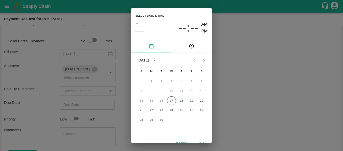
click at [182, 100] on button "18" at bounding box center [181, 100] width 9 height 9
type input "[DATE] 12:00 AM"
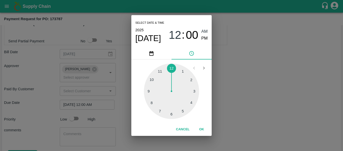
click at [249, 101] on div "Select date & time [DATE] 12 : 00 AM PM 1 2 3 4 5 6 7 8 9 10 11 12 Cancel OK" at bounding box center [171, 75] width 343 height 151
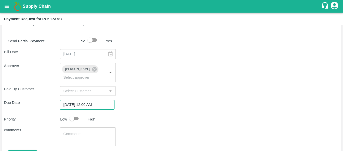
click at [77, 113] on input "checkbox" at bounding box center [72, 118] width 29 height 10
checkbox input "true"
click at [83, 127] on div "x ​" at bounding box center [88, 136] width 56 height 19
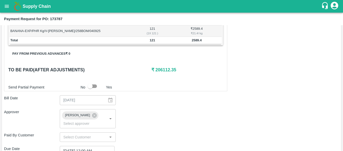
scroll to position [194, 0]
type textarea "Fruit Bill"
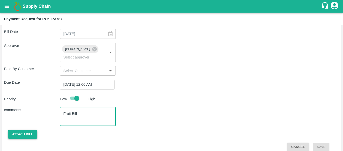
click at [26, 130] on button "Attach bill" at bounding box center [22, 134] width 29 height 9
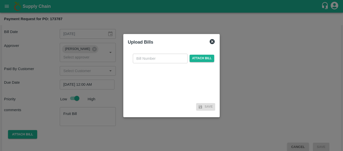
click at [161, 54] on input "text" at bounding box center [160, 59] width 55 height 10
type input "SE/25-26/1445"
click at [202, 61] on span "Attach bill" at bounding box center [202, 58] width 25 height 7
click at [0, 0] on input "Attach bill" at bounding box center [0, 0] width 0 height 0
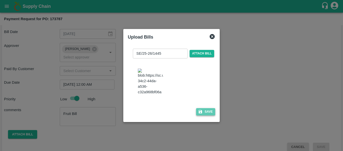
click at [208, 115] on button "Save" at bounding box center [205, 111] width 19 height 7
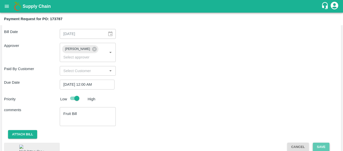
click at [324, 142] on button "Save" at bounding box center [321, 146] width 17 height 9
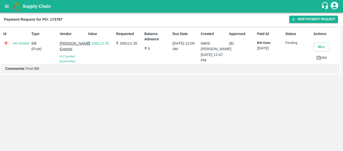
click at [4, 10] on button "open drawer" at bounding box center [7, 7] width 12 height 12
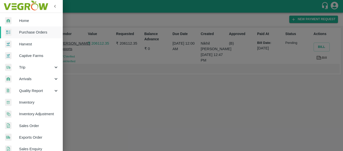
click at [34, 30] on span "Purchase Orders" at bounding box center [39, 32] width 40 height 6
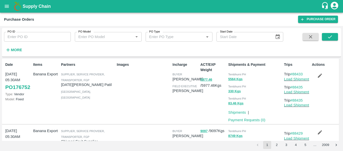
click at [5, 6] on icon "open drawer" at bounding box center [7, 7] width 6 height 6
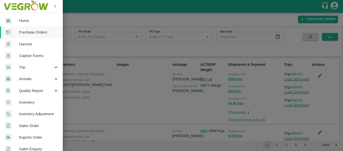
scroll to position [136, 0]
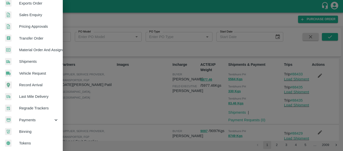
click at [29, 117] on span "Payments" at bounding box center [36, 120] width 34 height 6
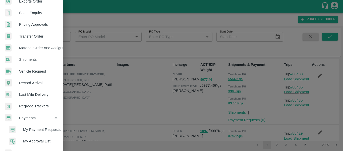
click at [41, 127] on span "My Payment Requests" at bounding box center [41, 129] width 36 height 6
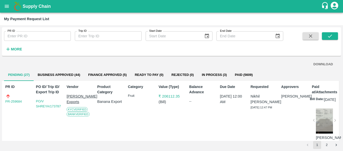
click at [221, 76] on button "In Process (3)" at bounding box center [214, 75] width 33 height 12
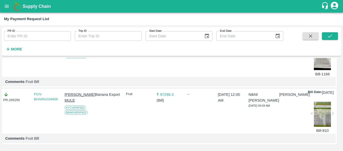
scroll to position [0, 2]
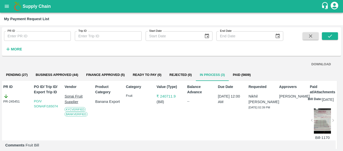
click at [105, 75] on button "Finance Approved (5)" at bounding box center [105, 75] width 46 height 12
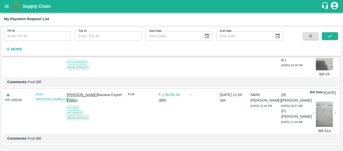
scroll to position [0, 0]
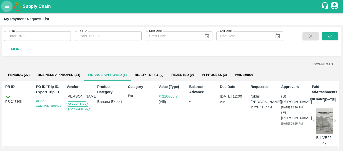
click at [5, 6] on icon "open drawer" at bounding box center [7, 7] width 6 height 6
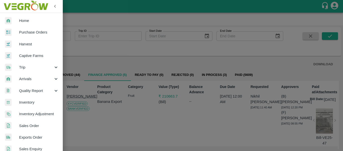
click at [36, 35] on link "Purchase Orders" at bounding box center [31, 32] width 63 height 12
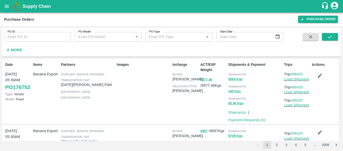
click at [9, 5] on icon "open drawer" at bounding box center [7, 7] width 6 height 6
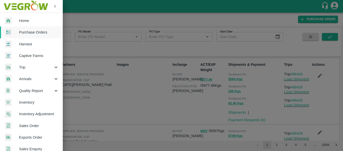
scroll to position [159, 0]
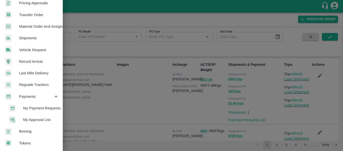
click at [38, 106] on span "My Payment Requests" at bounding box center [41, 108] width 36 height 6
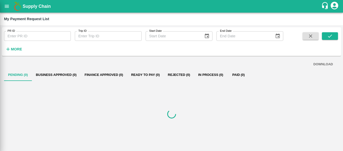
scroll to position [157, 0]
click at [16, 50] on strong "More" at bounding box center [16, 49] width 11 height 4
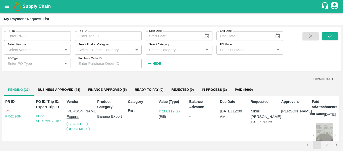
click at [29, 51] on input "Select Vendors" at bounding box center [34, 49] width 56 height 7
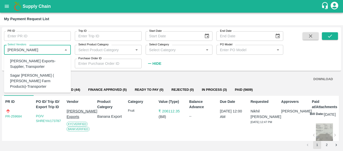
click at [33, 68] on div "[PERSON_NAME] Exports-Supplier, Transporter" at bounding box center [38, 63] width 57 height 11
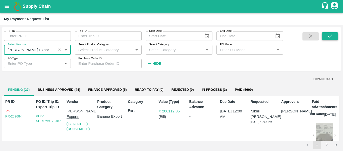
type input "[PERSON_NAME] Exports-Supplier, Transporter"
click at [328, 39] on button "submit" at bounding box center [330, 36] width 16 height 8
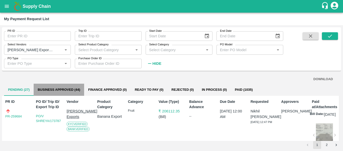
click at [75, 86] on button "Business Approved (44)" at bounding box center [59, 89] width 51 height 12
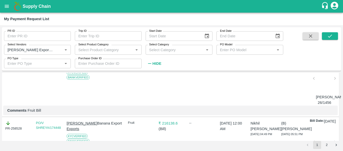
scroll to position [1560, 0]
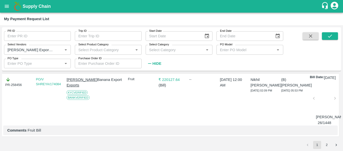
click at [325, 145] on button "2" at bounding box center [327, 144] width 8 height 8
click at [328, 38] on icon "submit" at bounding box center [330, 36] width 6 height 6
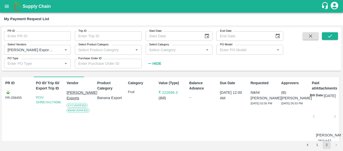
scroll to position [0, 0]
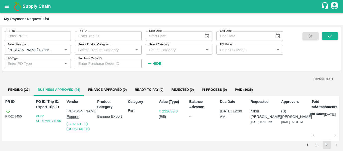
click at [233, 89] on button "Paid (1035)" at bounding box center [244, 89] width 26 height 12
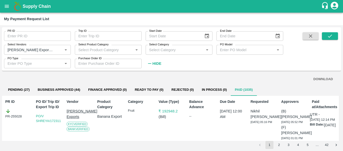
click at [1, 5] on button "open drawer" at bounding box center [7, 7] width 12 height 12
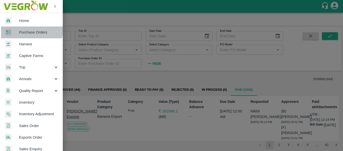
click at [30, 30] on span "Purchase Orders" at bounding box center [39, 32] width 40 height 6
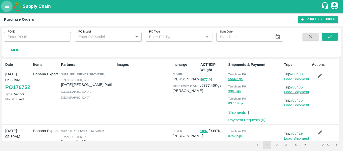
click at [7, 6] on icon "open drawer" at bounding box center [7, 7] width 6 height 6
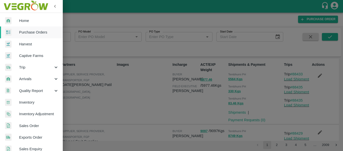
scroll to position [159, 0]
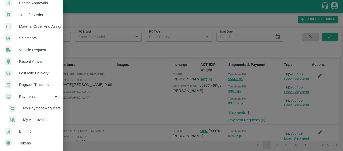
click at [44, 105] on span "My Payment Requests" at bounding box center [41, 108] width 36 height 6
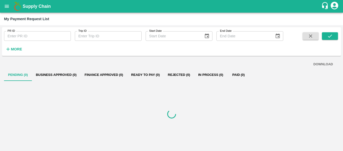
drag, startPoint x: 12, startPoint y: 44, endPoint x: 14, endPoint y: 46, distance: 3.1
click at [14, 46] on div "More" at bounding box center [11, 47] width 23 height 13
click at [14, 46] on h6 "More" at bounding box center [16, 49] width 11 height 7
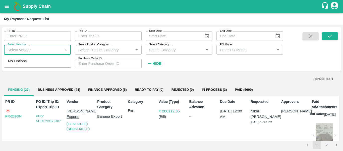
click at [36, 50] on input "Select Vendors" at bounding box center [34, 49] width 56 height 7
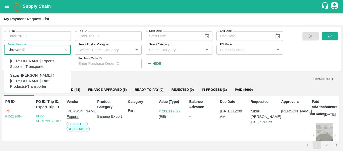
click at [39, 59] on div "[PERSON_NAME] Exports-Supplier, Transporter" at bounding box center [38, 63] width 57 height 11
type input "[PERSON_NAME] Exports-Supplier, Transporter"
click at [56, 52] on input "Select Vendors" at bounding box center [34, 49] width 56 height 7
click at [51, 58] on div "[PERSON_NAME] Exports-Supplier, Transporter" at bounding box center [37, 64] width 67 height 14
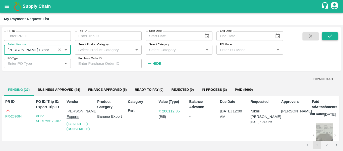
type input "[PERSON_NAME] Exports-Supplier, Transporter"
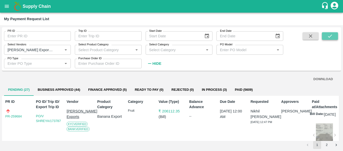
click at [335, 39] on button "submit" at bounding box center [330, 36] width 16 height 8
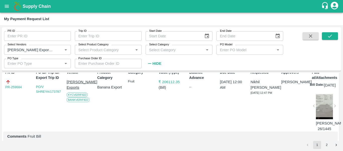
scroll to position [0, 0]
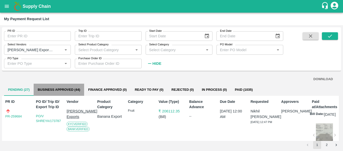
click at [42, 86] on button "Business Approved (44)" at bounding box center [59, 89] width 51 height 12
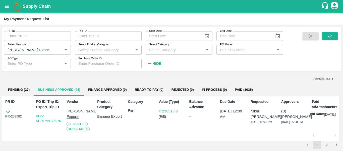
click at [244, 93] on button "Paid (1035)" at bounding box center [244, 89] width 26 height 12
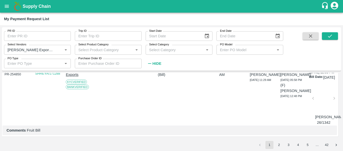
scroll to position [2203, 1]
click at [290, 143] on button "3" at bounding box center [289, 144] width 8 height 8
click at [335, 35] on button "submit" at bounding box center [330, 36] width 16 height 8
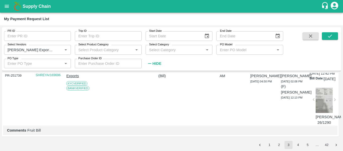
scroll to position [2051, 0]
click at [281, 144] on button "2" at bounding box center [279, 144] width 8 height 8
click at [329, 39] on icon "submit" at bounding box center [330, 36] width 6 height 6
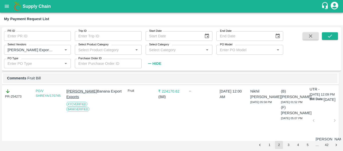
scroll to position [691, 0]
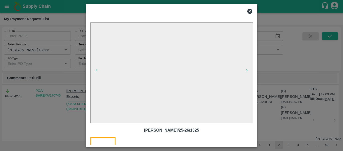
click at [250, 12] on icon at bounding box center [250, 11] width 5 height 5
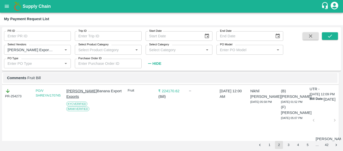
click at [12, 5] on button "open drawer" at bounding box center [7, 7] width 12 height 12
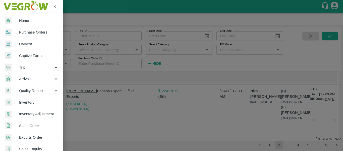
click at [34, 30] on span "Purchase Orders" at bounding box center [39, 32] width 40 height 6
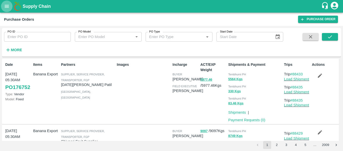
click at [6, 7] on icon "open drawer" at bounding box center [7, 7] width 6 height 6
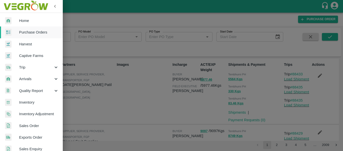
scroll to position [159, 0]
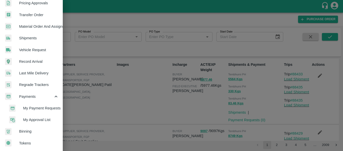
click at [35, 106] on span "My Payment Requests" at bounding box center [41, 108] width 36 height 6
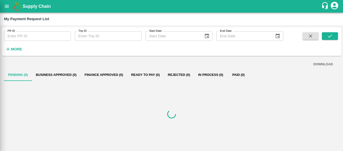
scroll to position [157, 0]
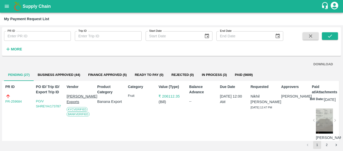
click at [8, 7] on icon "open drawer" at bounding box center [7, 6] width 4 height 3
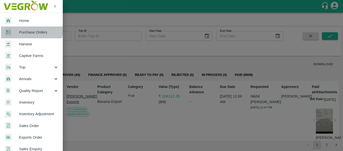
click at [29, 29] on link "Purchase Orders" at bounding box center [31, 32] width 63 height 12
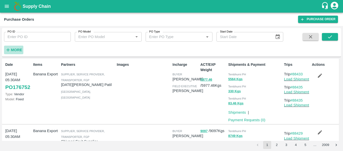
click at [12, 52] on strong "More" at bounding box center [16, 50] width 11 height 4
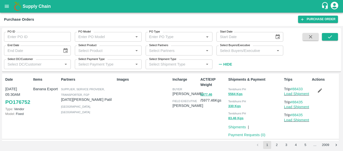
click at [163, 50] on input "Select Partners" at bounding box center [175, 50] width 56 height 7
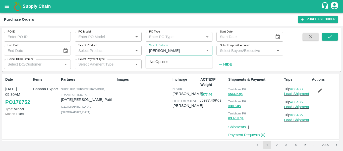
click at [157, 50] on input "Select Partners" at bounding box center [175, 50] width 56 height 7
type input "[PERSON_NAME]"
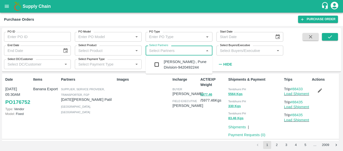
click at [42, 37] on input "PO ID" at bounding box center [37, 37] width 67 height 10
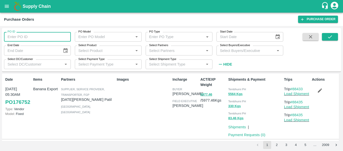
click at [172, 39] on input "PO Type" at bounding box center [175, 36] width 56 height 7
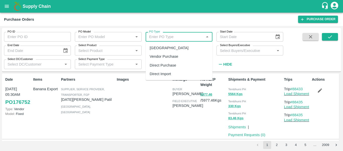
click at [160, 48] on div "[GEOGRAPHIC_DATA]" at bounding box center [169, 48] width 39 height 6
type input "[GEOGRAPHIC_DATA]"
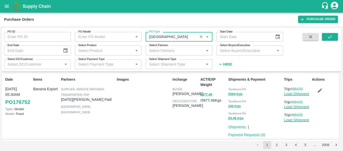
click at [175, 51] on input "Select Partners" at bounding box center [175, 50] width 56 height 7
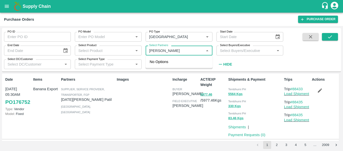
type input "[PERSON_NAME] ran"
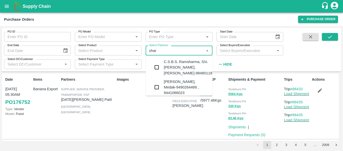
type input "shar"
click at [308, 37] on icon "button" at bounding box center [311, 37] width 6 height 6
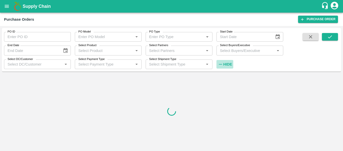
click at [226, 64] on strong "Hide" at bounding box center [227, 64] width 9 height 4
